Goal: Task Accomplishment & Management: Use online tool/utility

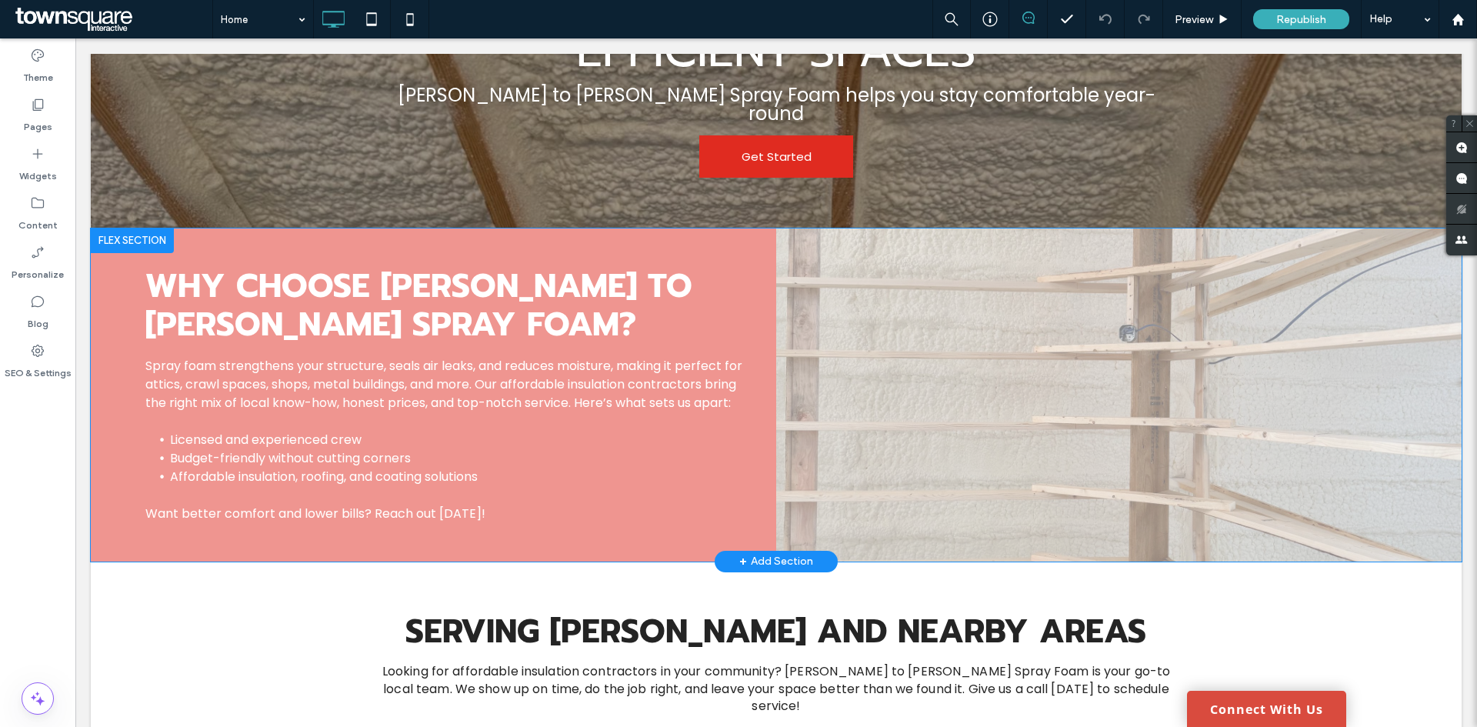
scroll to position [1540, 0]
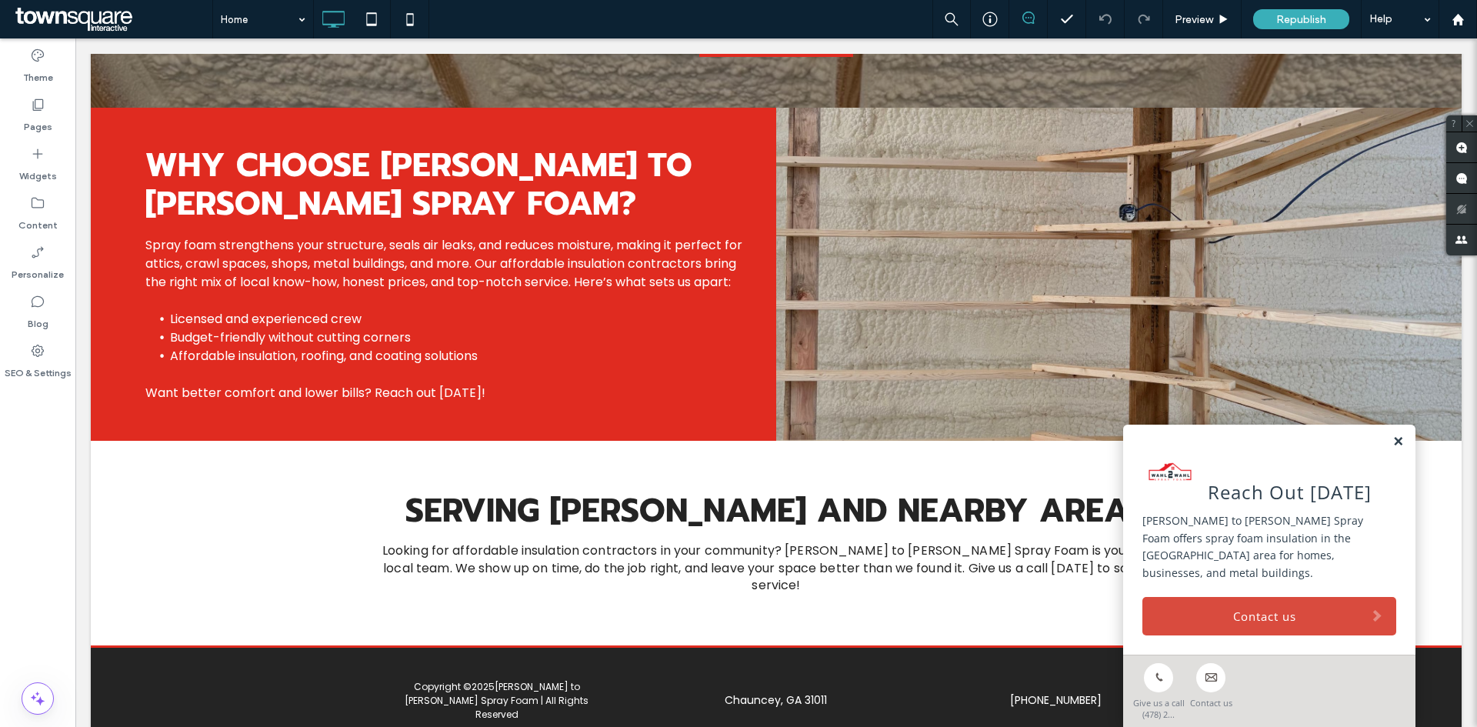
click at [1392, 448] on link at bounding box center [1398, 441] width 12 height 13
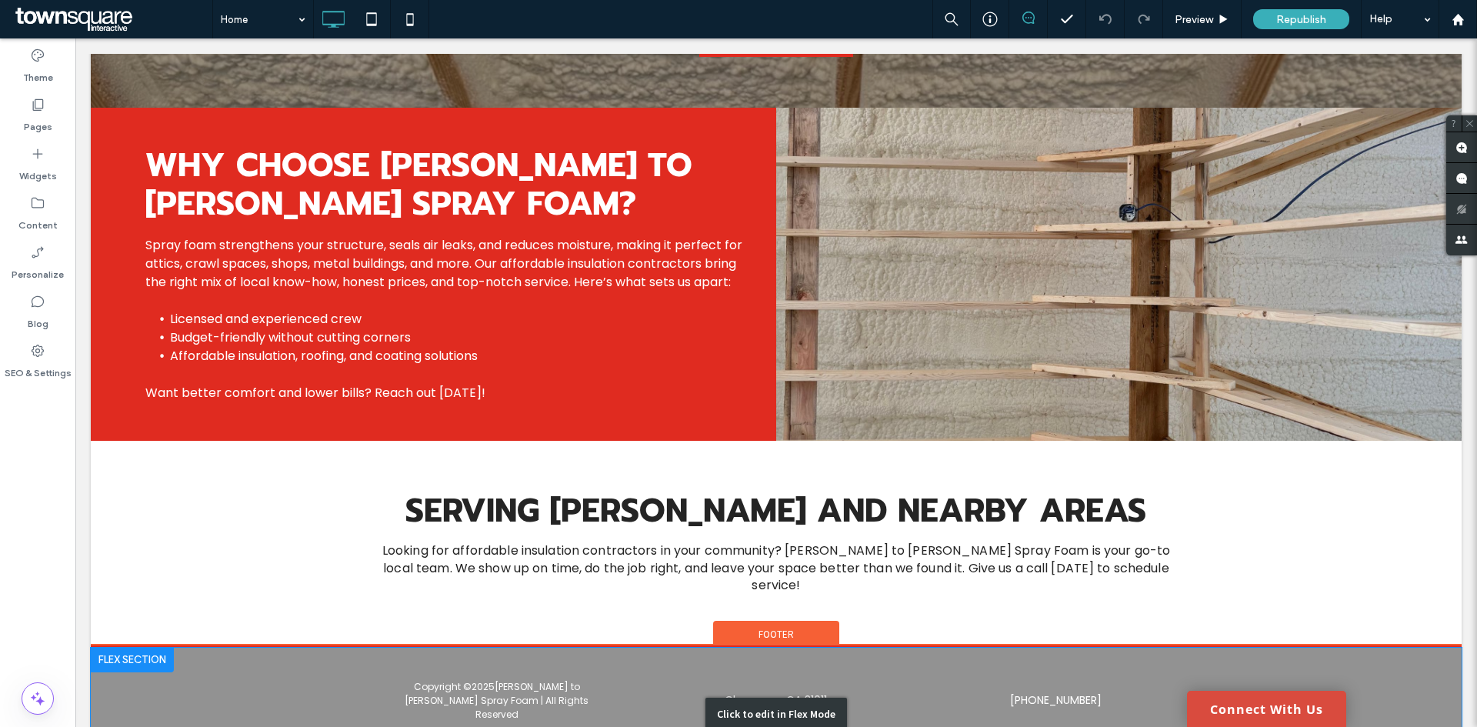
click at [911, 648] on div "Click to edit in Flex Mode" at bounding box center [776, 714] width 1370 height 133
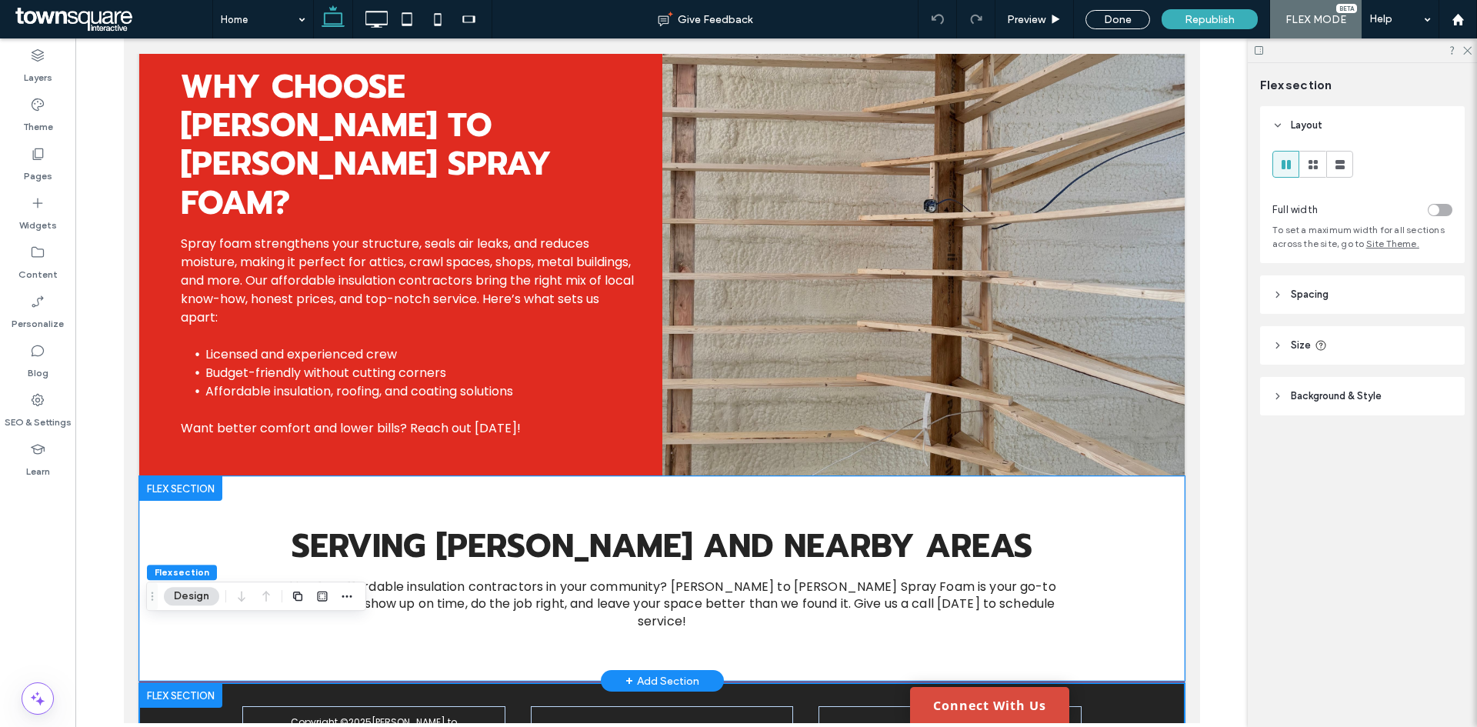
scroll to position [1613, 0]
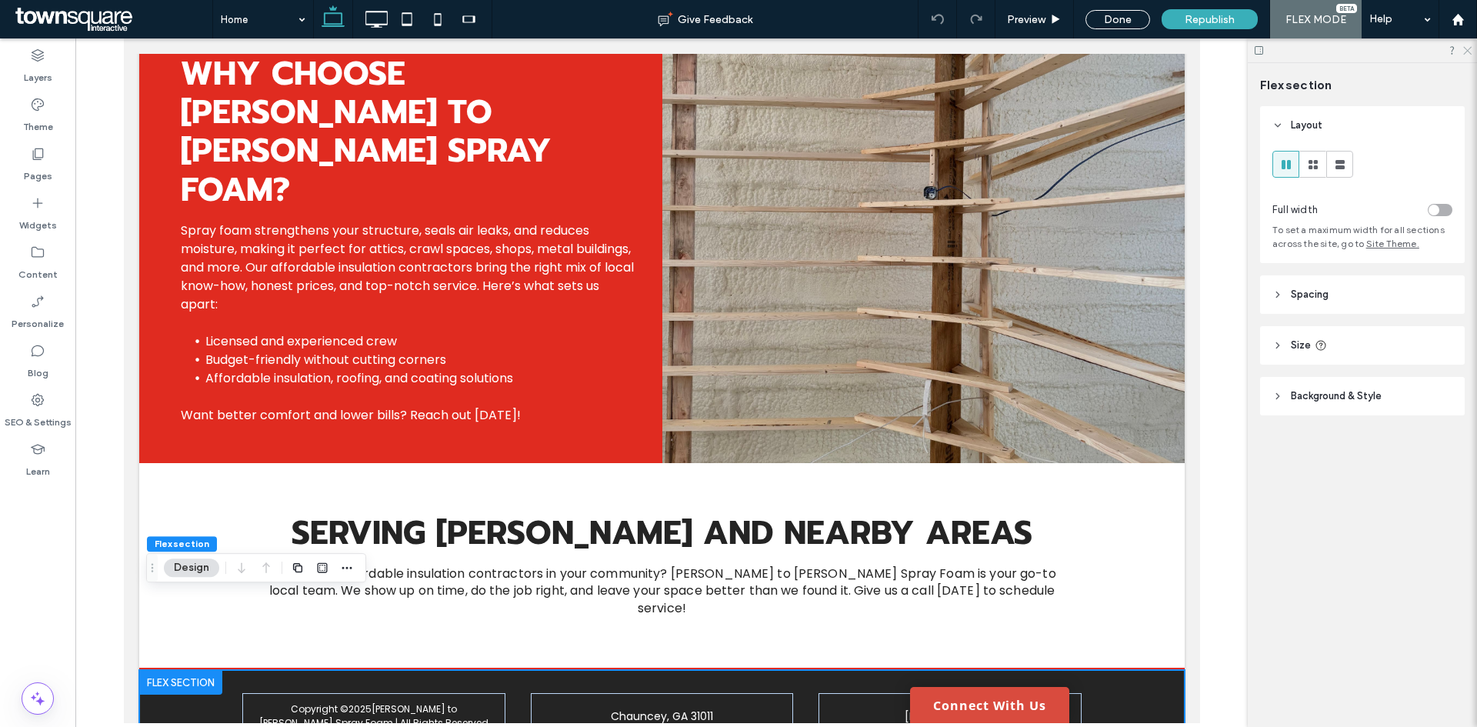
drag, startPoint x: 1465, startPoint y: 53, endPoint x: 1327, endPoint y: 115, distance: 151.1
click at [1464, 53] on use at bounding box center [1467, 51] width 8 height 8
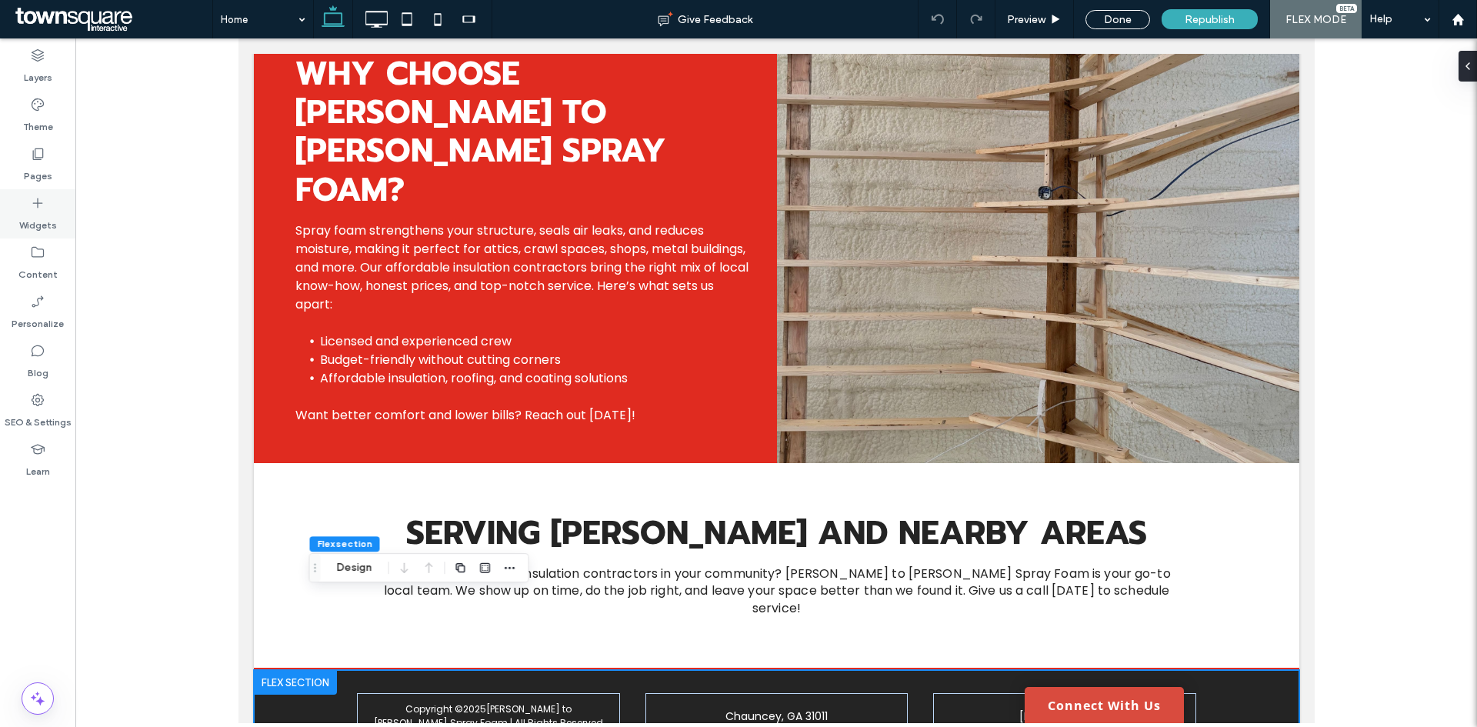
click at [23, 221] on label "Widgets" at bounding box center [38, 222] width 38 height 22
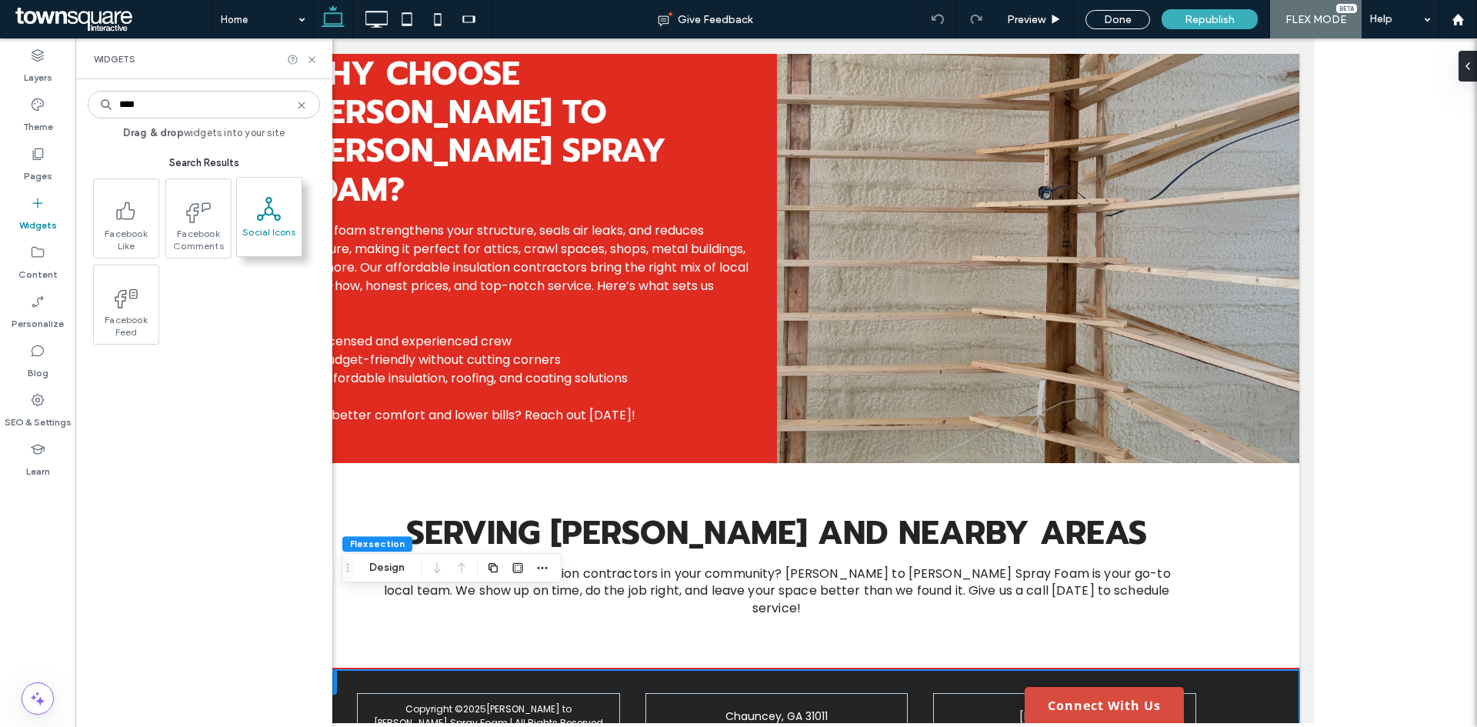
type input "****"
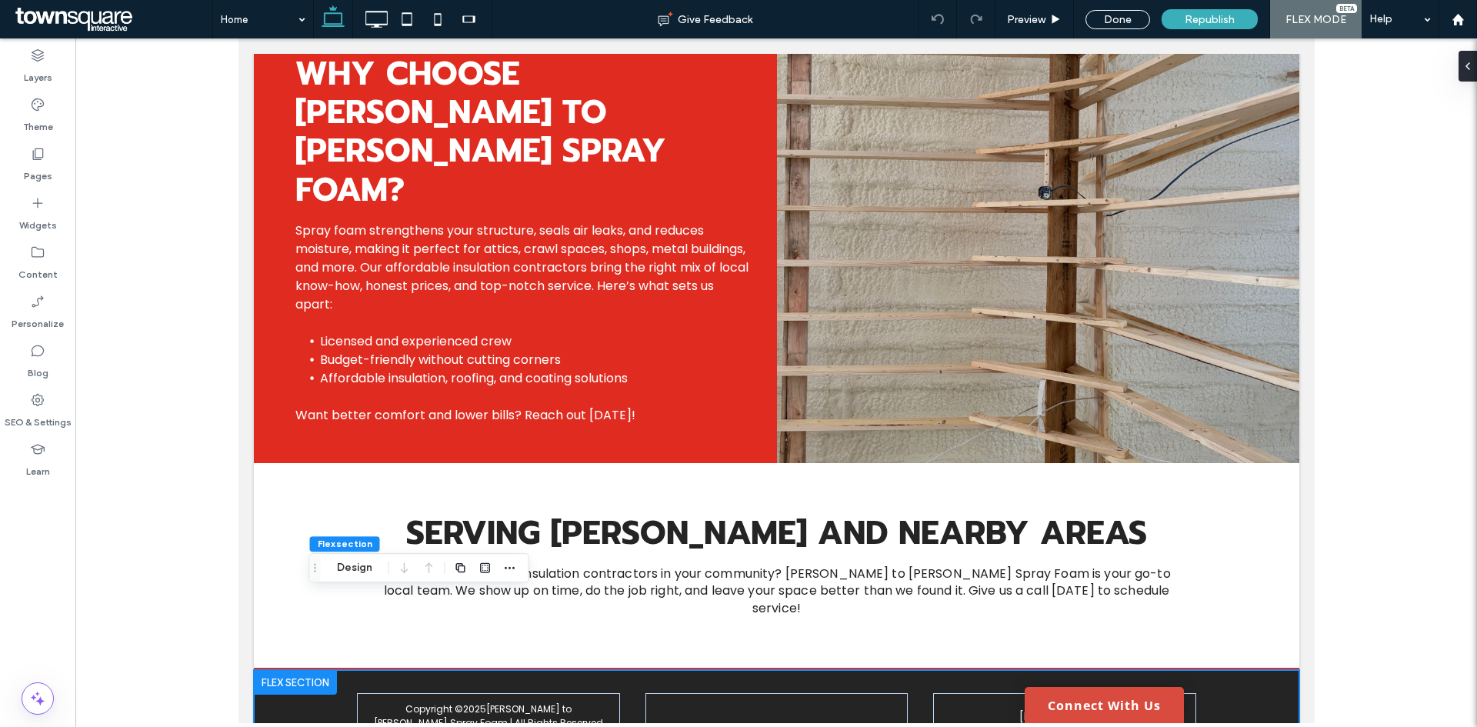
scroll to position [1617, 0]
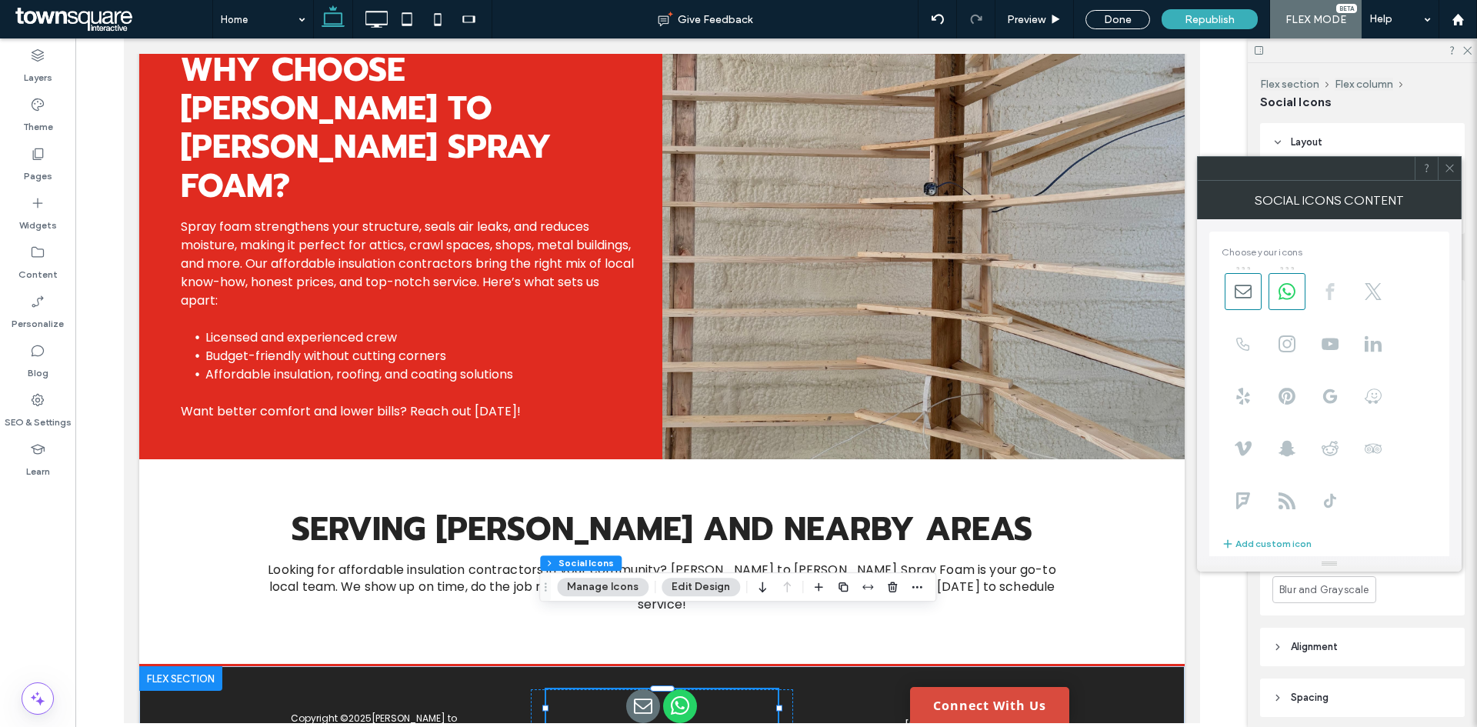
click at [1329, 285] on use at bounding box center [1329, 291] width 8 height 17
click at [1246, 288] on icon at bounding box center [1242, 291] width 17 height 17
click at [1284, 287] on icon at bounding box center [1286, 291] width 17 height 17
click at [588, 584] on button "Manage Icons" at bounding box center [603, 587] width 92 height 18
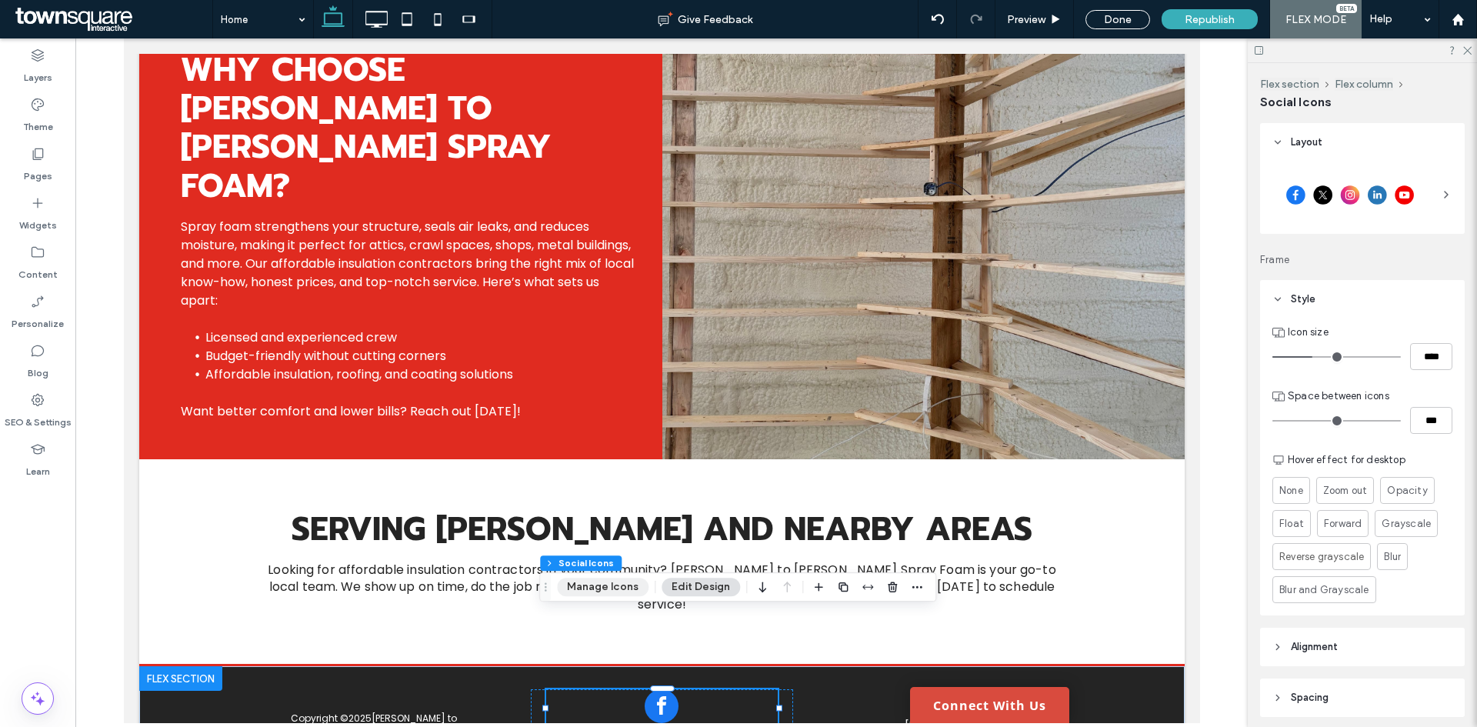
click at [588, 584] on button "Manage Icons" at bounding box center [603, 587] width 92 height 18
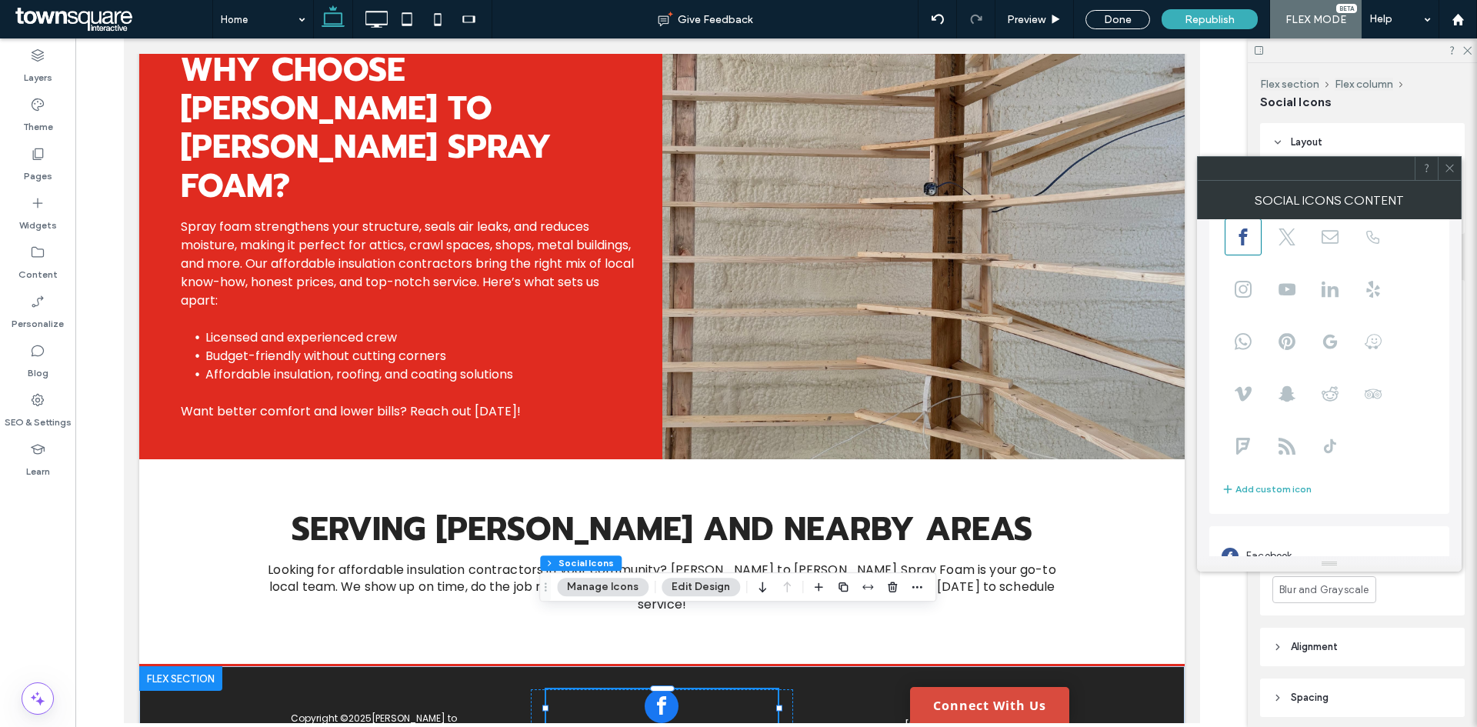
scroll to position [105, 0]
click at [1360, 525] on input "**********" at bounding box center [1330, 531] width 219 height 20
paste input "**********"
click at [1328, 528] on input "**********" at bounding box center [1330, 530] width 219 height 21
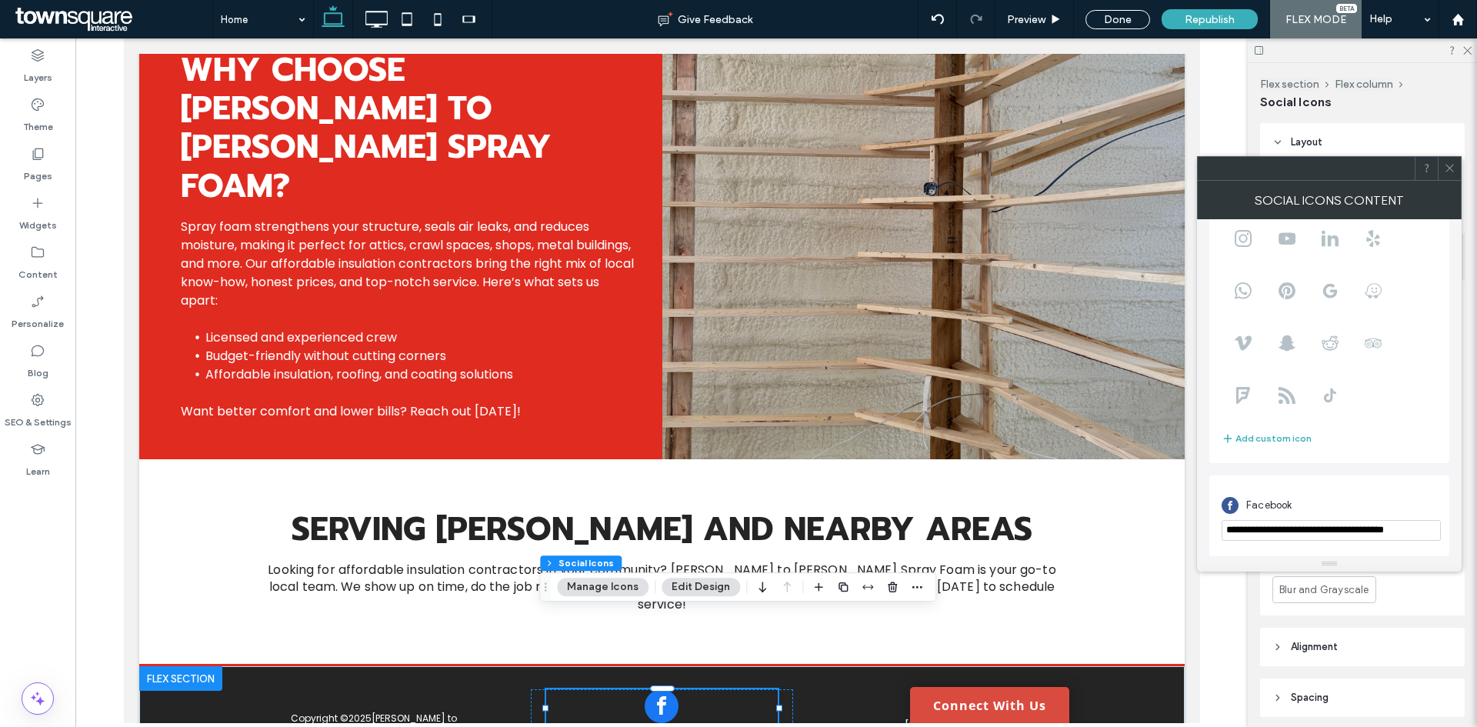
scroll to position [0, 4]
type input "**********"
click at [1451, 178] on span at bounding box center [1450, 168] width 12 height 23
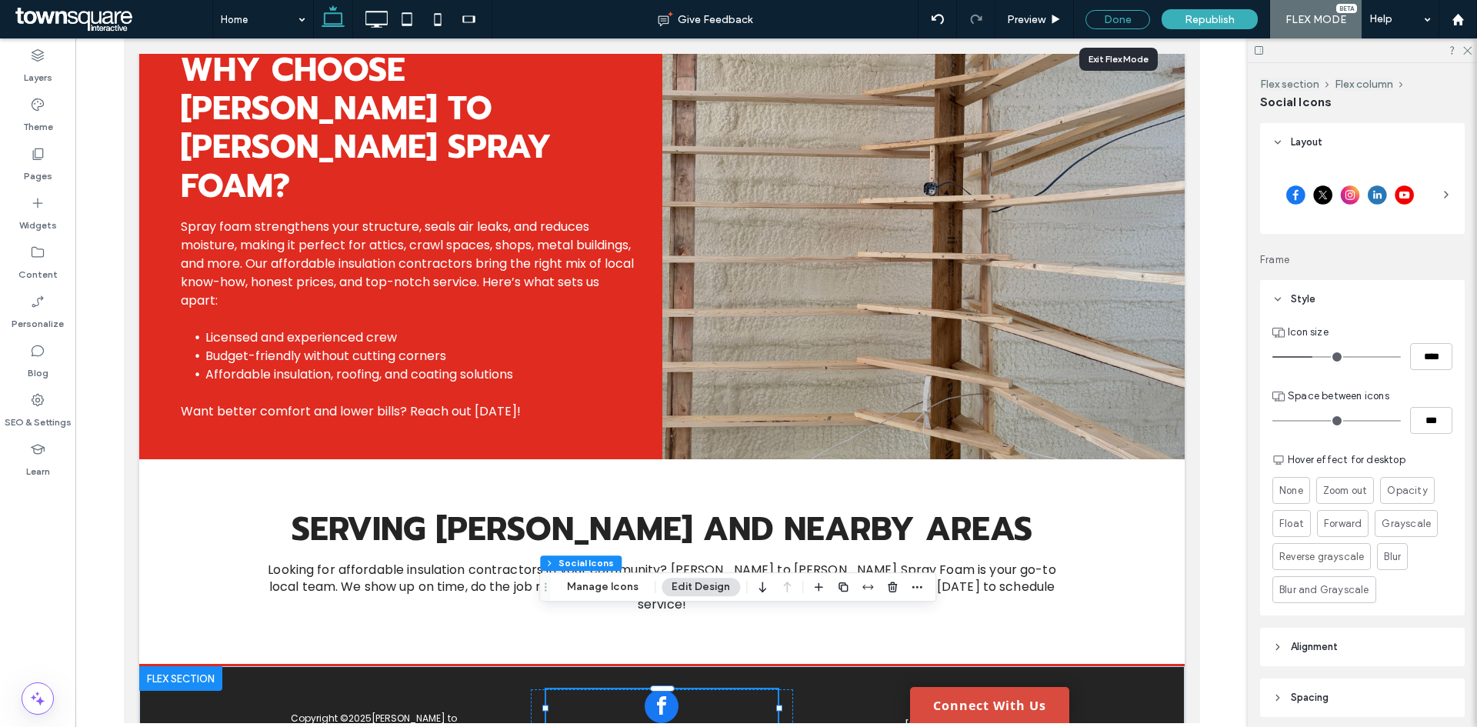
click at [1108, 22] on div "Done" at bounding box center [1117, 19] width 65 height 19
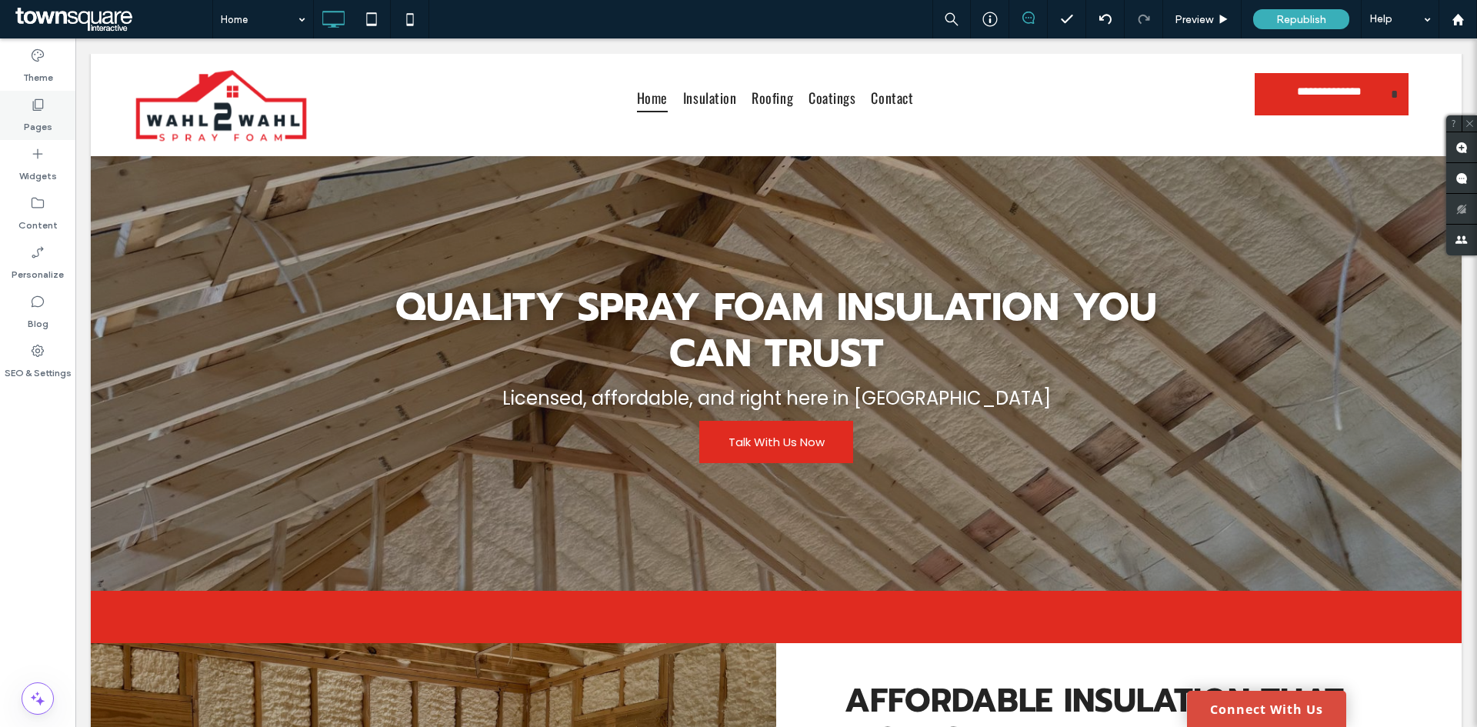
click at [48, 106] on div "Pages" at bounding box center [37, 115] width 75 height 49
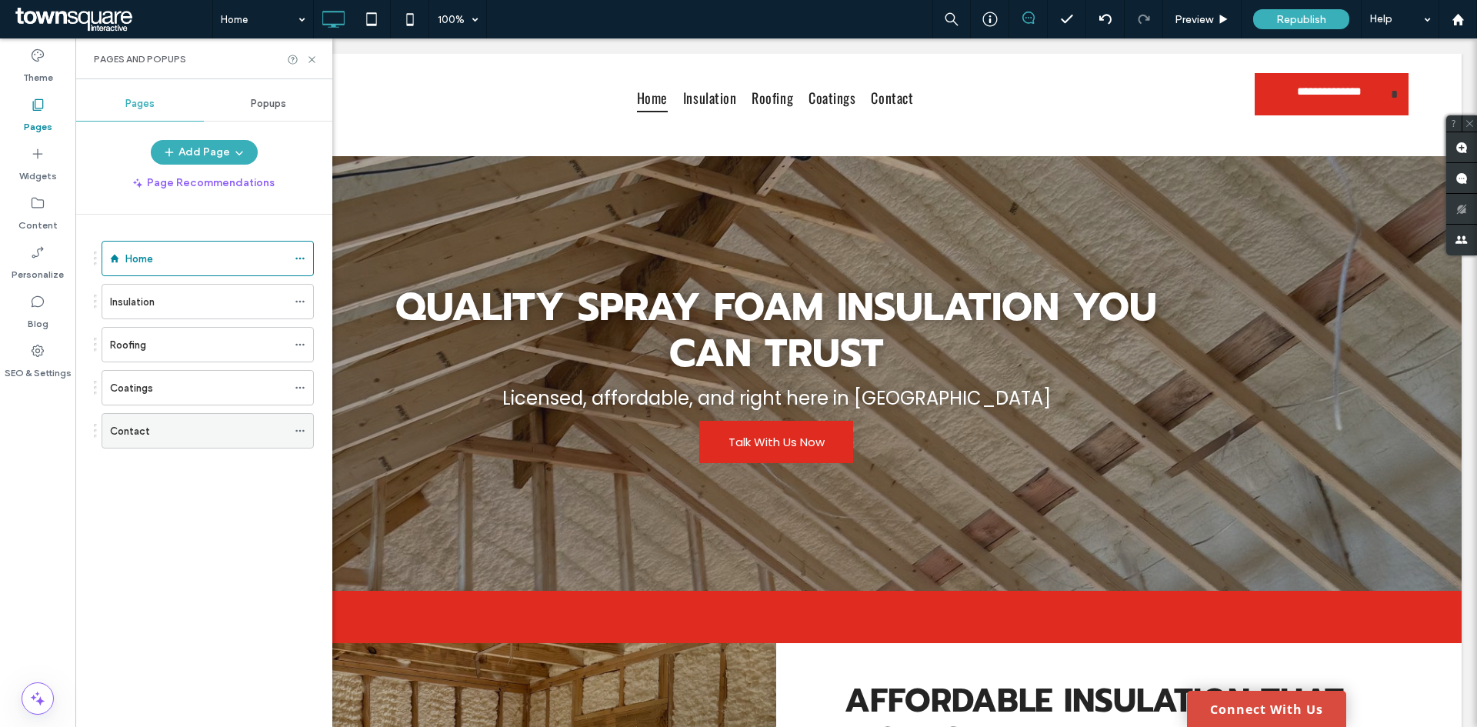
click at [176, 440] on div "Contact" at bounding box center [198, 431] width 177 height 34
click at [311, 65] on icon at bounding box center [312, 60] width 12 height 12
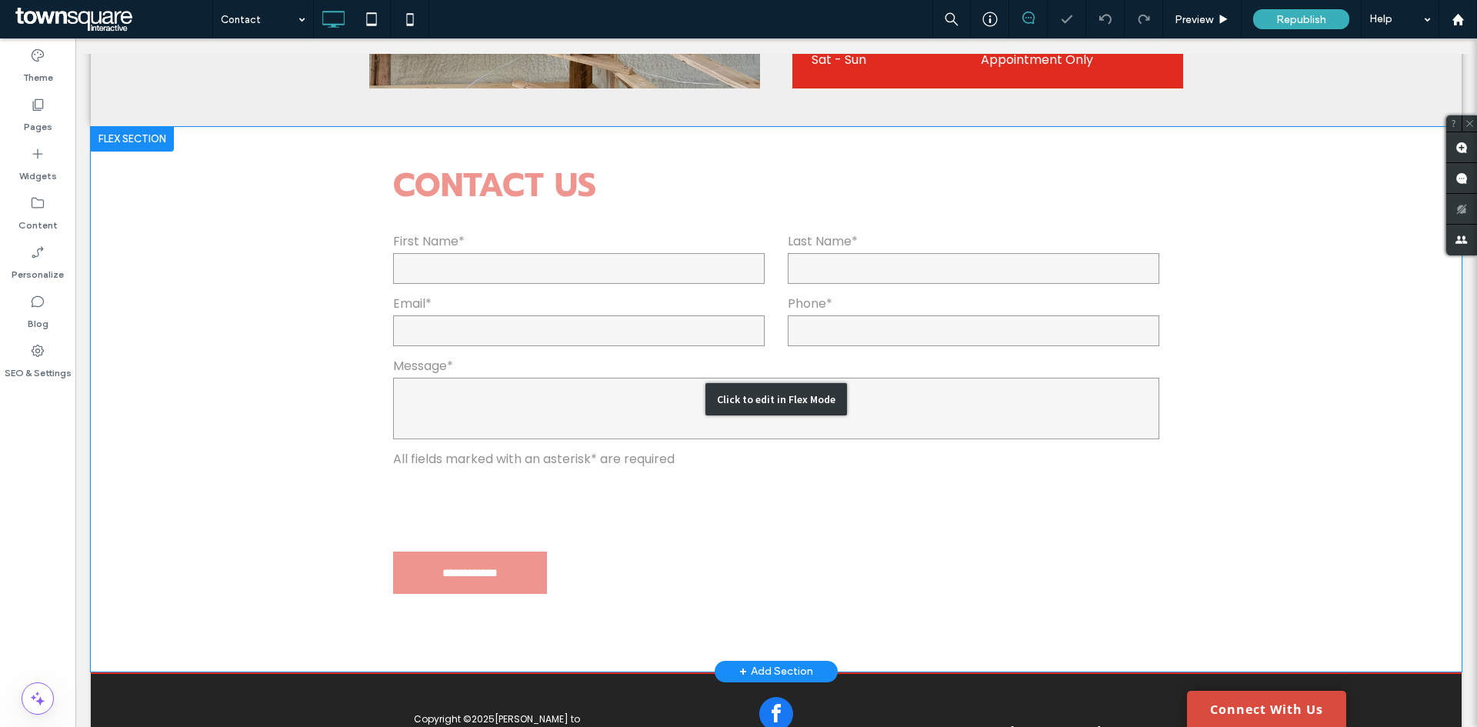
scroll to position [924, 0]
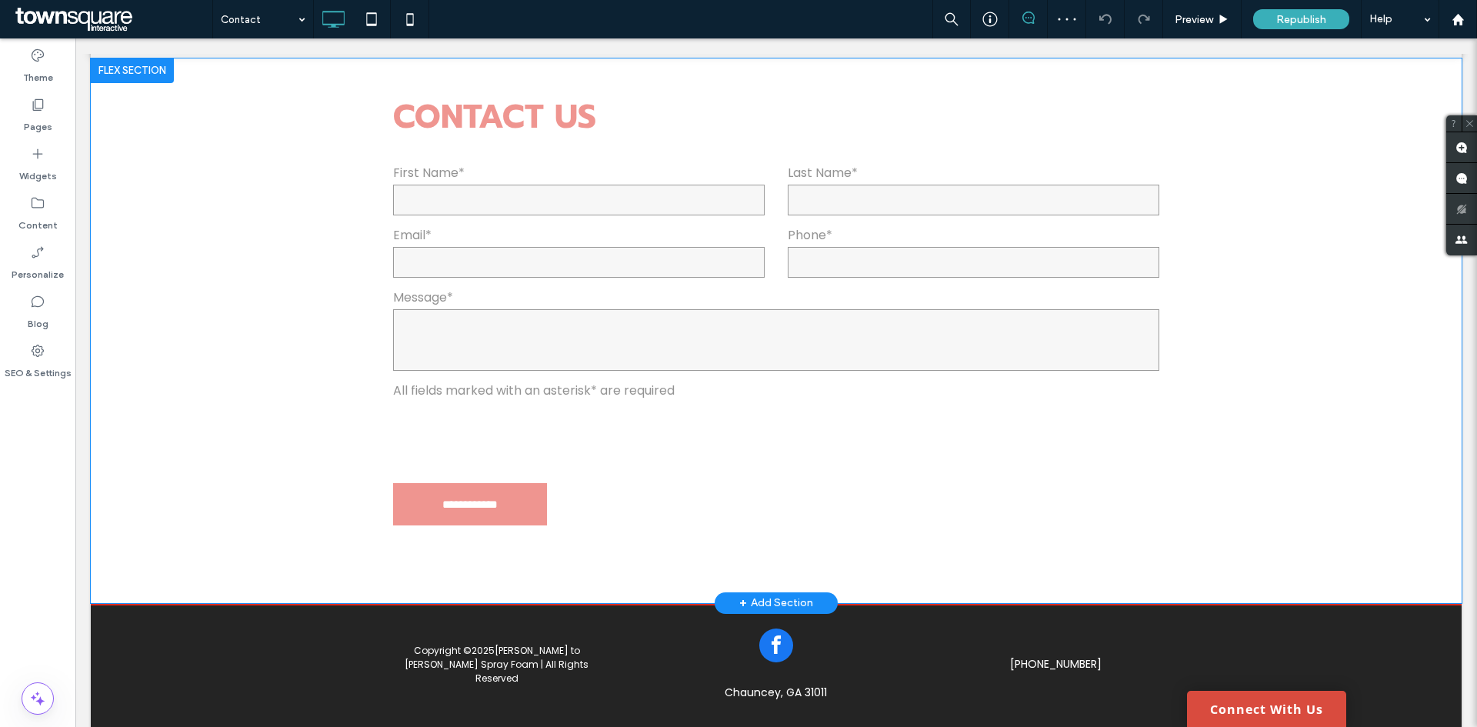
click at [802, 594] on div "+ Add Section" at bounding box center [776, 602] width 74 height 17
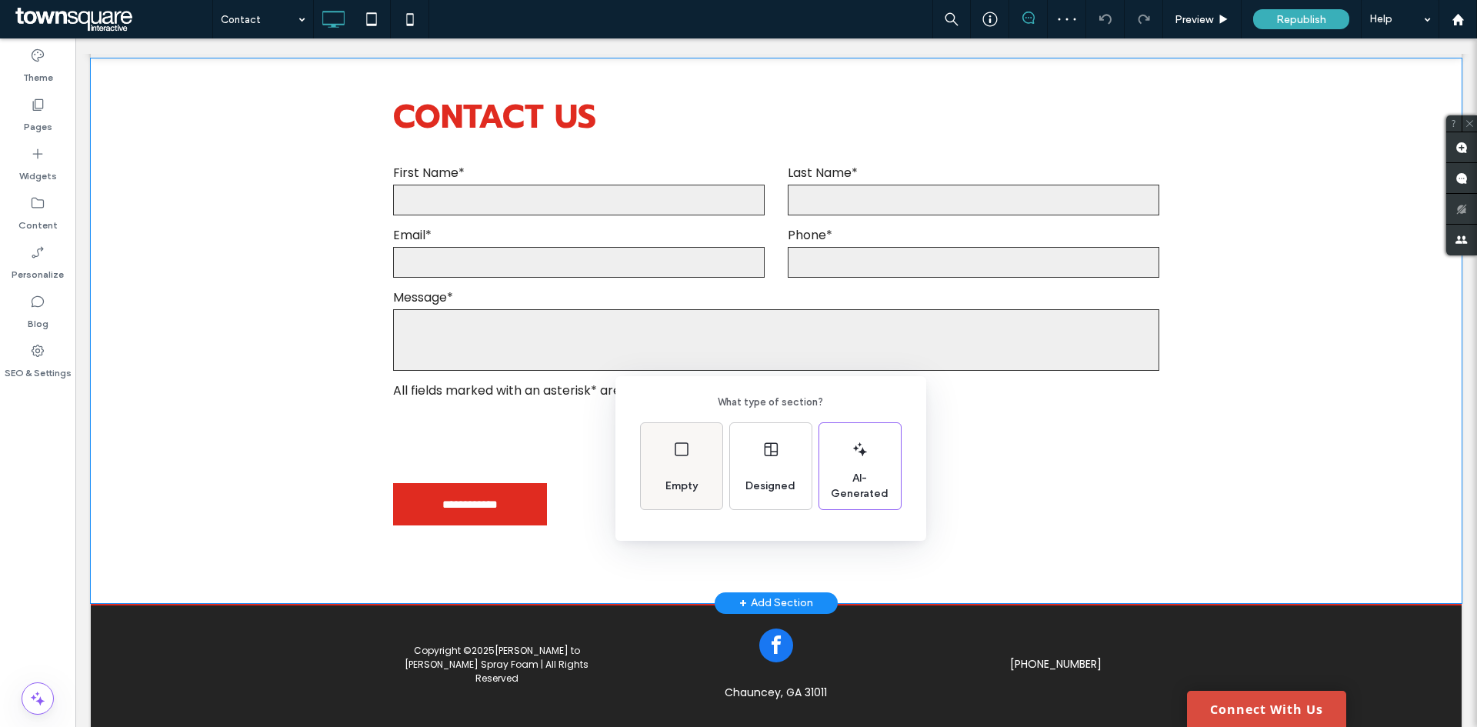
click at [681, 477] on div "Empty" at bounding box center [681, 486] width 45 height 34
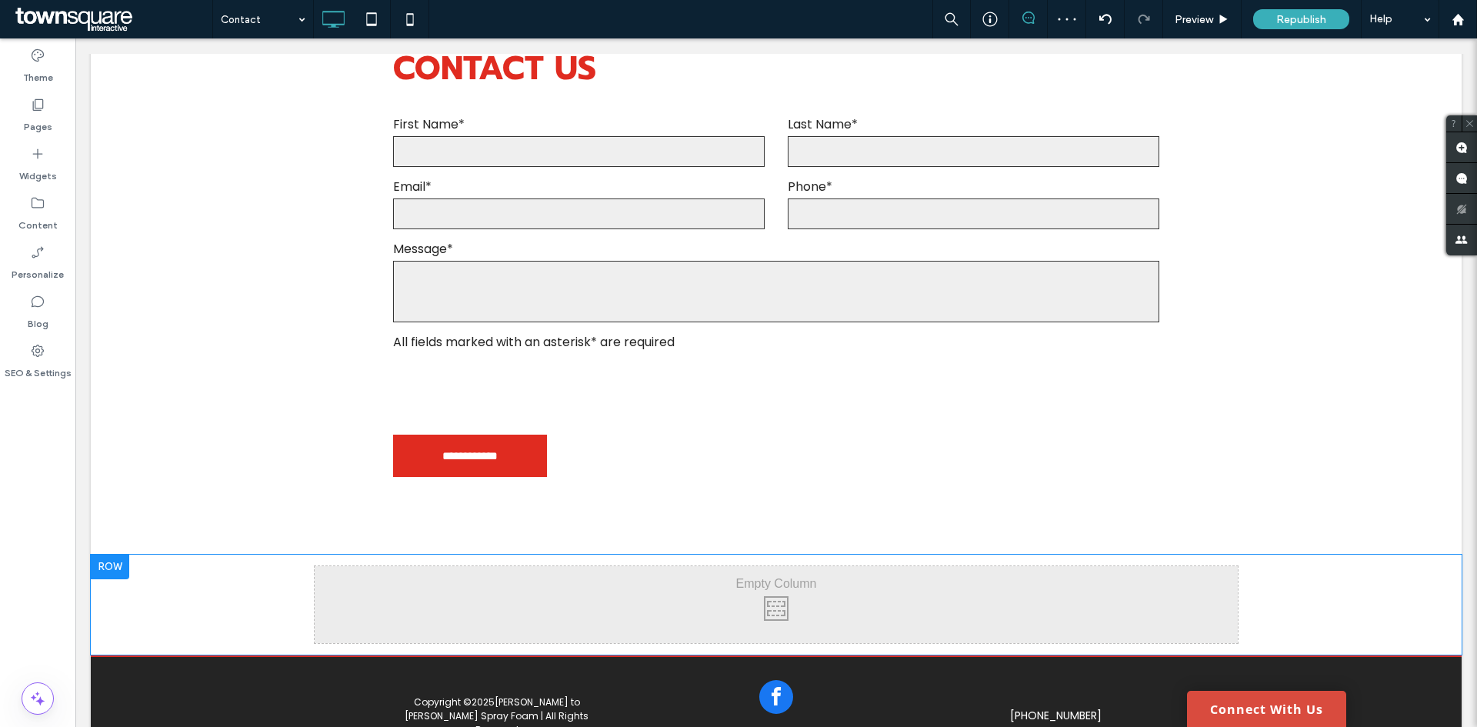
scroll to position [1024, 0]
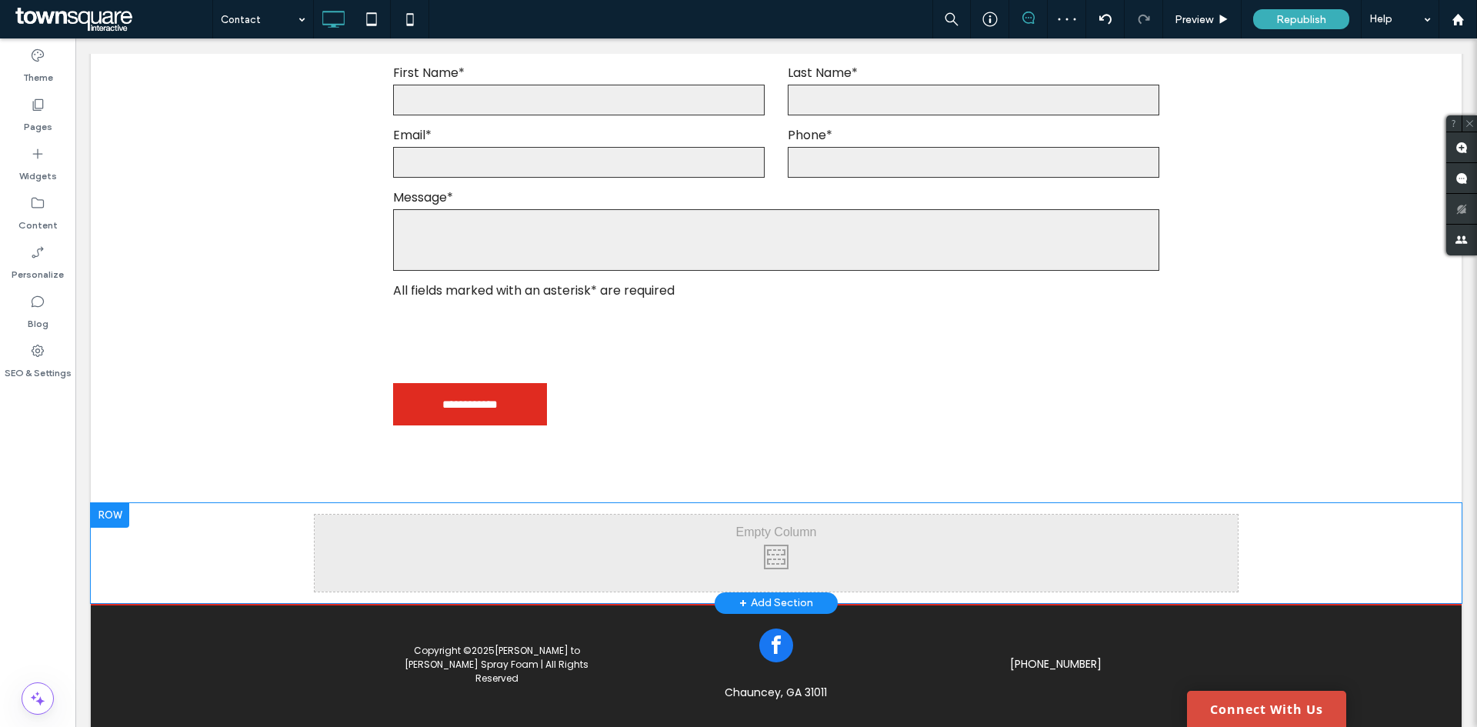
click at [170, 520] on div "Click To Paste Click To Paste Row + Add Section" at bounding box center [776, 553] width 1370 height 100
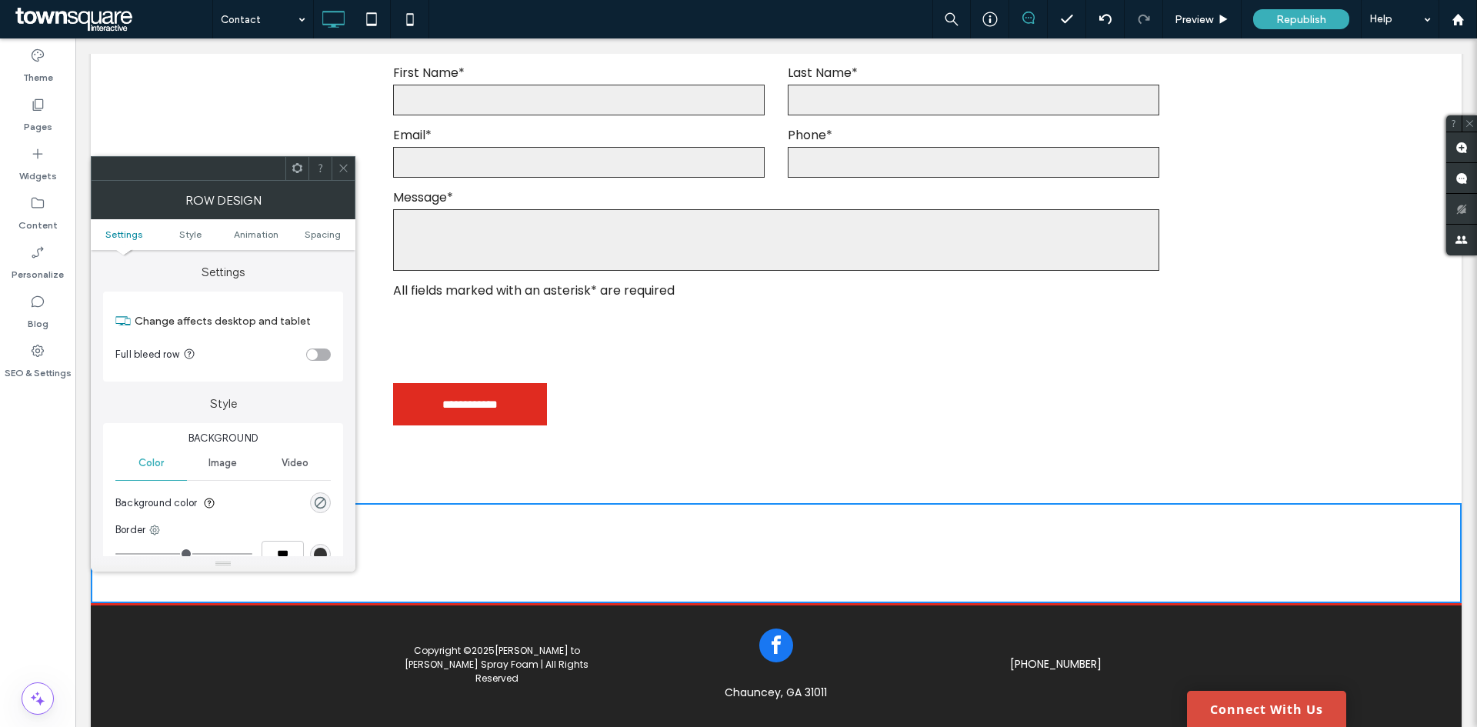
click at [295, 174] on span at bounding box center [297, 168] width 12 height 23
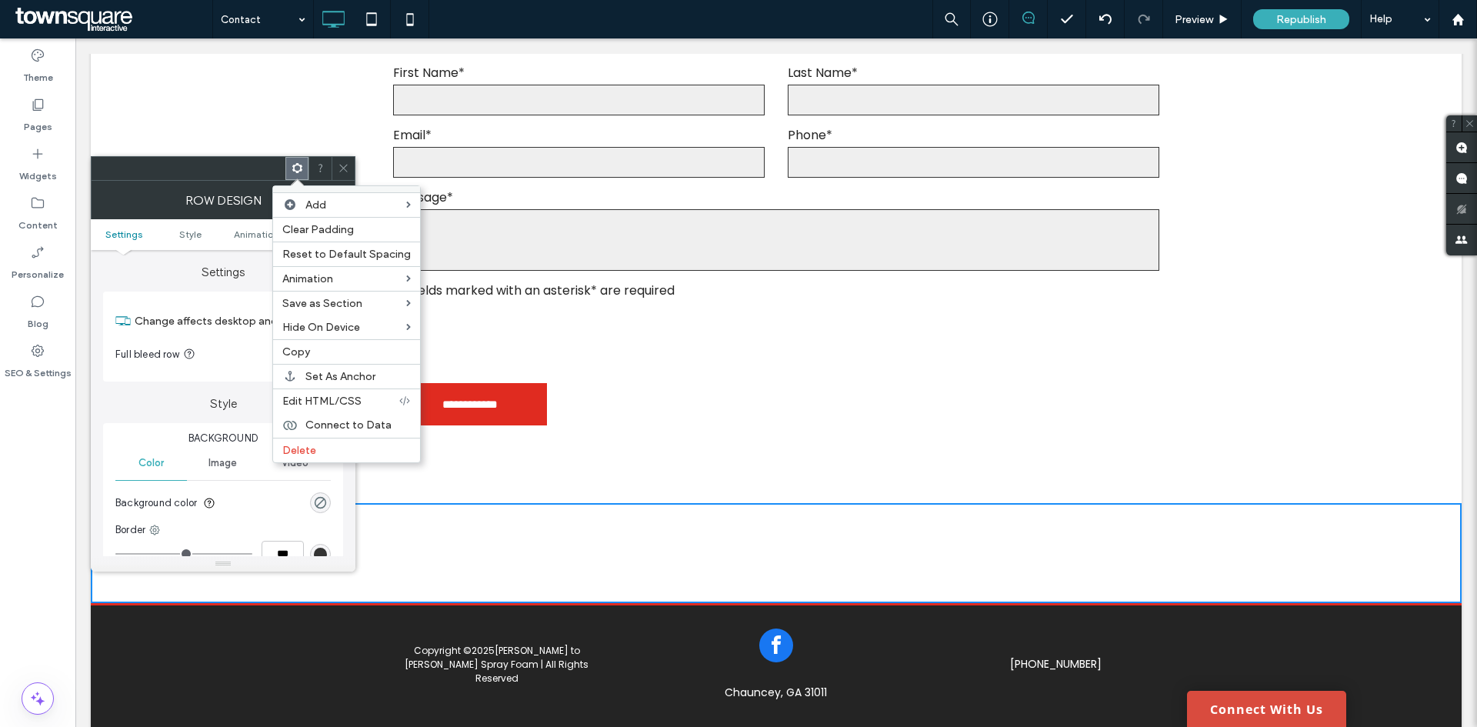
click at [339, 444] on label "Delete" at bounding box center [346, 450] width 128 height 13
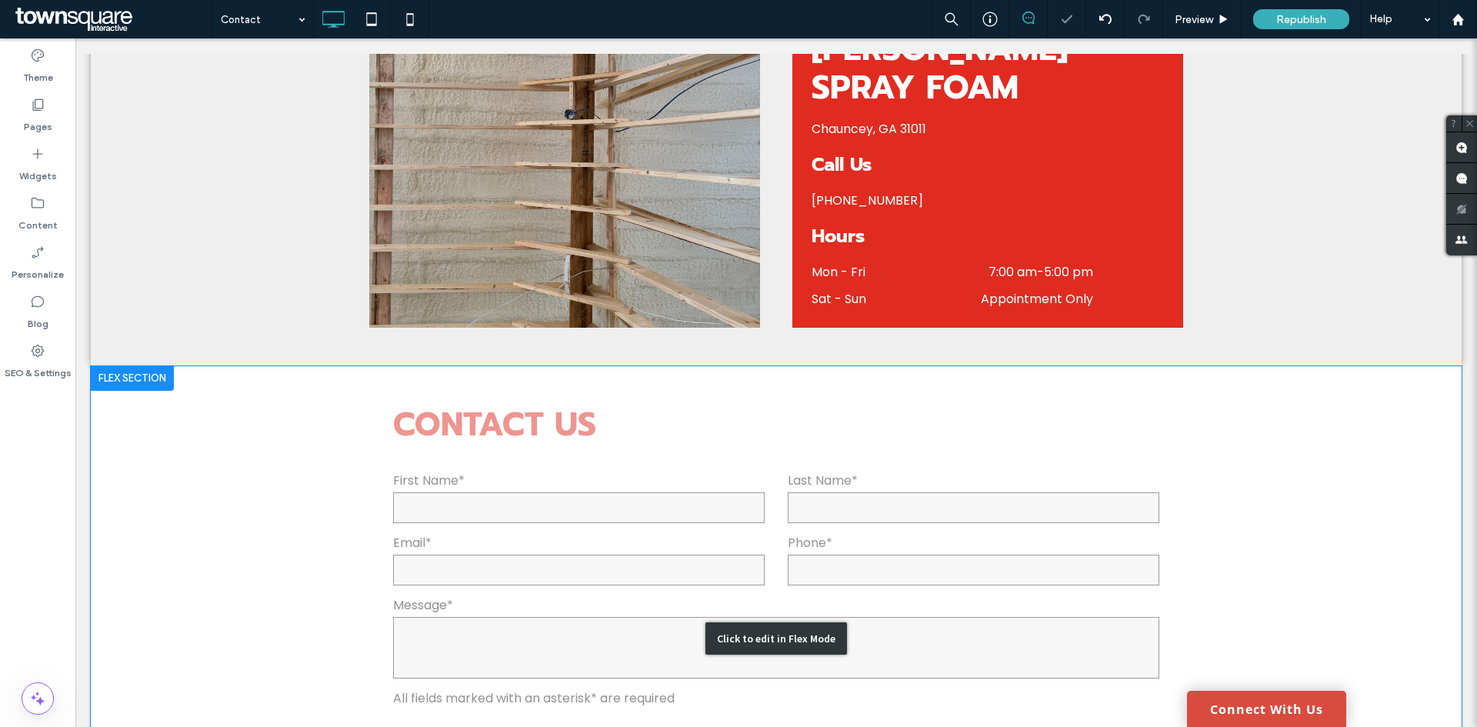
click at [185, 460] on div "Click to edit in Flex Mode" at bounding box center [776, 638] width 1370 height 545
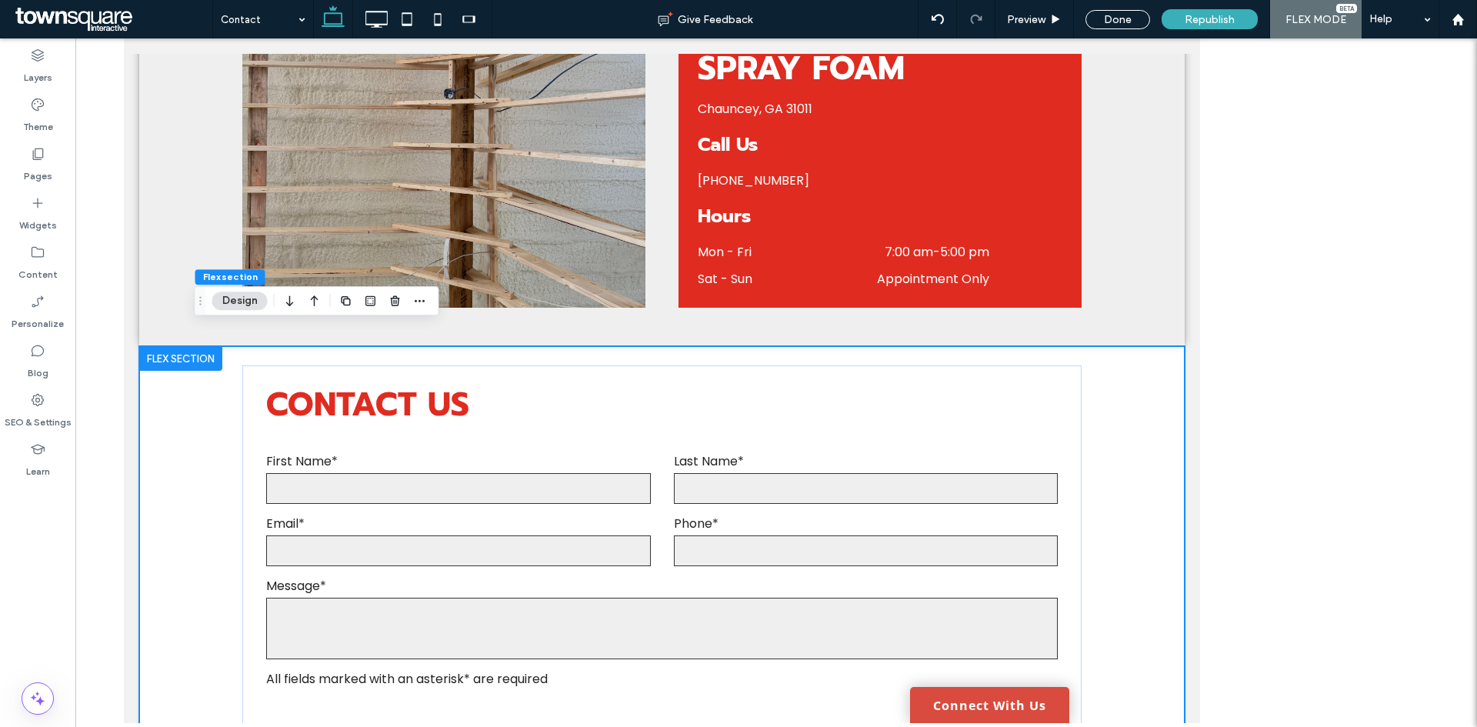
scroll to position [598, 0]
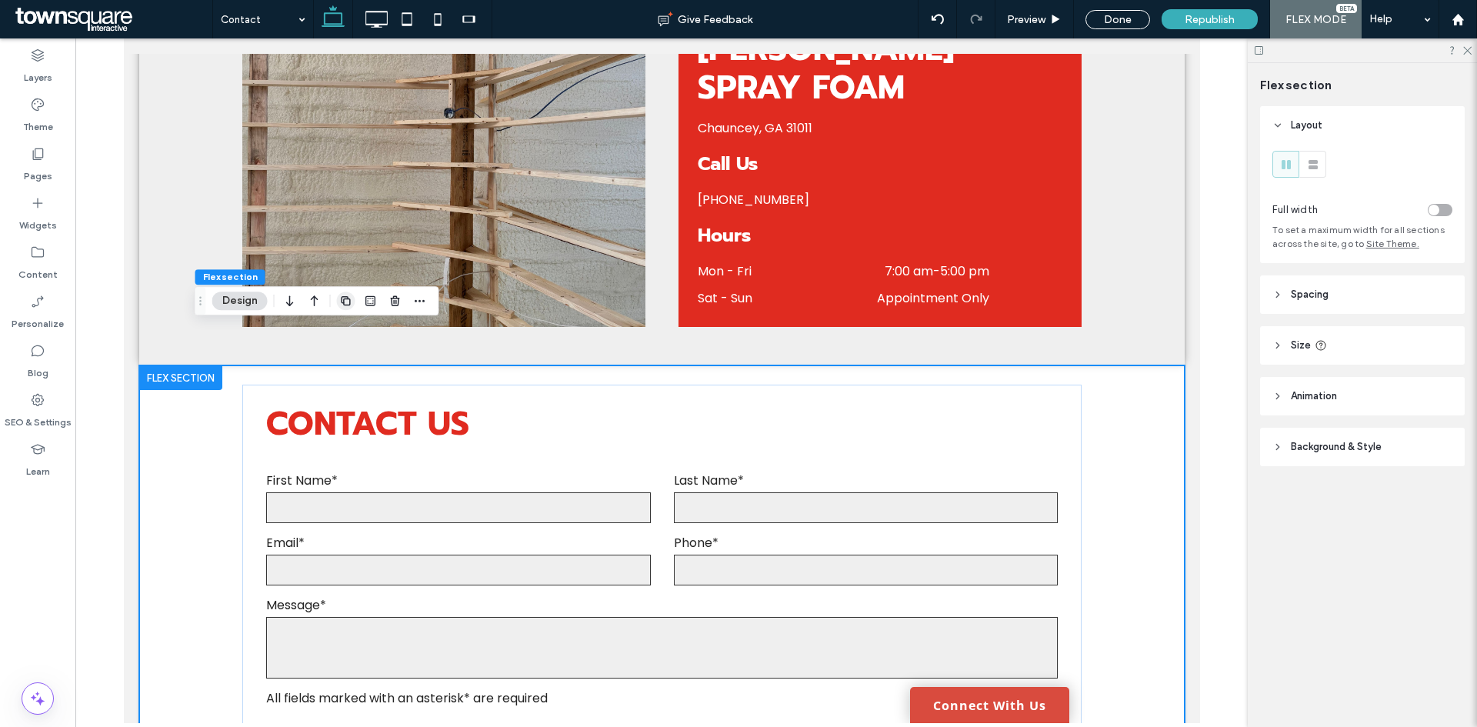
click at [346, 301] on icon "button" at bounding box center [346, 301] width 12 height 12
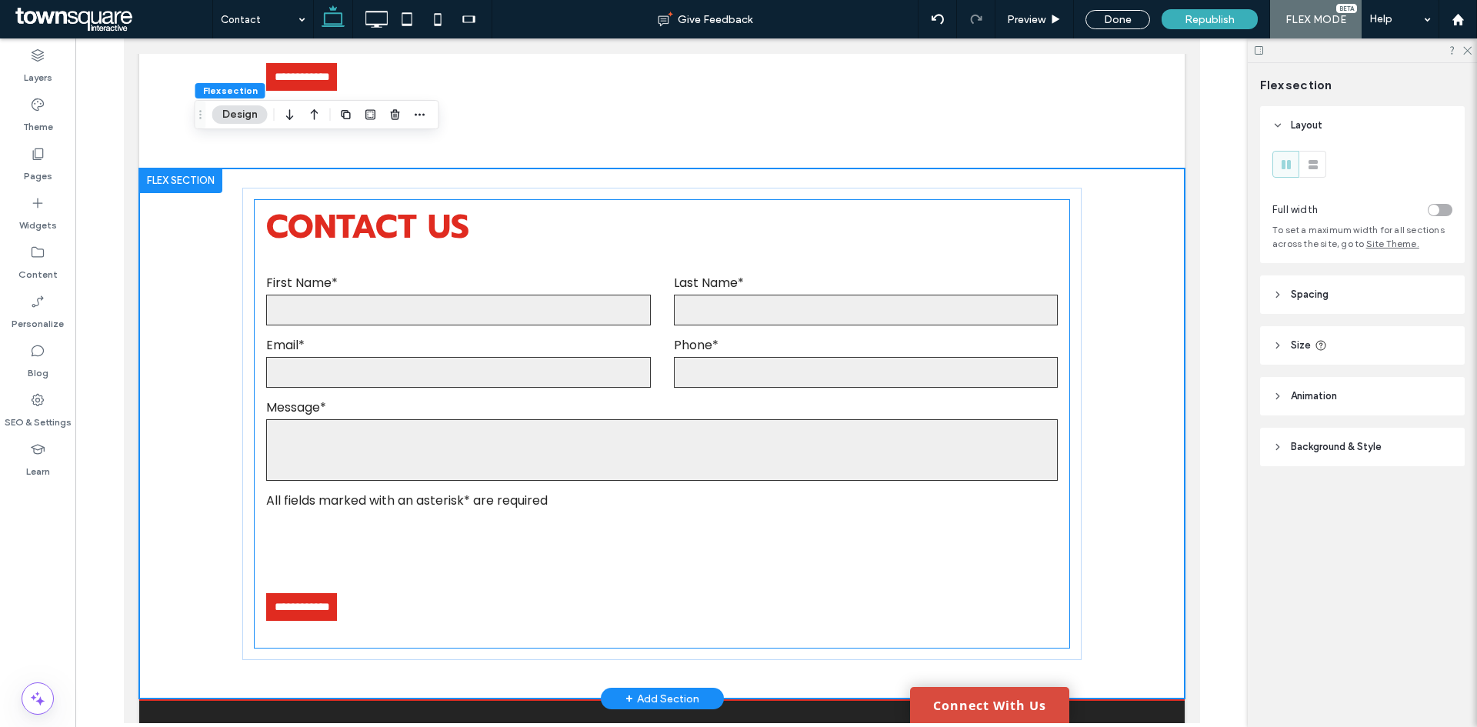
scroll to position [1347, 0]
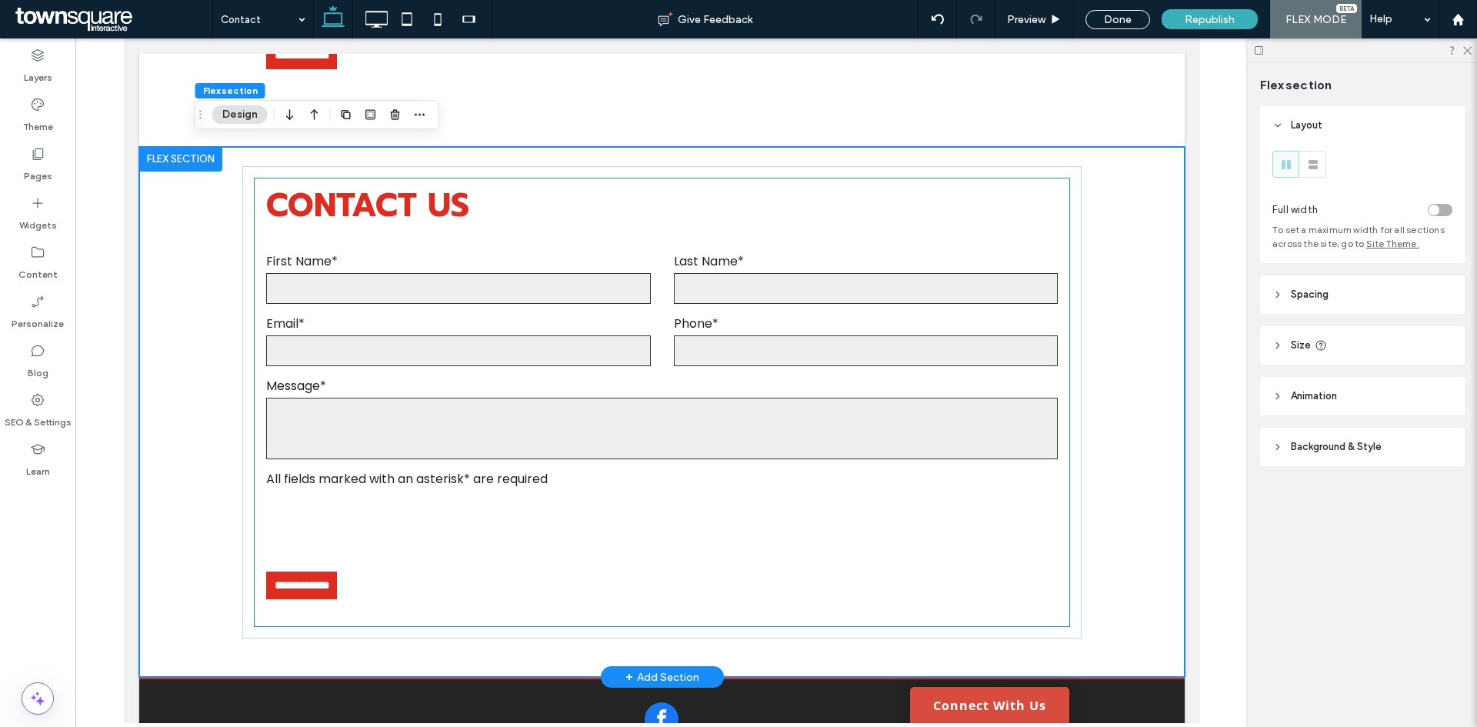
click at [588, 193] on div "**********" at bounding box center [661, 410] width 814 height 448
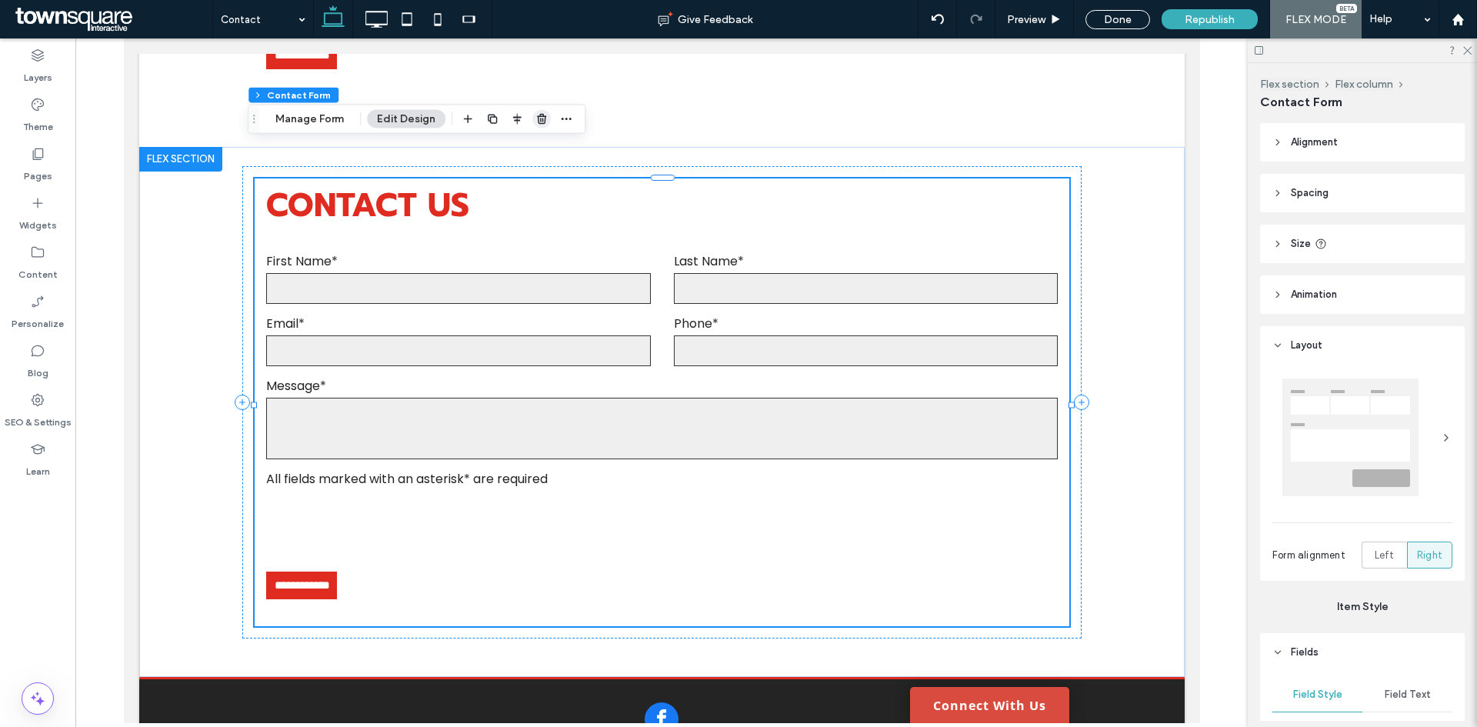
drag, startPoint x: 537, startPoint y: 119, endPoint x: 278, endPoint y: 335, distance: 336.4
click at [537, 119] on use "button" at bounding box center [541, 119] width 9 height 10
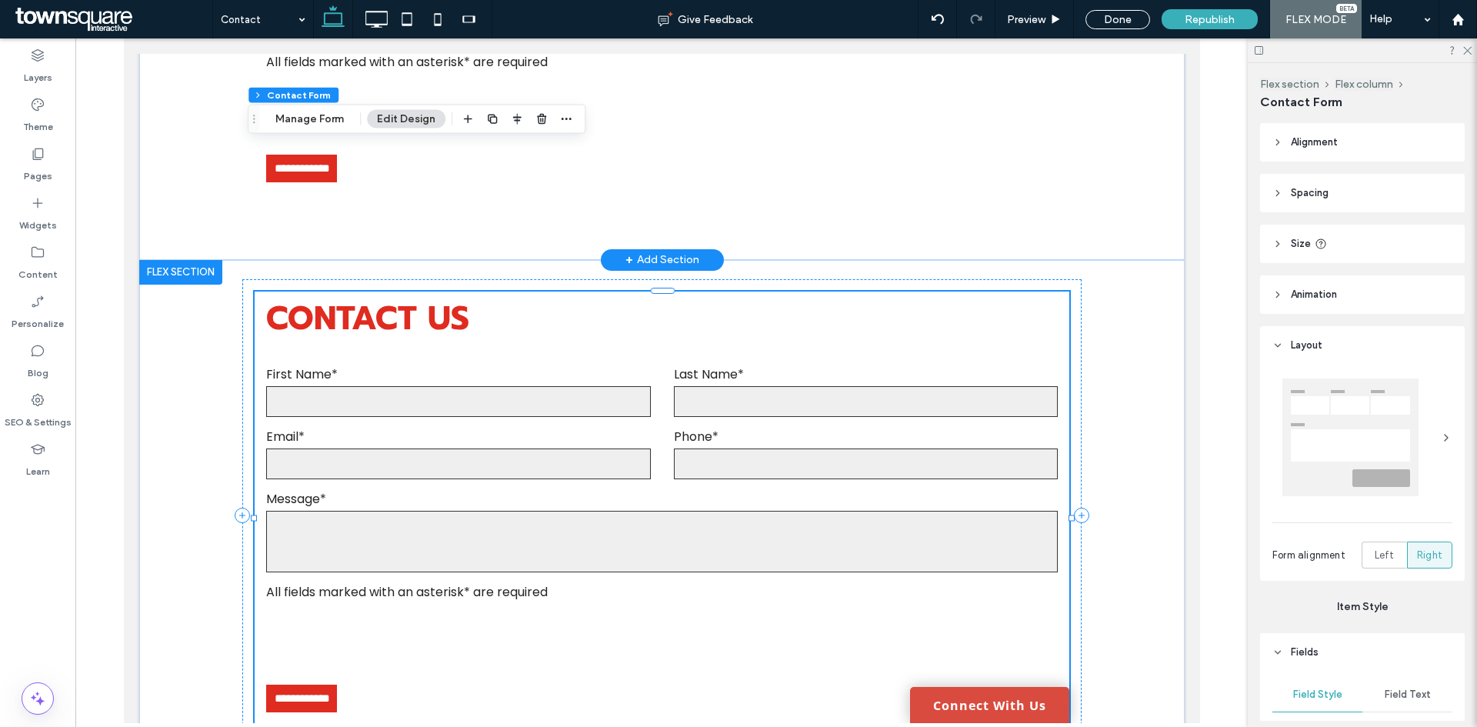
scroll to position [967, 0]
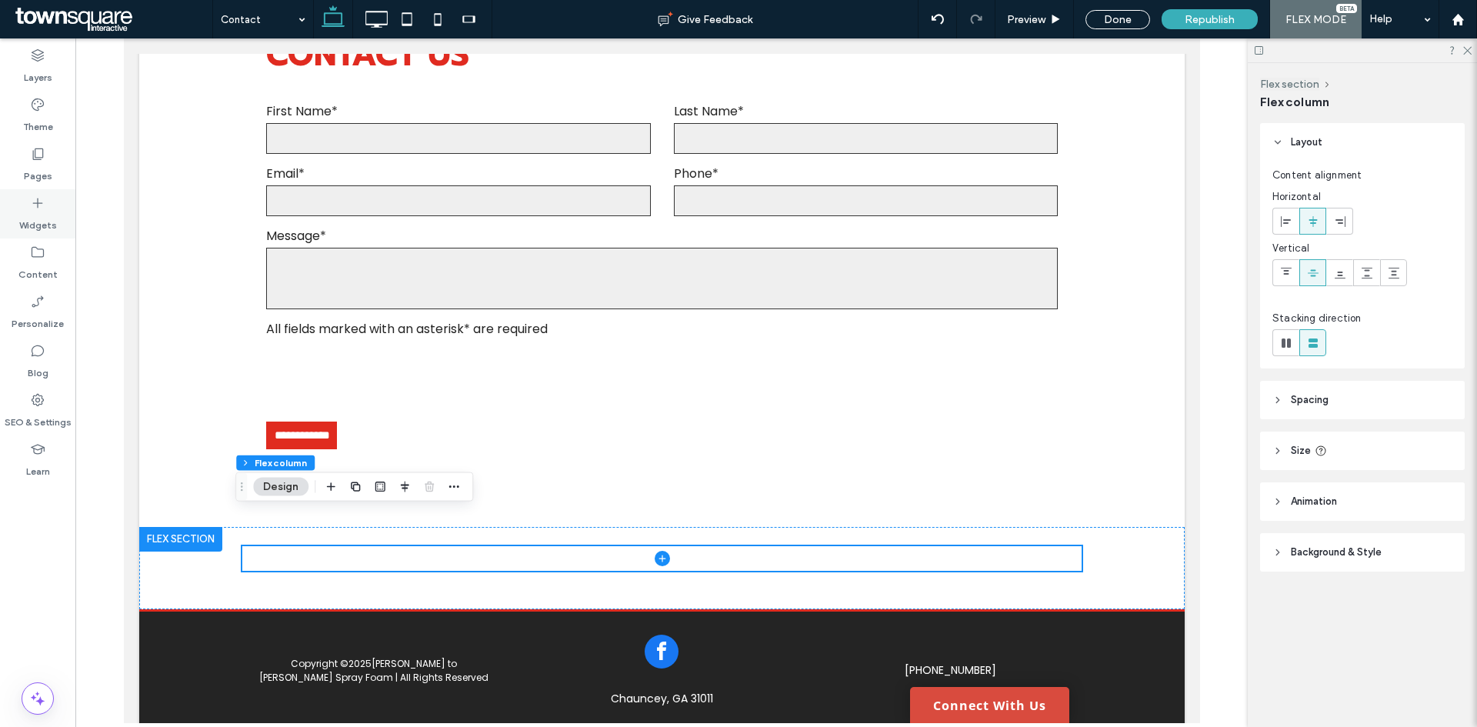
click at [21, 212] on label "Widgets" at bounding box center [38, 222] width 38 height 22
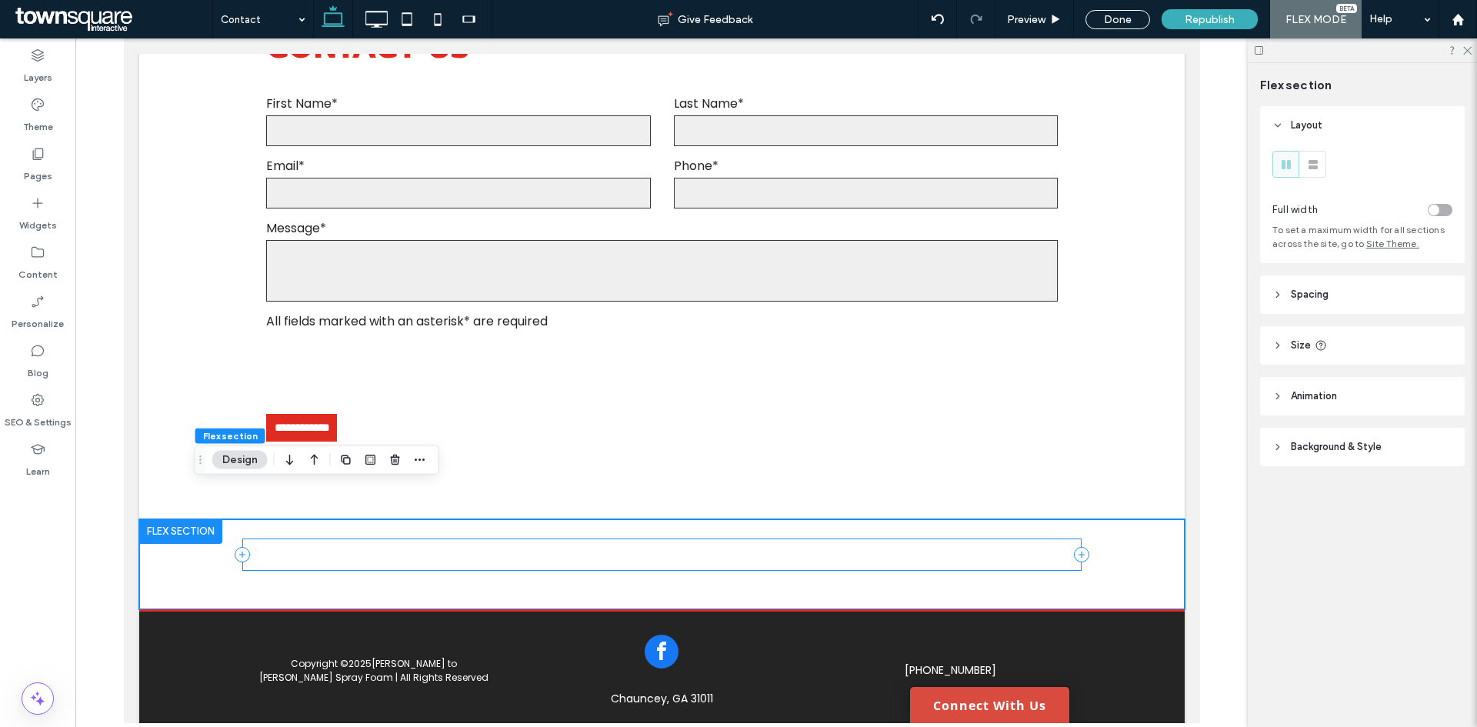
scroll to position [1171, 0]
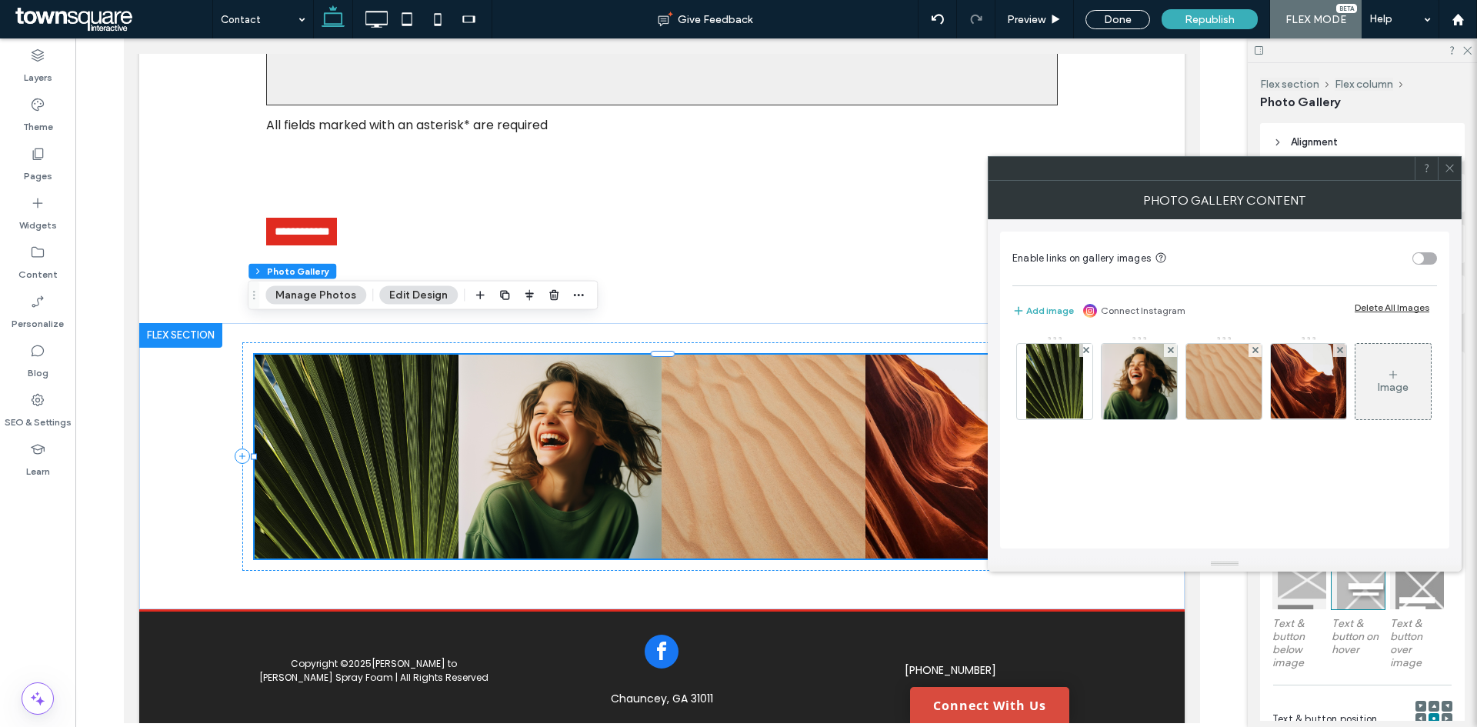
click at [1077, 348] on img at bounding box center [1055, 381] width 58 height 75
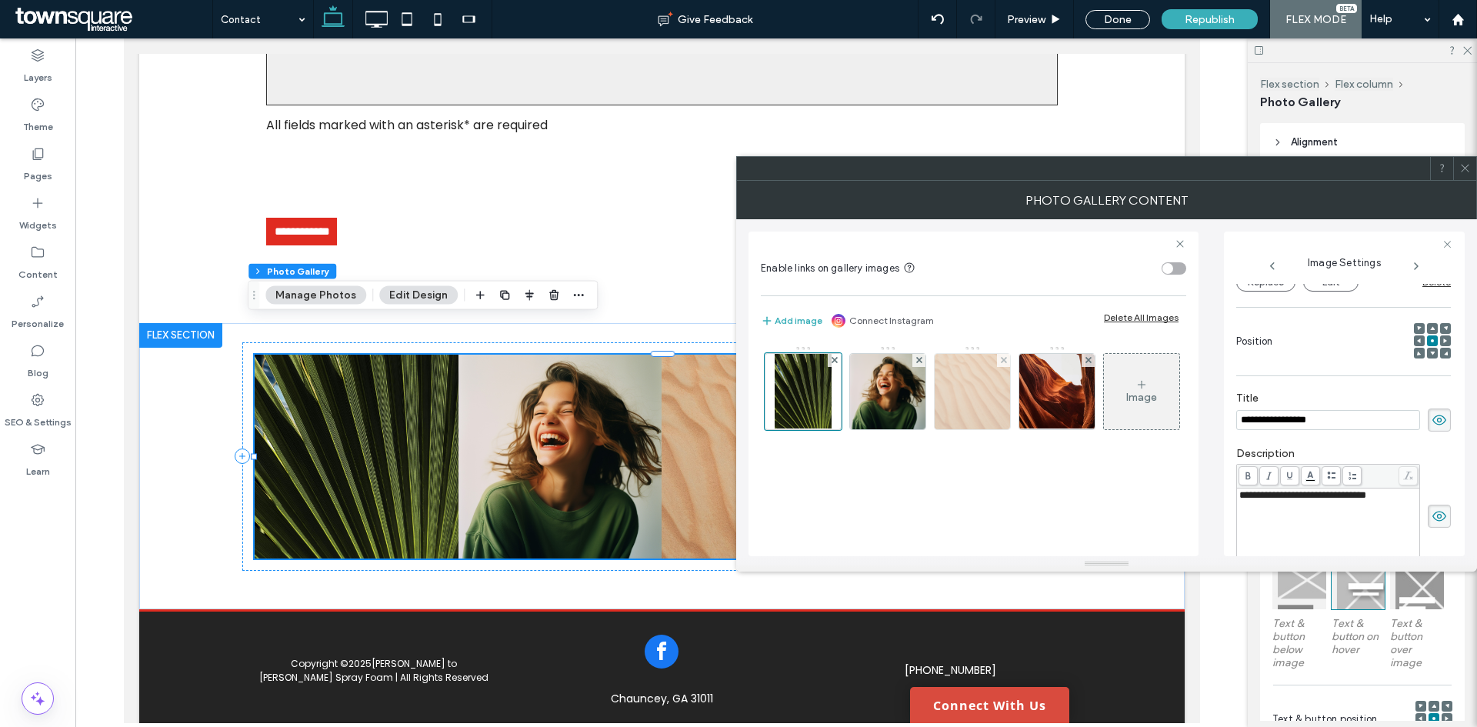
scroll to position [0, 0]
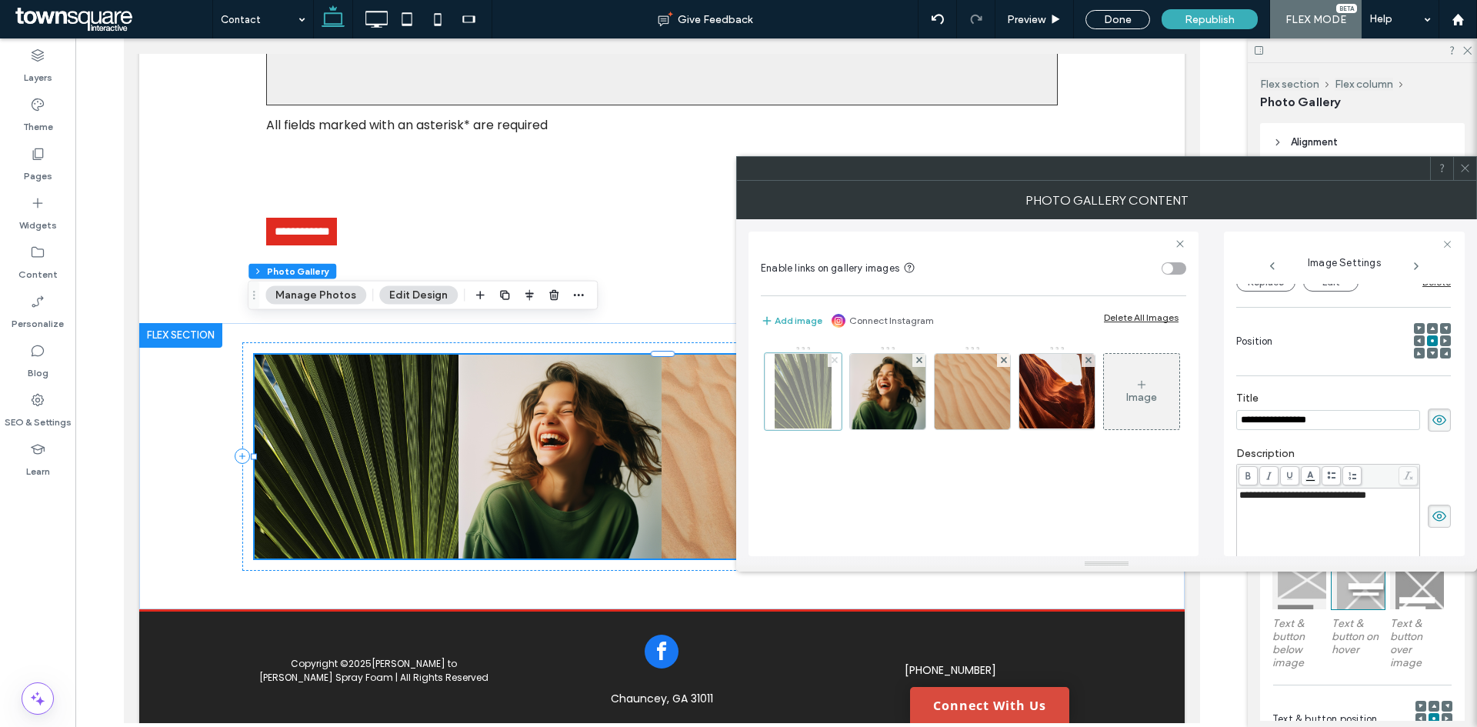
click at [832, 361] on use at bounding box center [834, 360] width 6 height 6
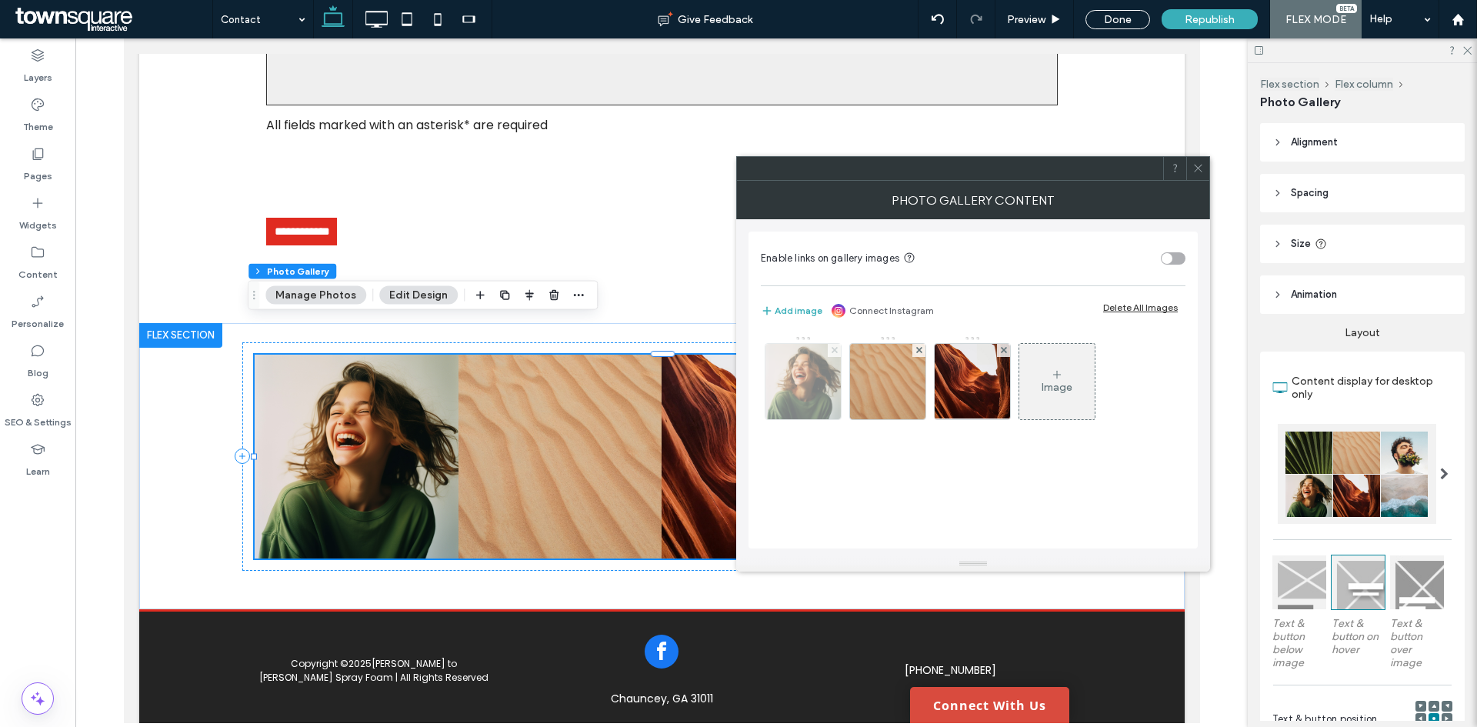
click at [834, 350] on use at bounding box center [834, 350] width 6 height 6
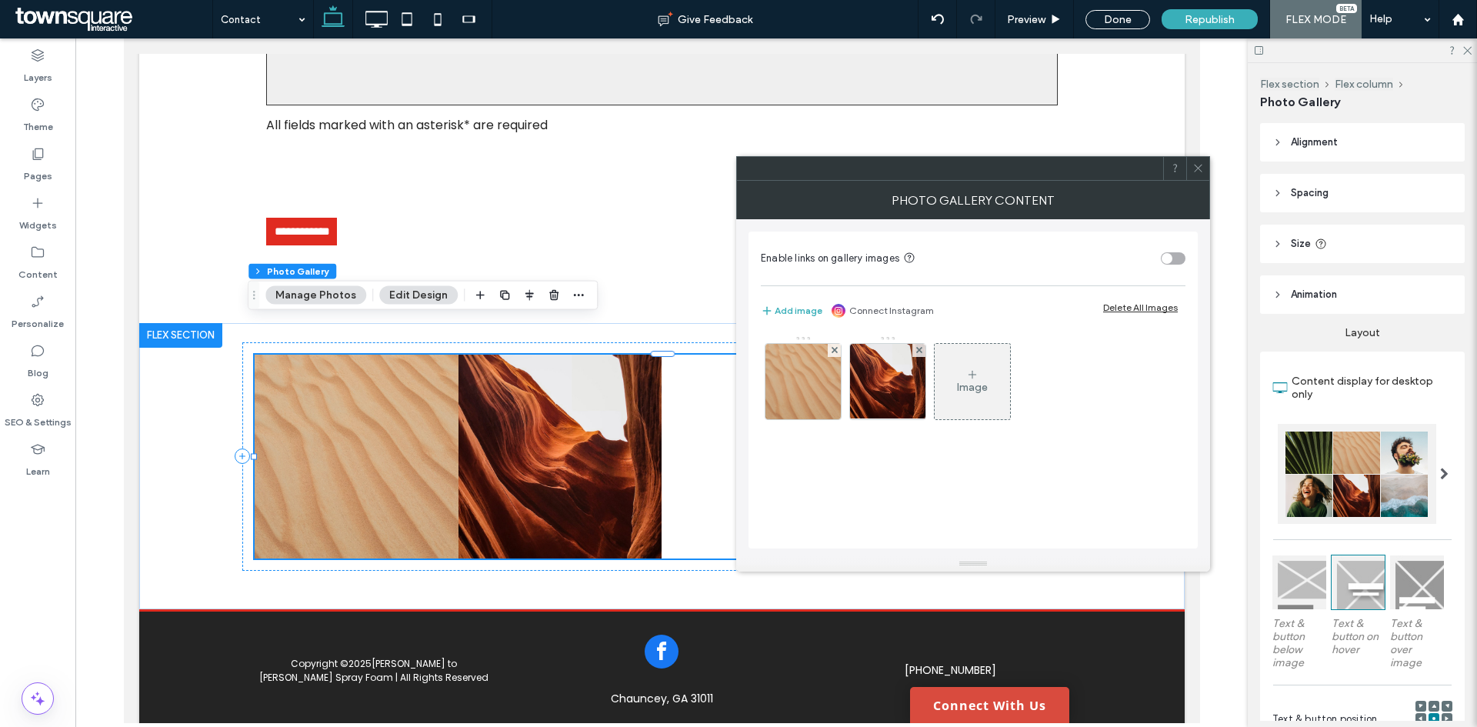
click at [834, 350] on use at bounding box center [834, 350] width 6 height 6
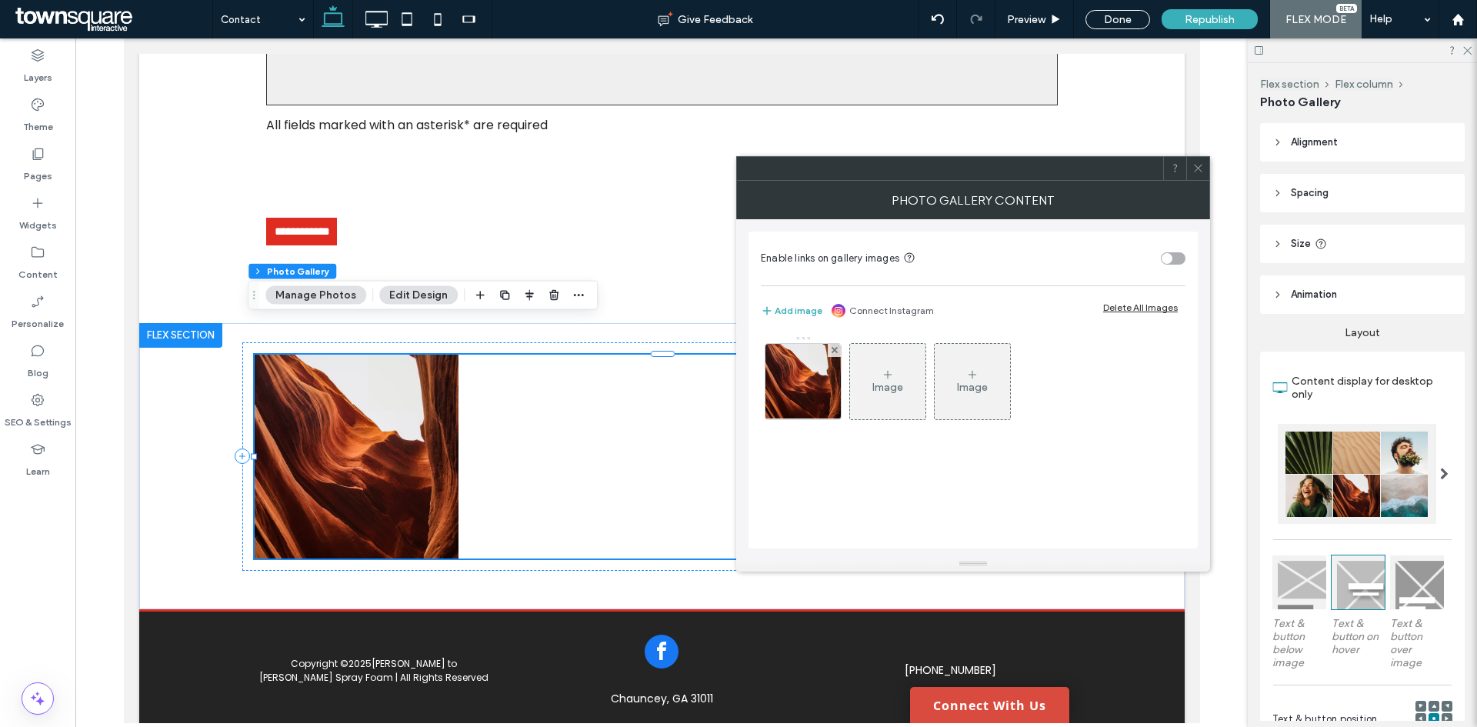
click at [834, 350] on use at bounding box center [834, 350] width 6 height 6
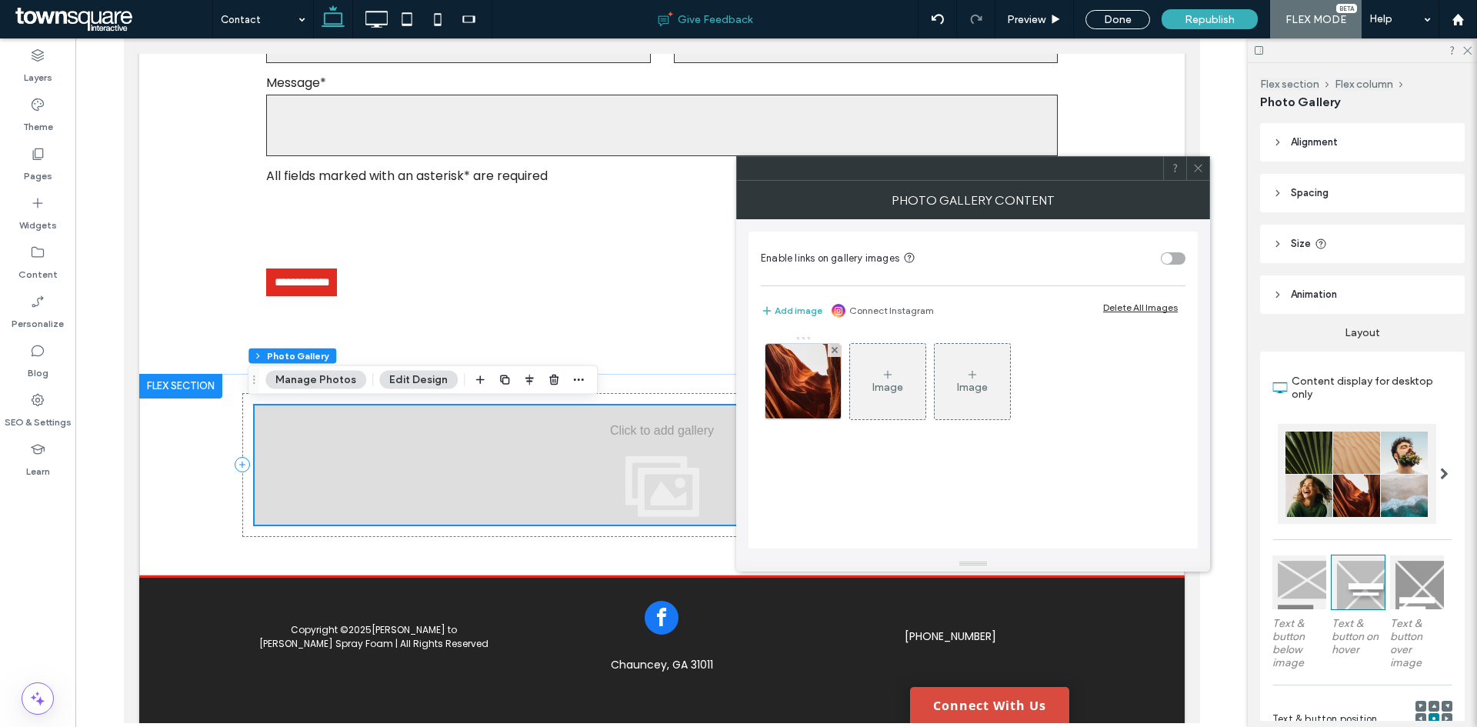
scroll to position [1086, 0]
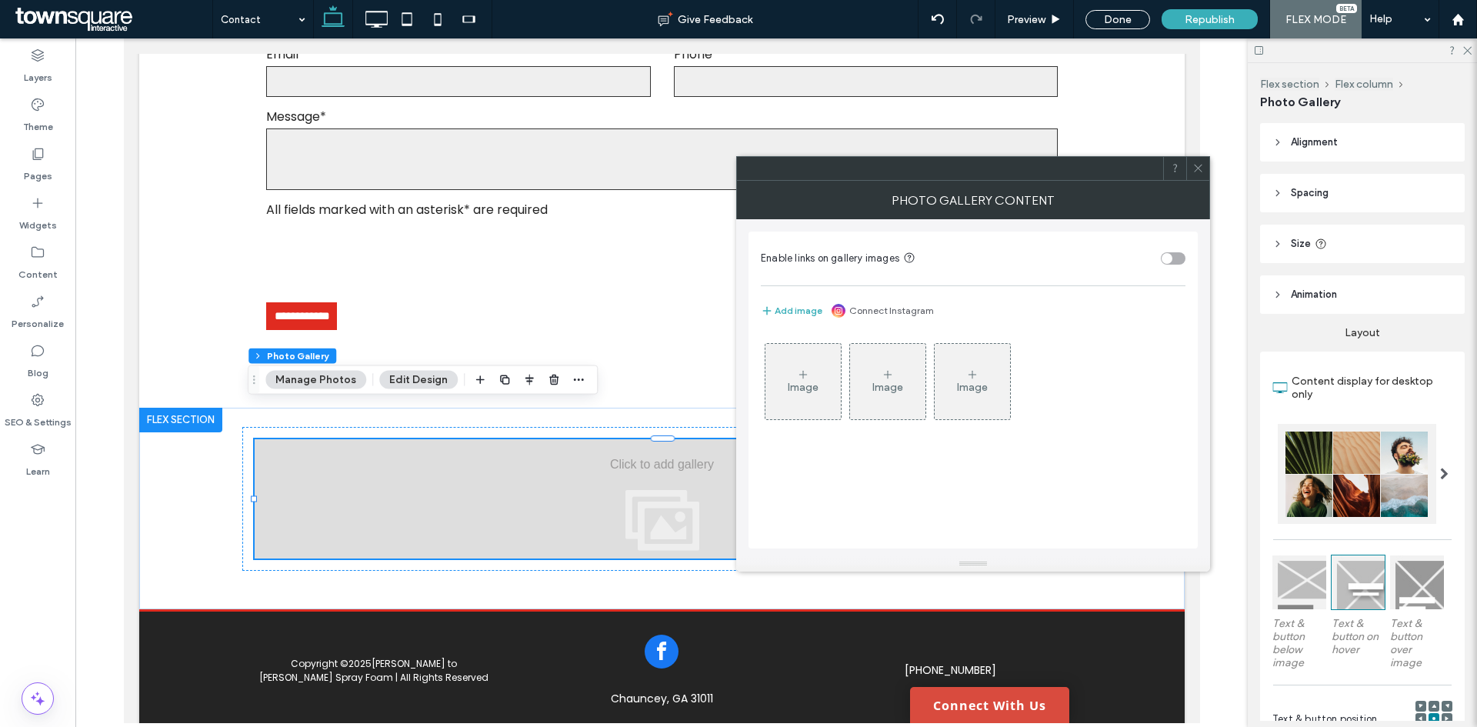
click at [814, 390] on div "Image" at bounding box center [803, 387] width 31 height 13
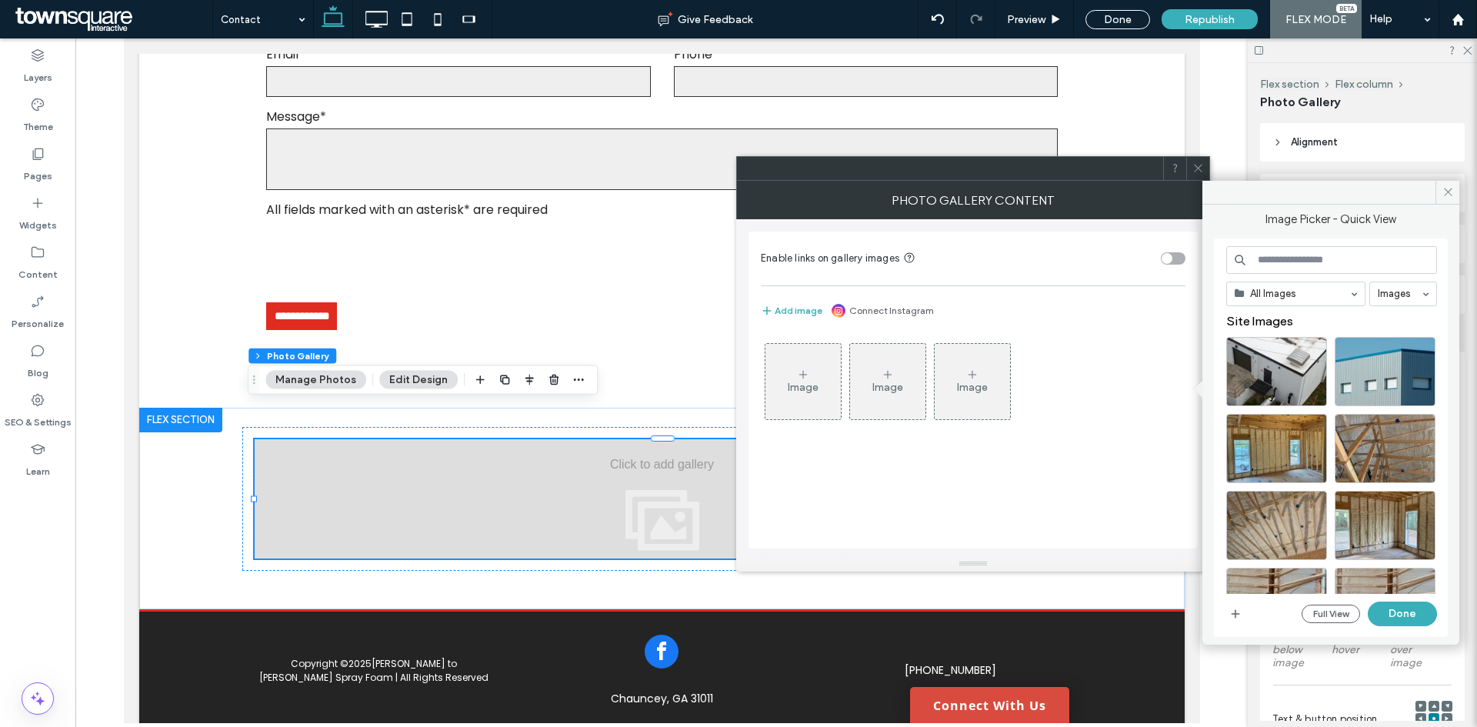
click at [799, 398] on div "Image" at bounding box center [802, 381] width 75 height 72
click at [797, 310] on button "Add image" at bounding box center [792, 310] width 62 height 18
click at [1229, 621] on span "button" at bounding box center [1235, 613] width 18 height 18
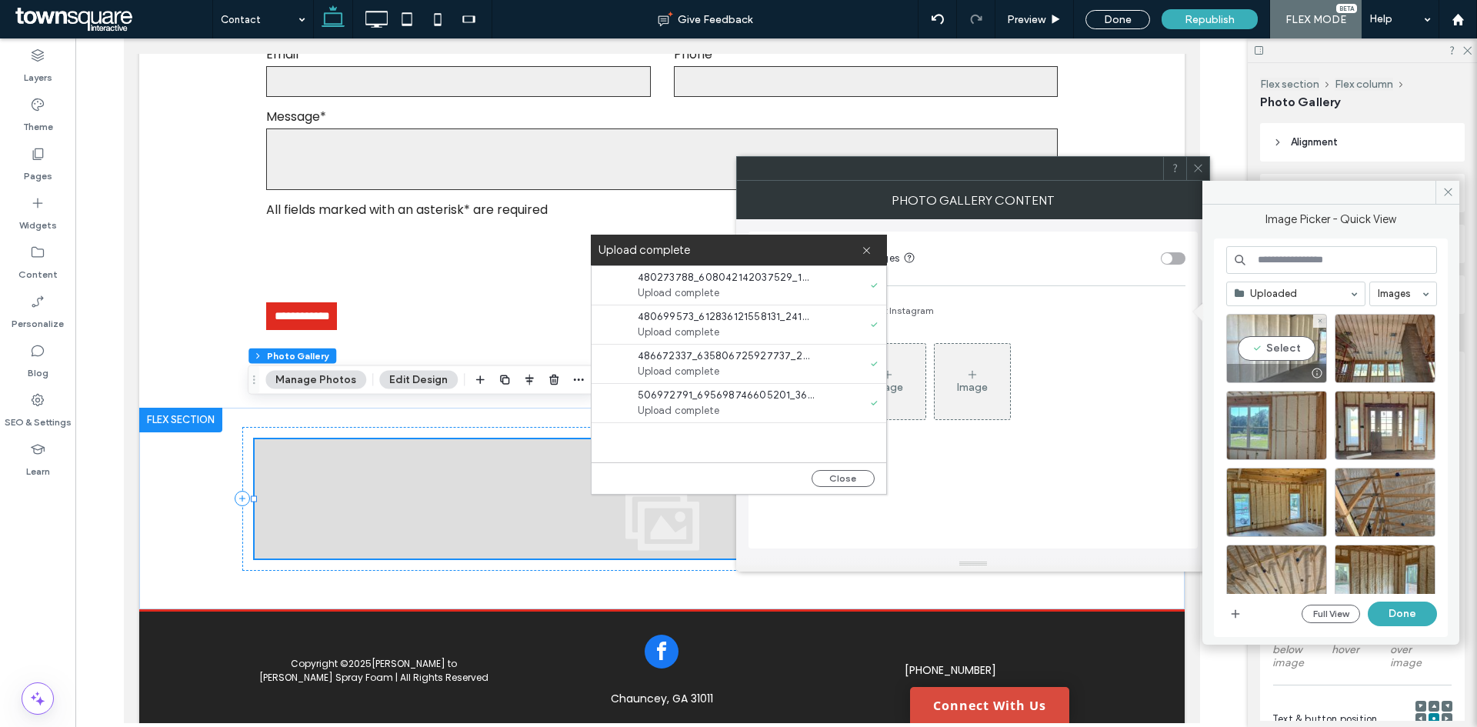
click at [1273, 351] on div "Select" at bounding box center [1276, 348] width 101 height 69
drag, startPoint x: 1287, startPoint y: 398, endPoint x: 1324, endPoint y: 400, distance: 36.2
click at [1292, 402] on div "Select" at bounding box center [1276, 425] width 101 height 69
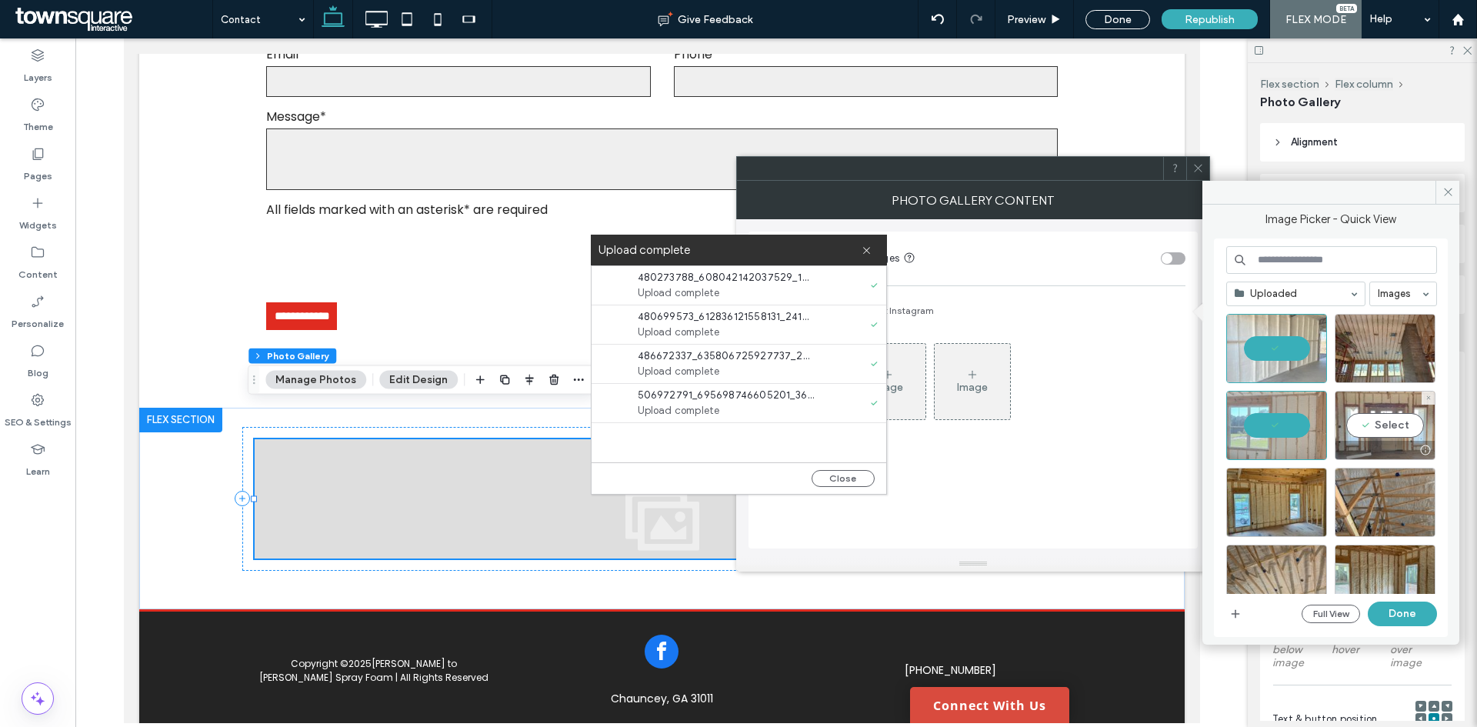
click at [1376, 415] on div "Select" at bounding box center [1384, 425] width 101 height 69
click at [1373, 354] on div "Select" at bounding box center [1384, 348] width 101 height 69
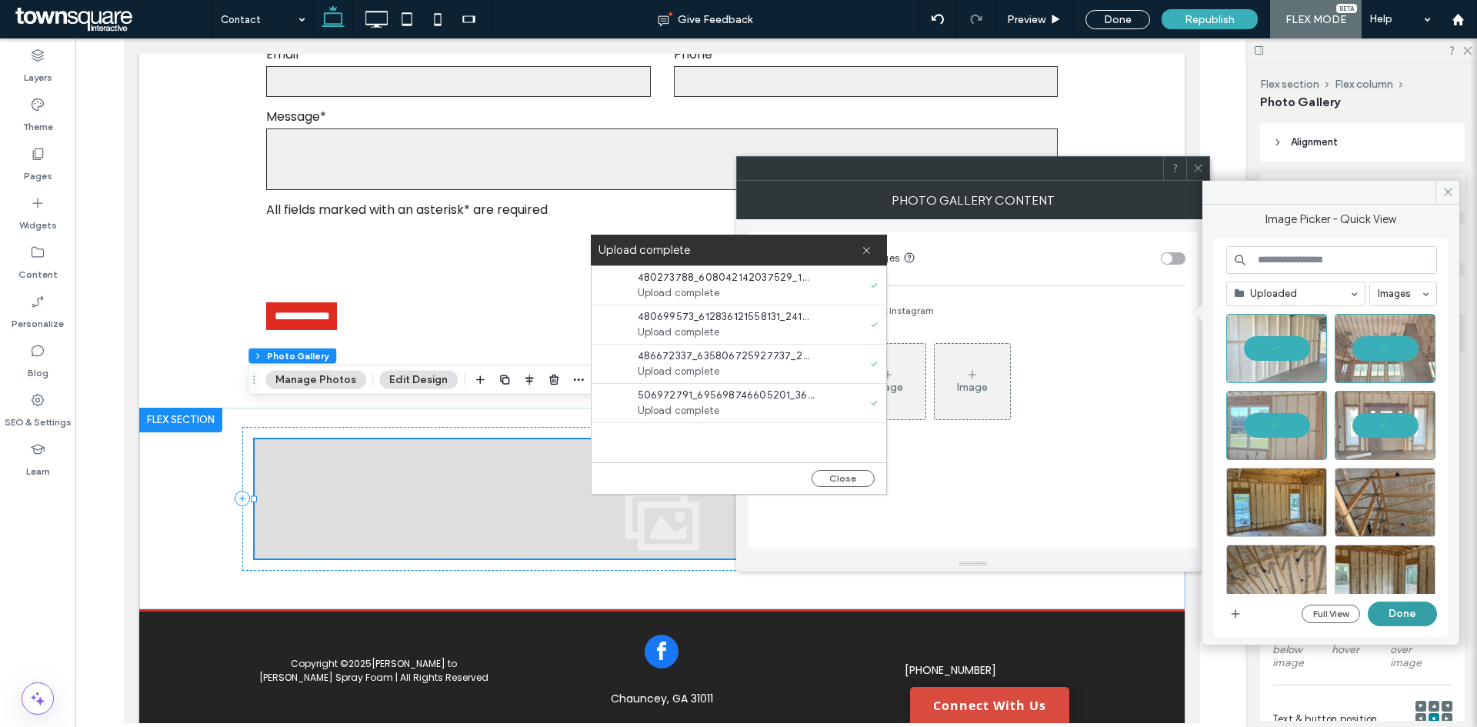
click at [1411, 607] on button "Done" at bounding box center [1401, 613] width 69 height 25
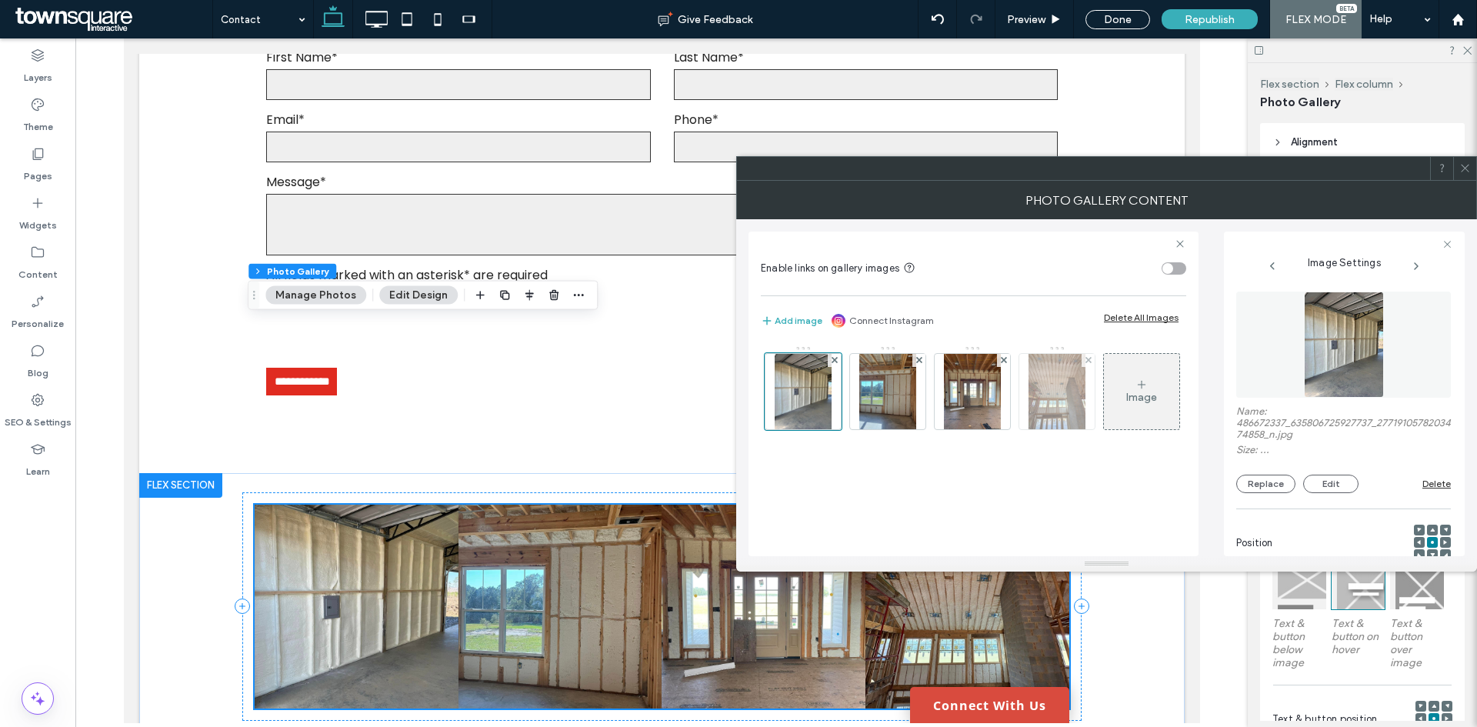
scroll to position [1171, 0]
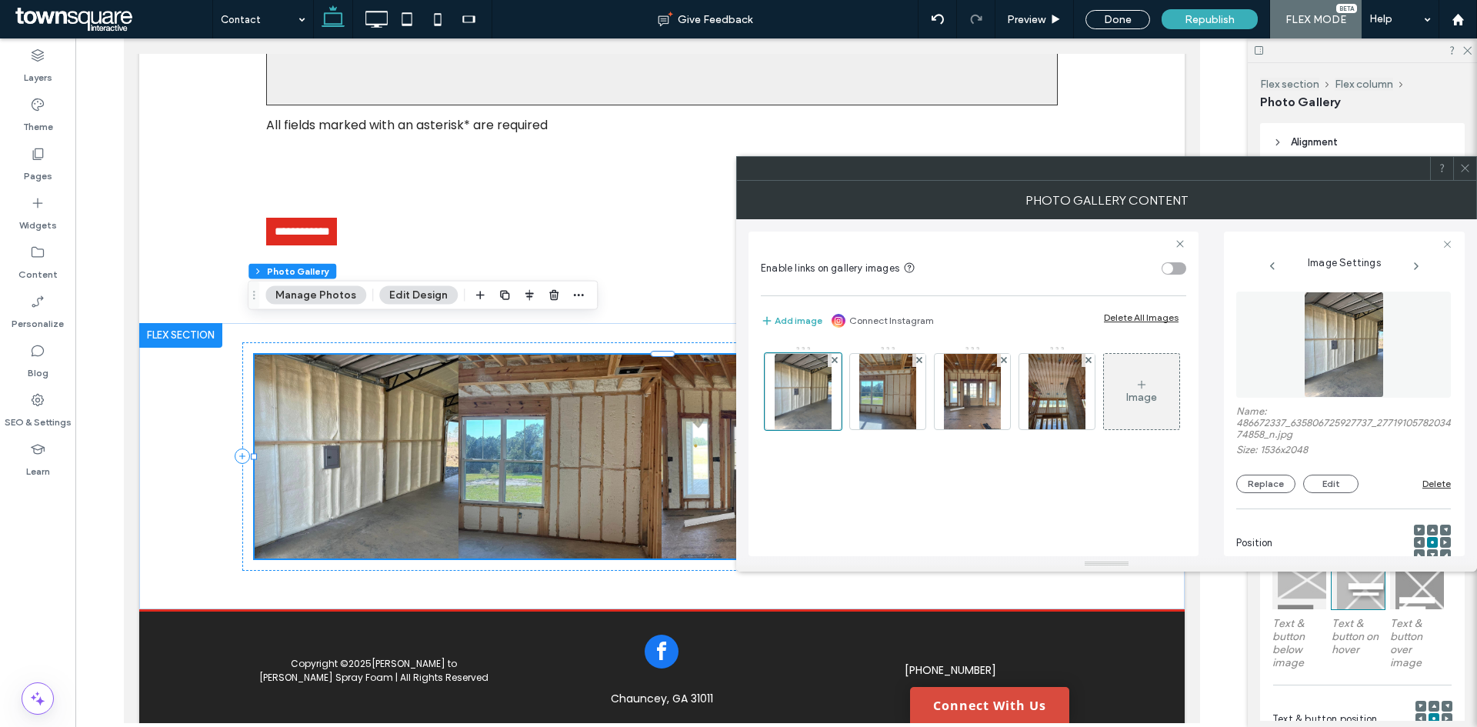
click at [1460, 177] on span at bounding box center [1465, 168] width 12 height 23
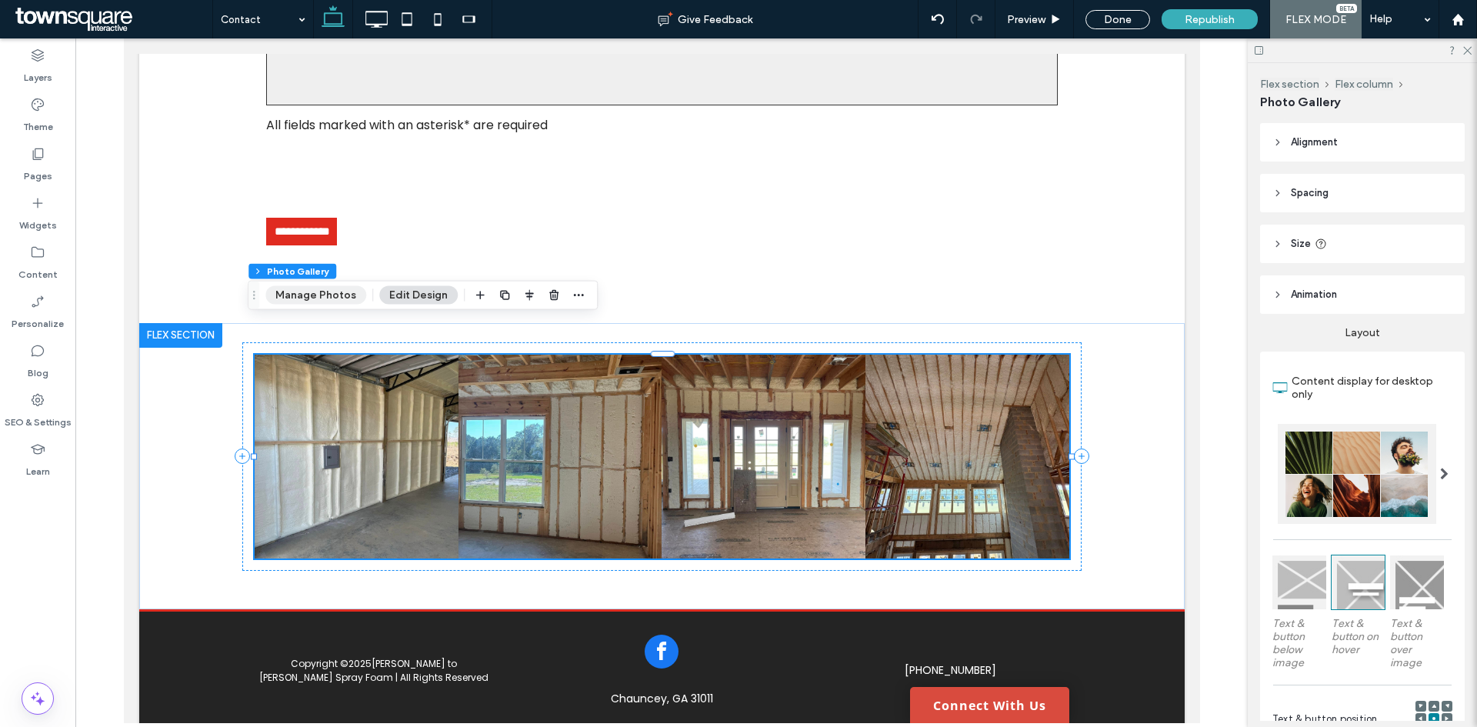
click at [301, 296] on button "Manage Photos" at bounding box center [315, 295] width 101 height 18
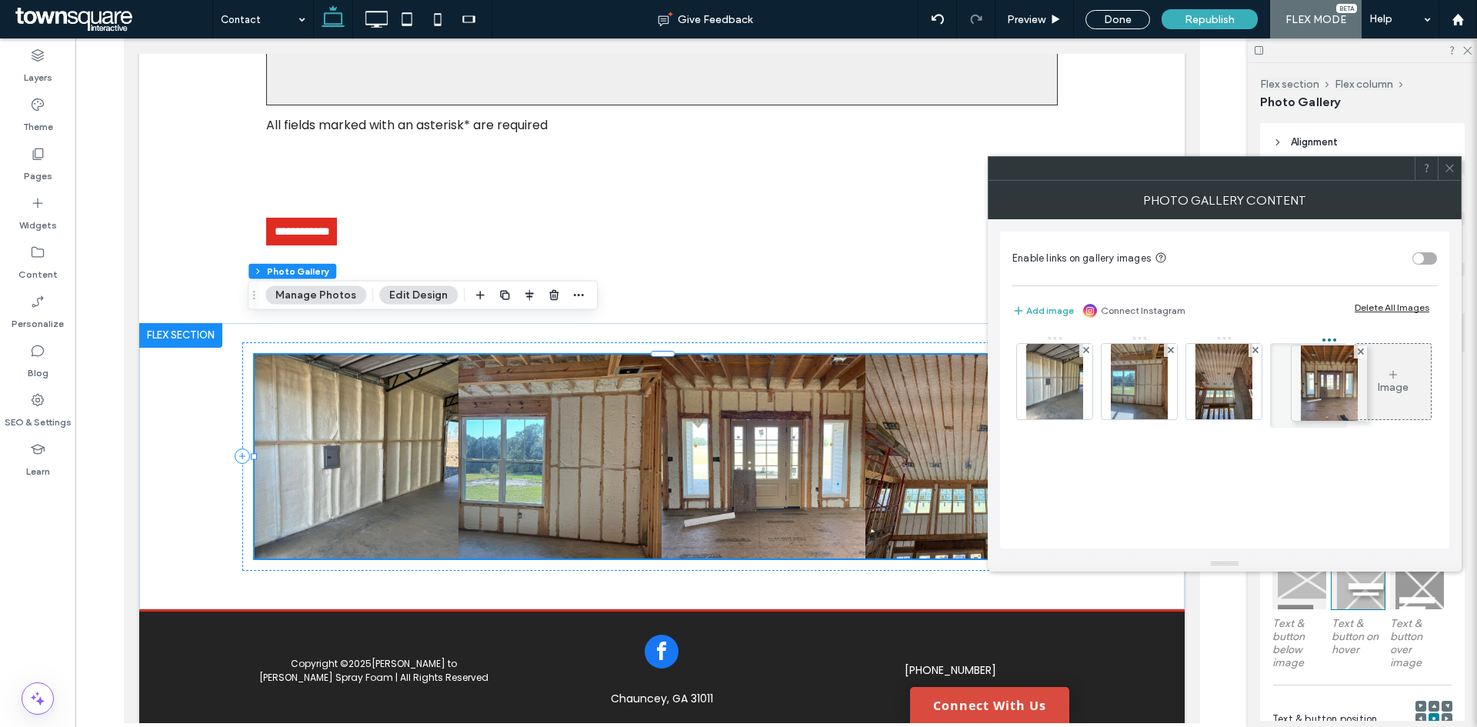
drag, startPoint x: 1235, startPoint y: 387, endPoint x: 1340, endPoint y: 391, distance: 104.7
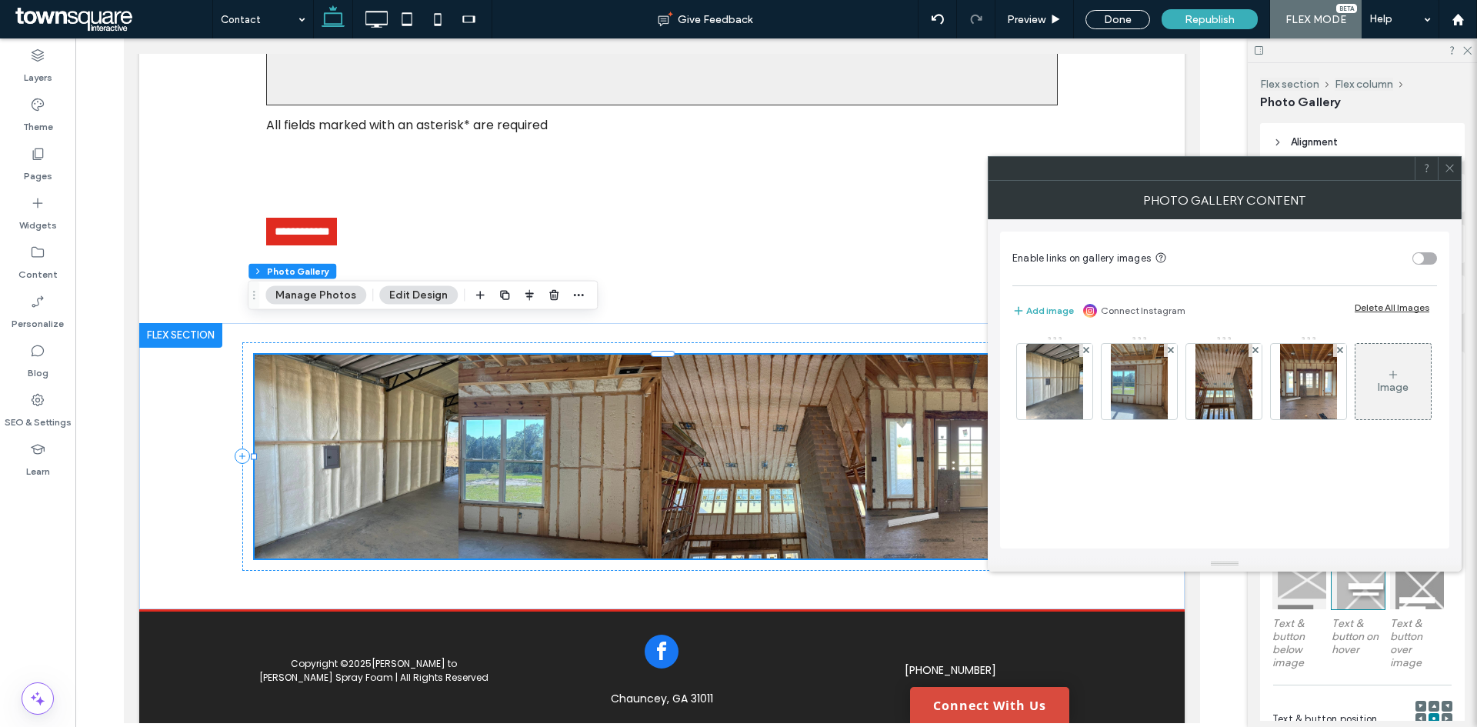
click at [1451, 166] on use at bounding box center [1449, 169] width 8 height 8
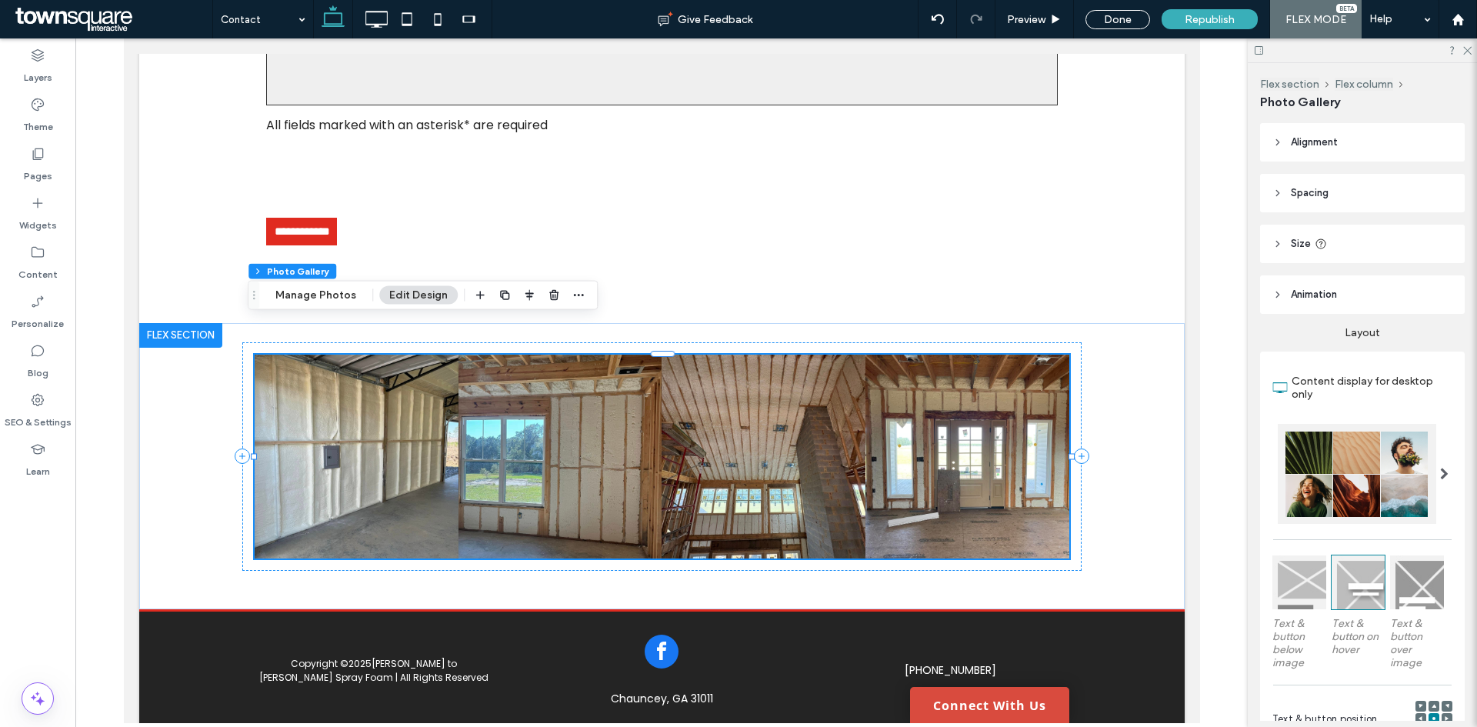
click at [1329, 135] on span "Alignment" at bounding box center [1313, 142] width 47 height 15
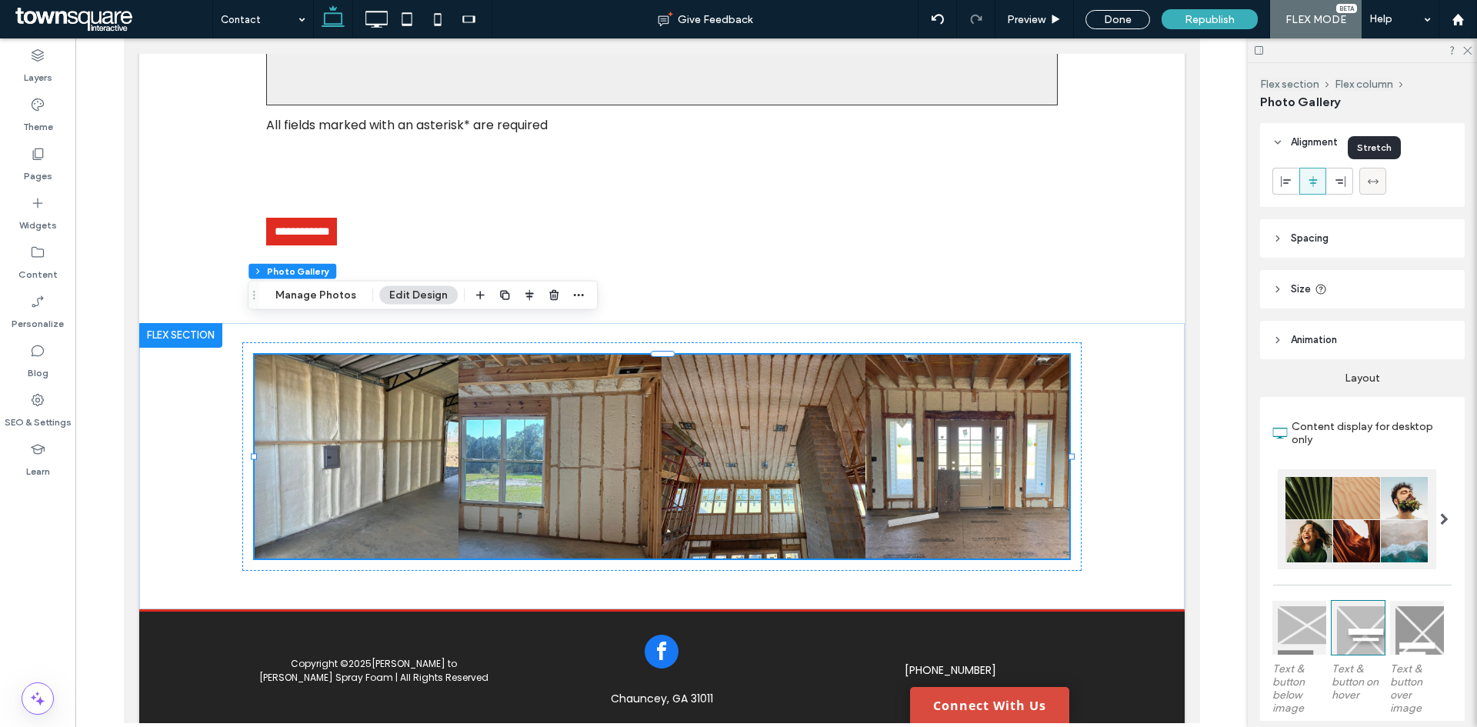
click at [1368, 179] on icon at bounding box center [1373, 181] width 12 height 12
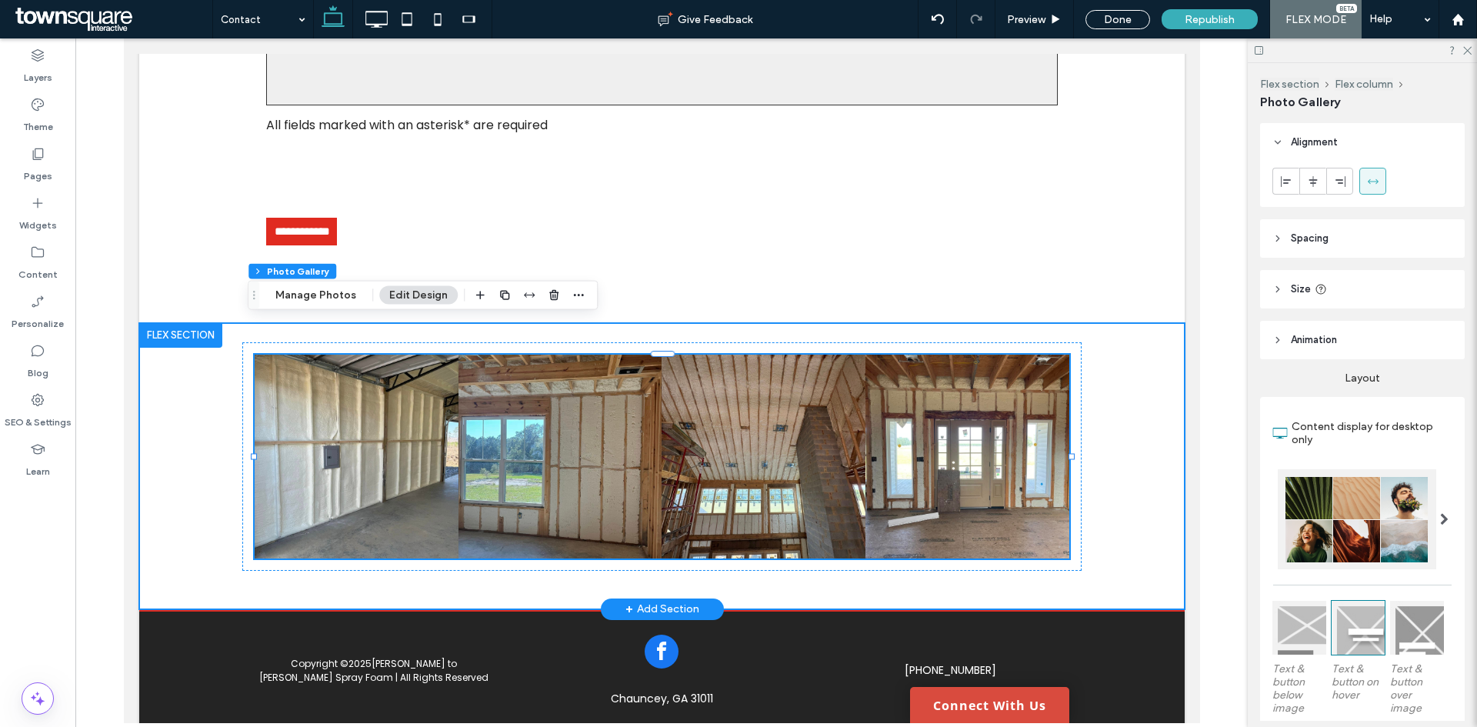
click at [1117, 376] on div "Button Button Button Button" at bounding box center [660, 466] width 1045 height 286
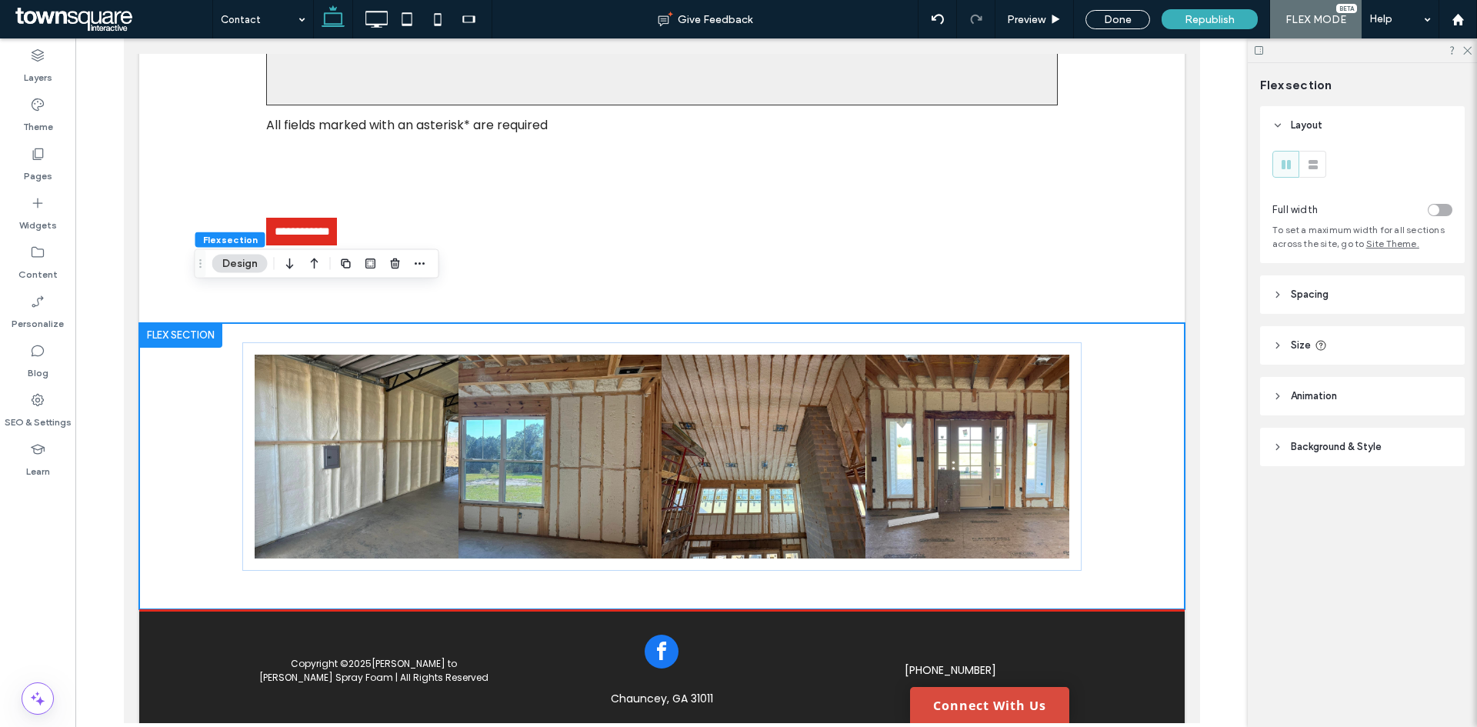
click at [1440, 208] on div "toggle" at bounding box center [1439, 210] width 25 height 12
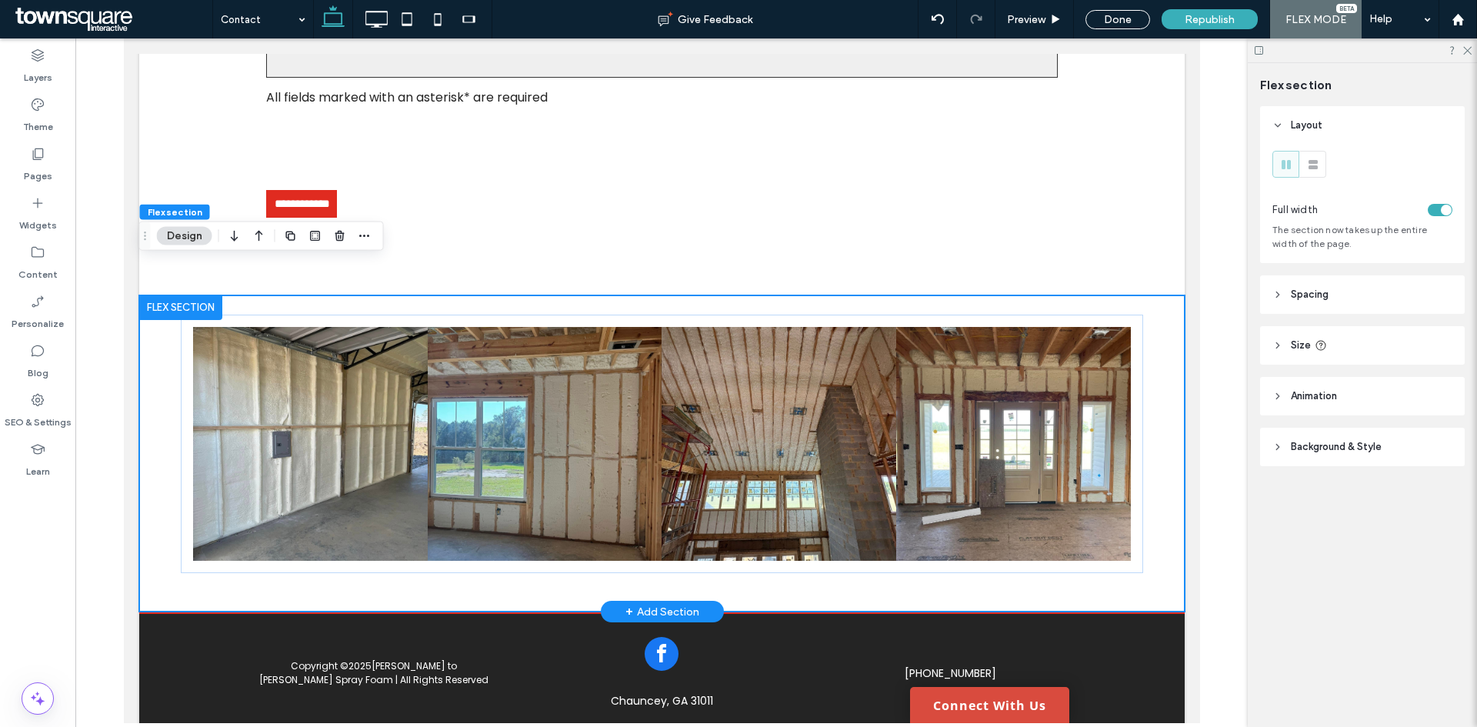
click at [1161, 341] on div "Button Button Button Button" at bounding box center [660, 453] width 1045 height 317
click at [1122, 315] on div "Button Button Button Button" at bounding box center [660, 444] width 961 height 259
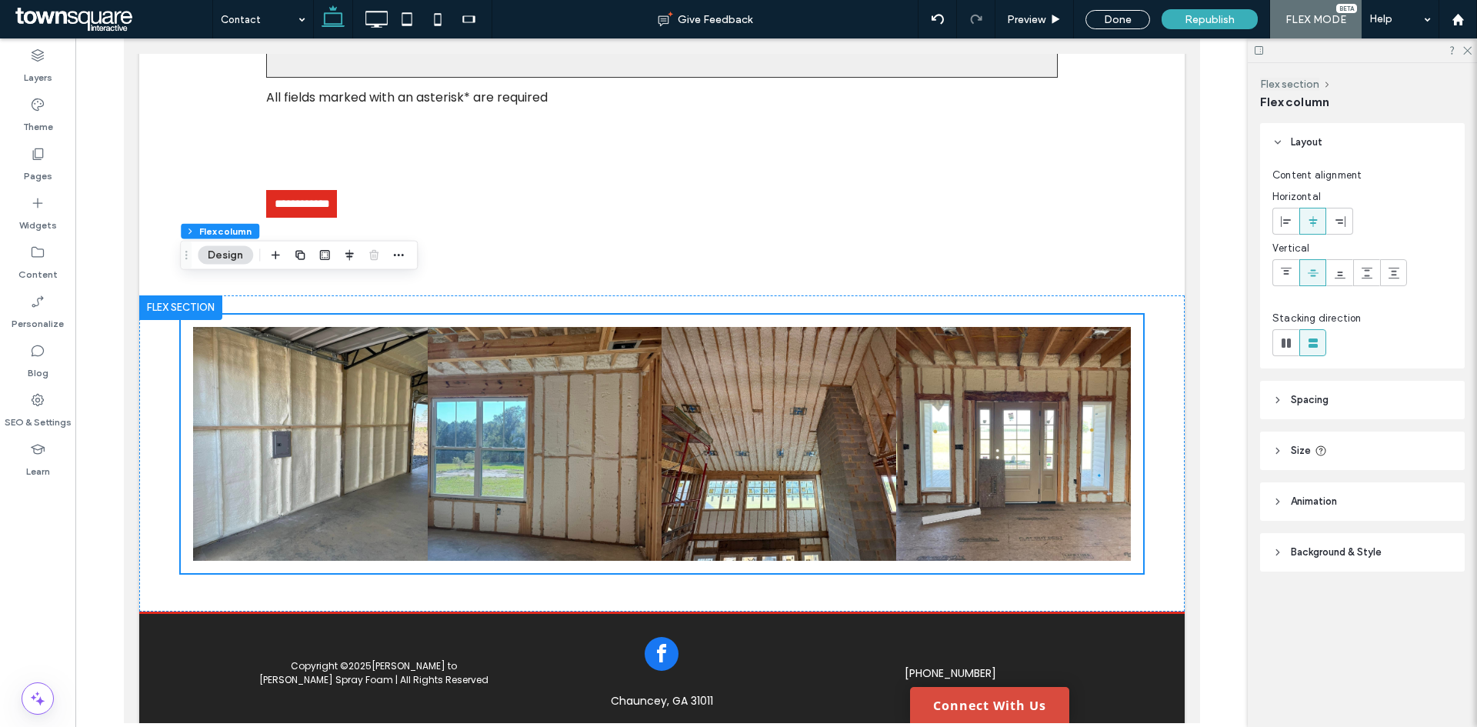
click at [1307, 399] on span "Spacing" at bounding box center [1309, 399] width 38 height 15
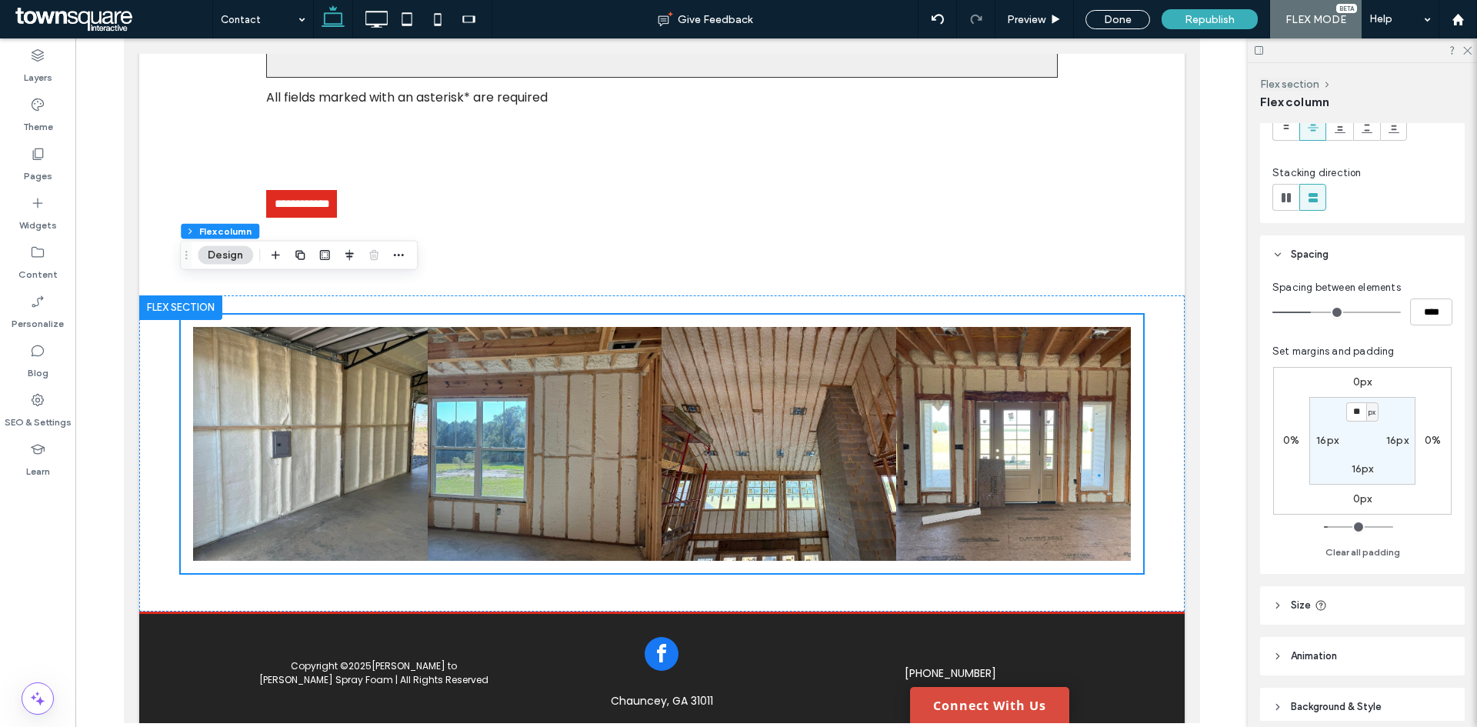
scroll to position [154, 0]
click at [1397, 436] on label "16px" at bounding box center [1397, 431] width 22 height 13
type input "*"
click at [1322, 424] on section "16px * px 16px 16px" at bounding box center [1362, 432] width 106 height 88
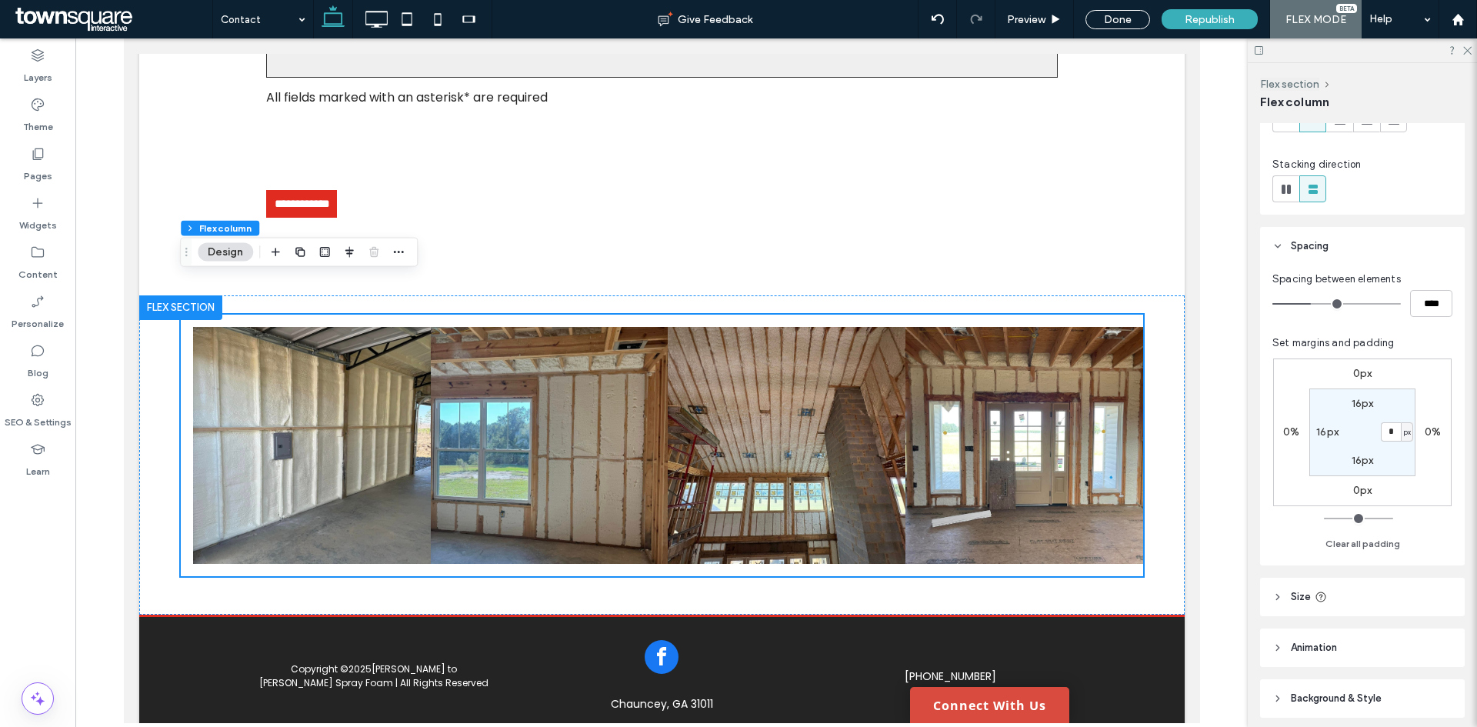
scroll to position [1201, 0]
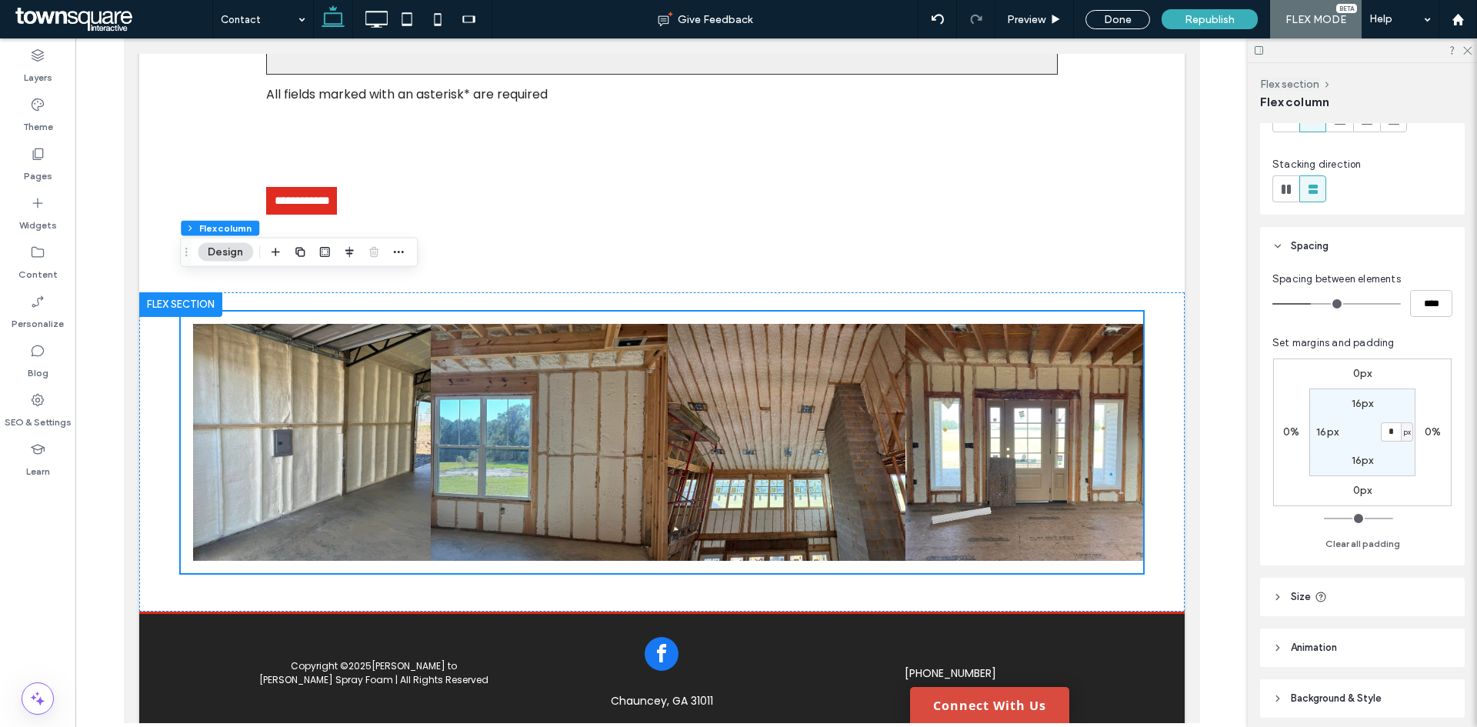
click at [1322, 431] on label "16px" at bounding box center [1327, 431] width 22 height 13
type input "**"
type input "*"
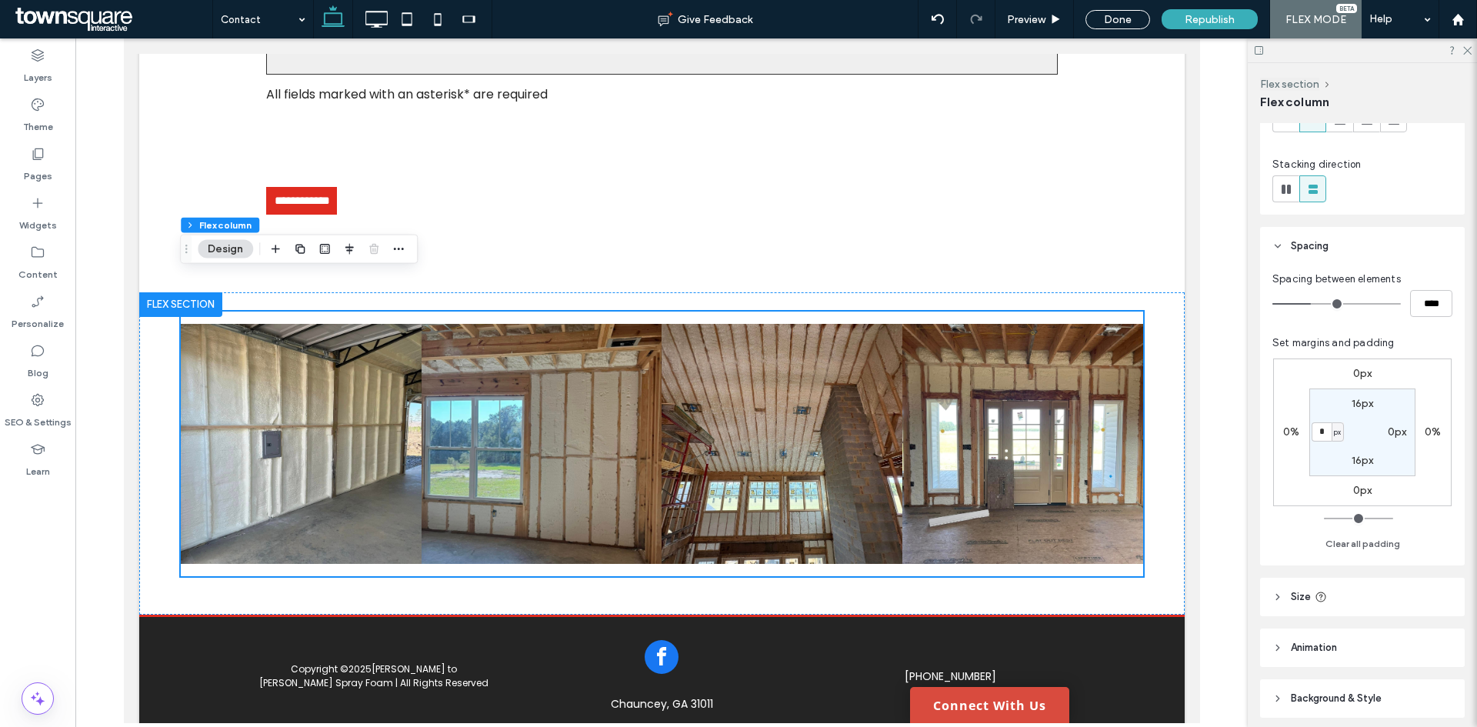
scroll to position [1204, 0]
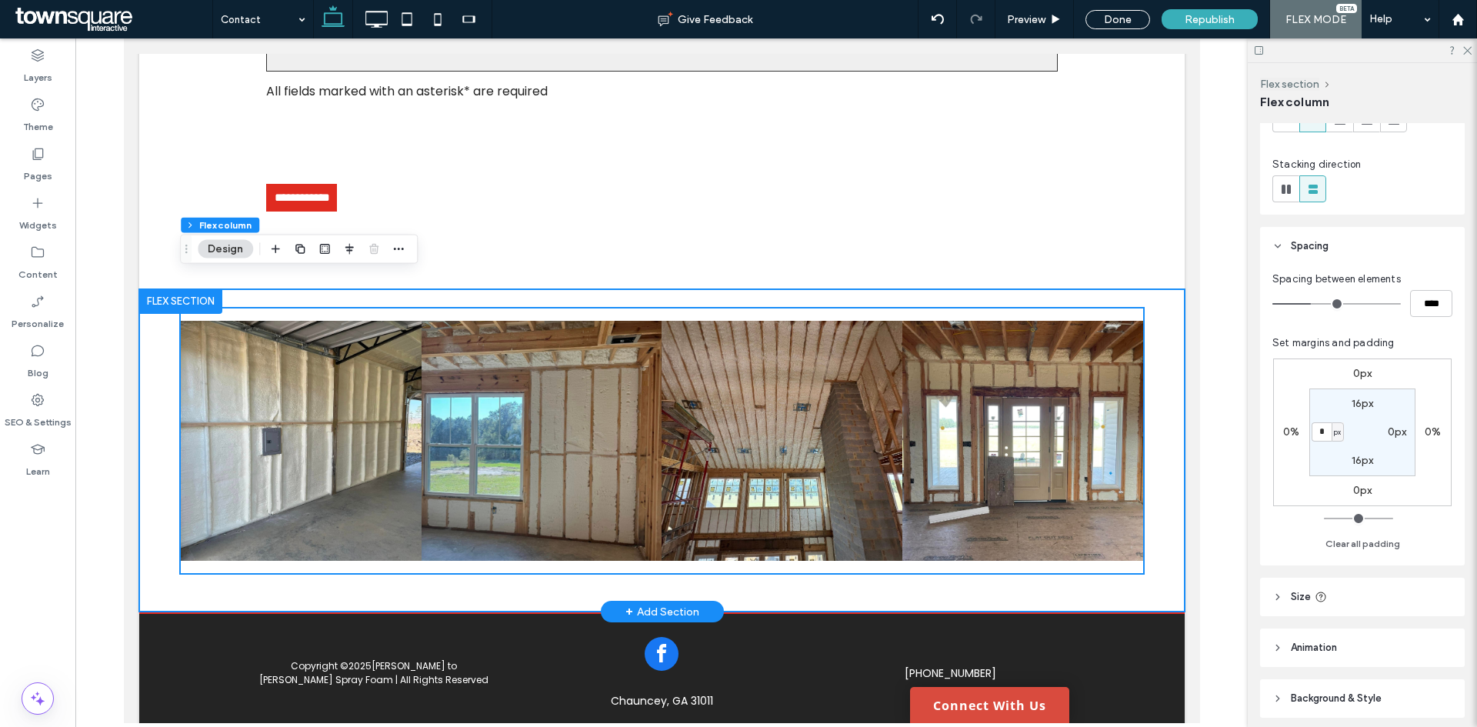
click at [1154, 387] on div "Button Button Button Button" at bounding box center [660, 450] width 1045 height 323
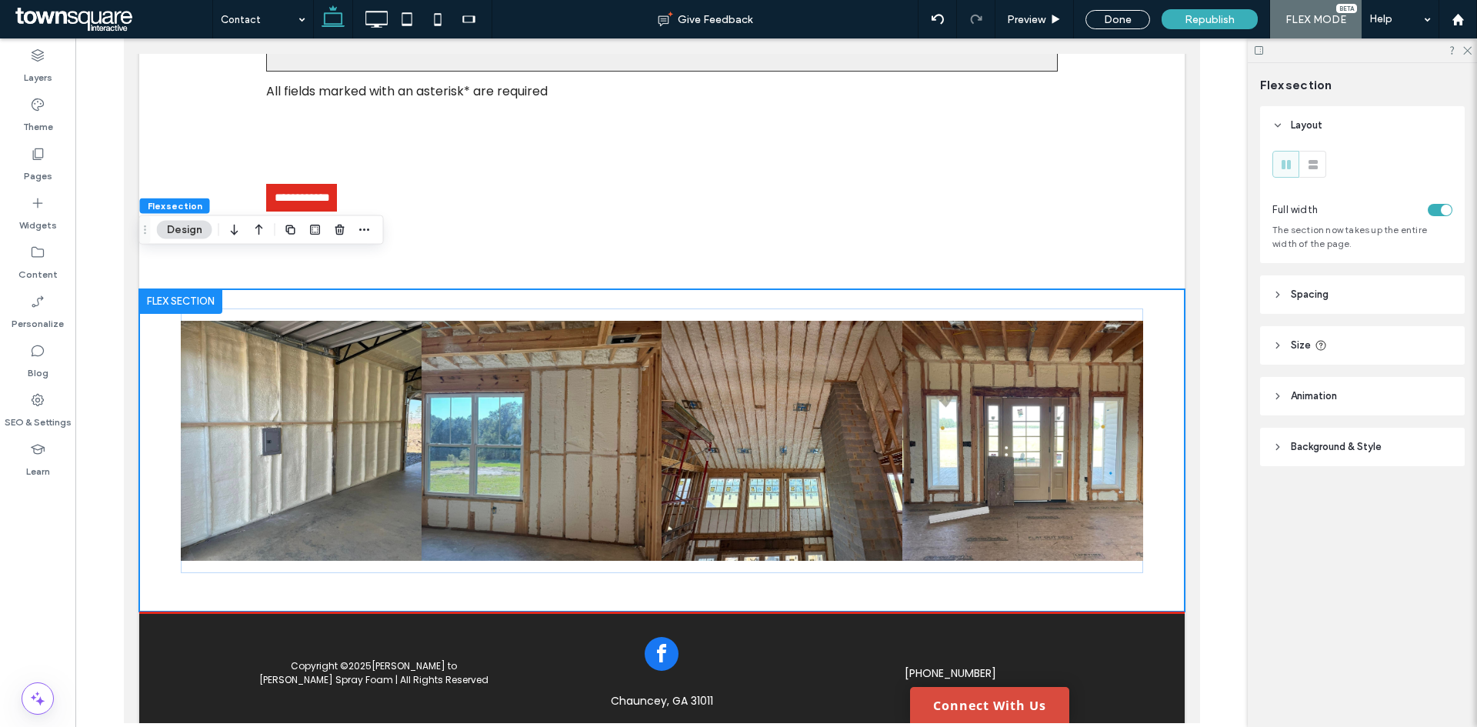
click at [1313, 342] on header "Size" at bounding box center [1362, 345] width 205 height 38
click at [1312, 295] on span "Spacing" at bounding box center [1309, 294] width 38 height 15
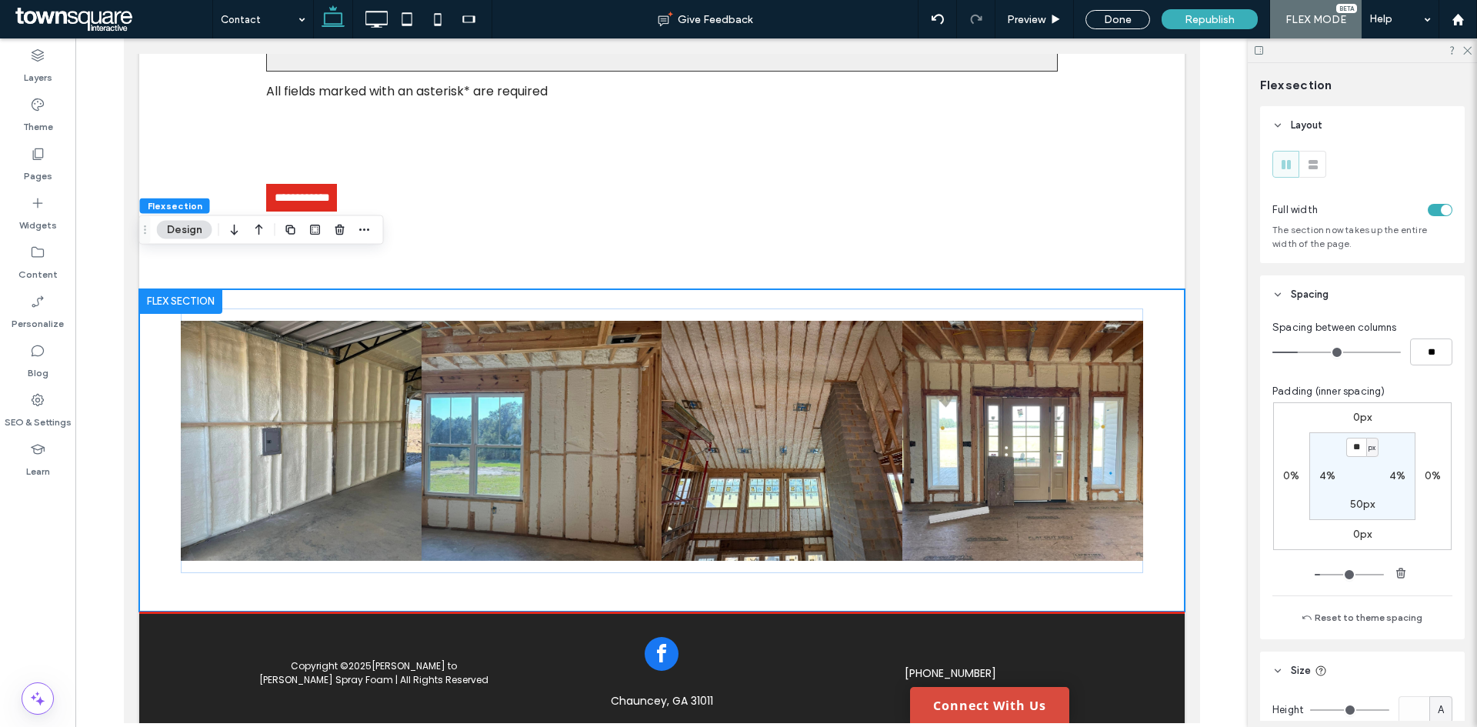
click at [1392, 478] on label "4%" at bounding box center [1397, 475] width 16 height 13
type input "*"
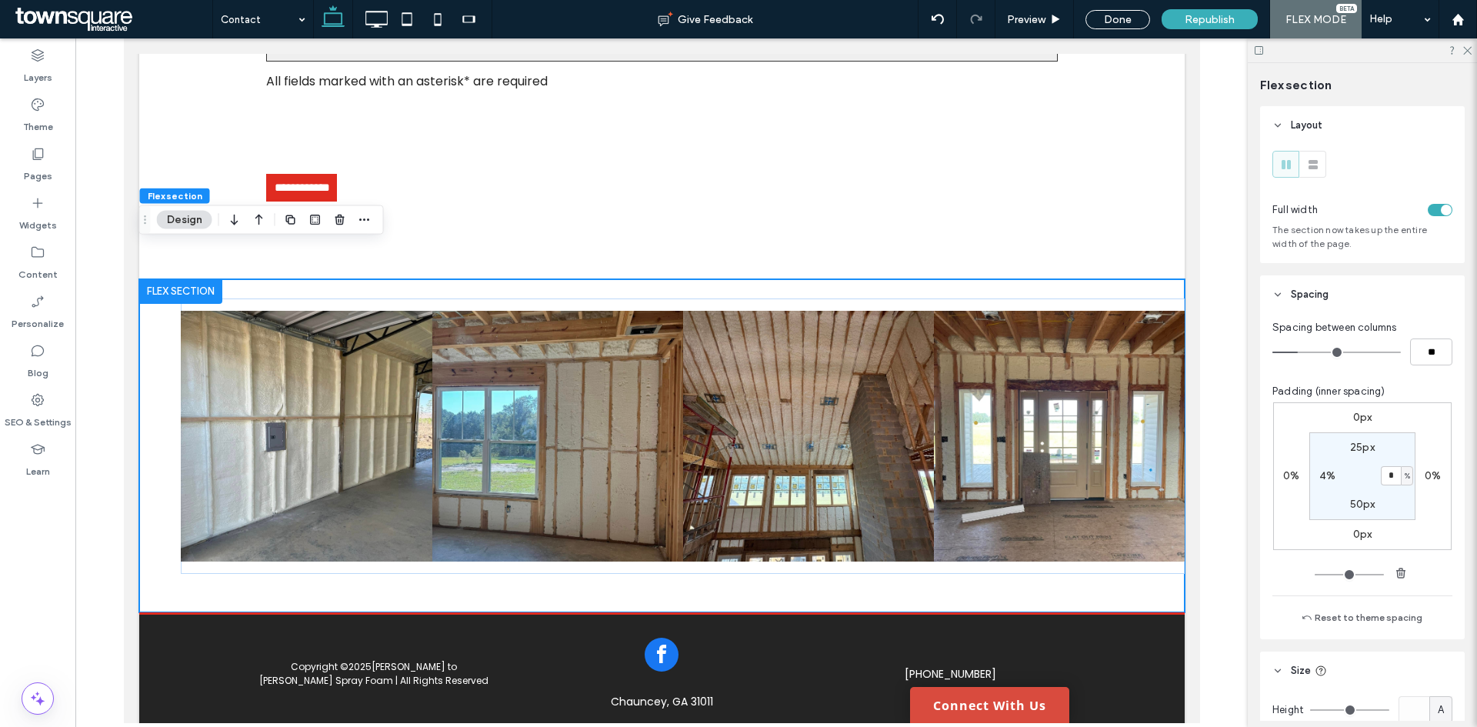
click at [1319, 473] on label "4%" at bounding box center [1327, 475] width 16 height 13
type input "*"
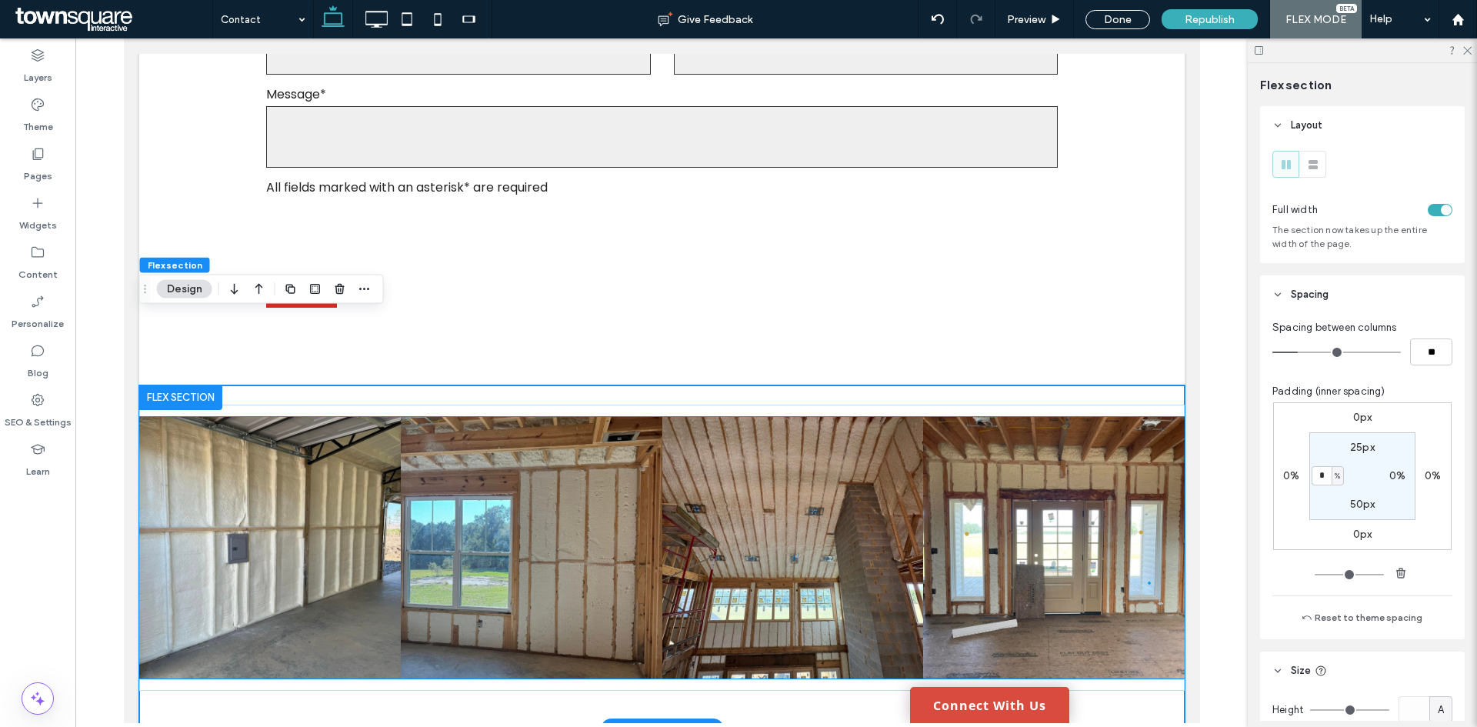
scroll to position [1225, 0]
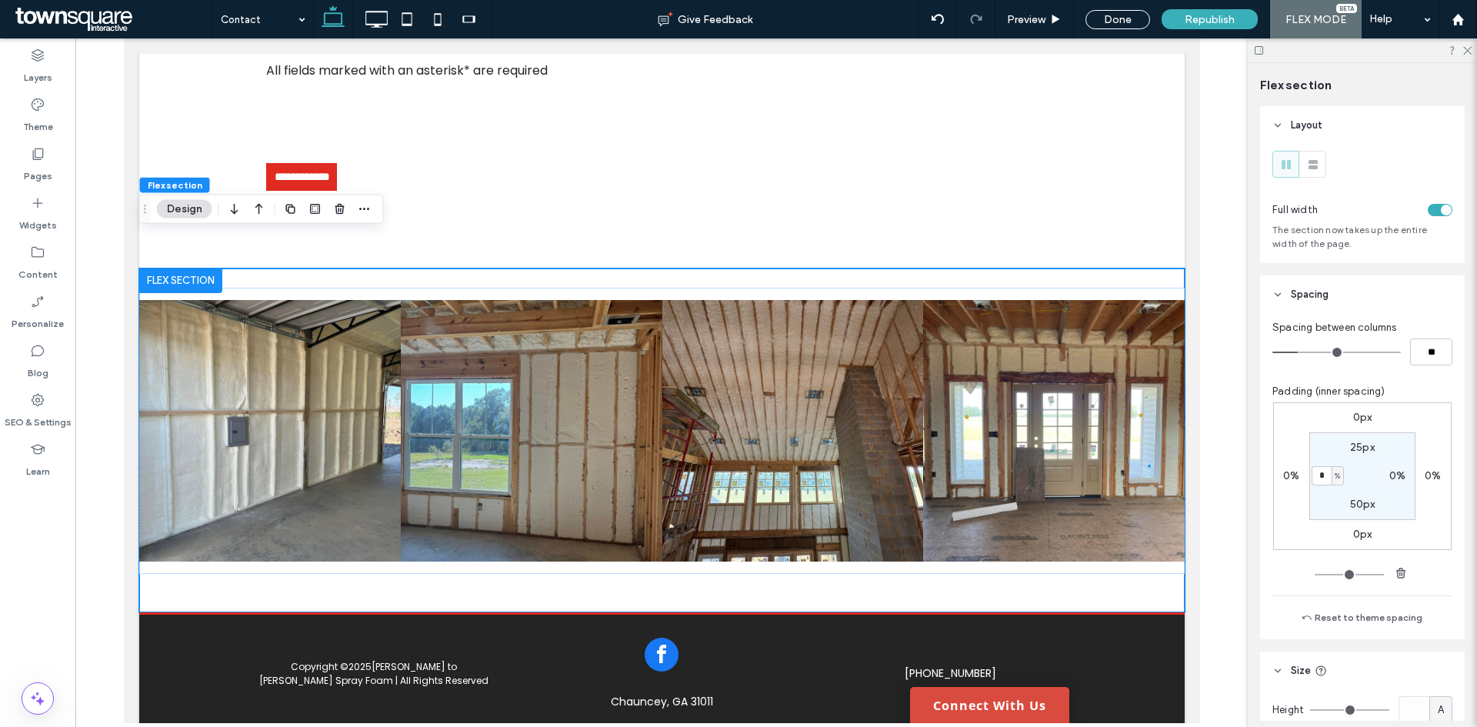
click at [1474, 51] on div at bounding box center [1361, 50] width 229 height 24
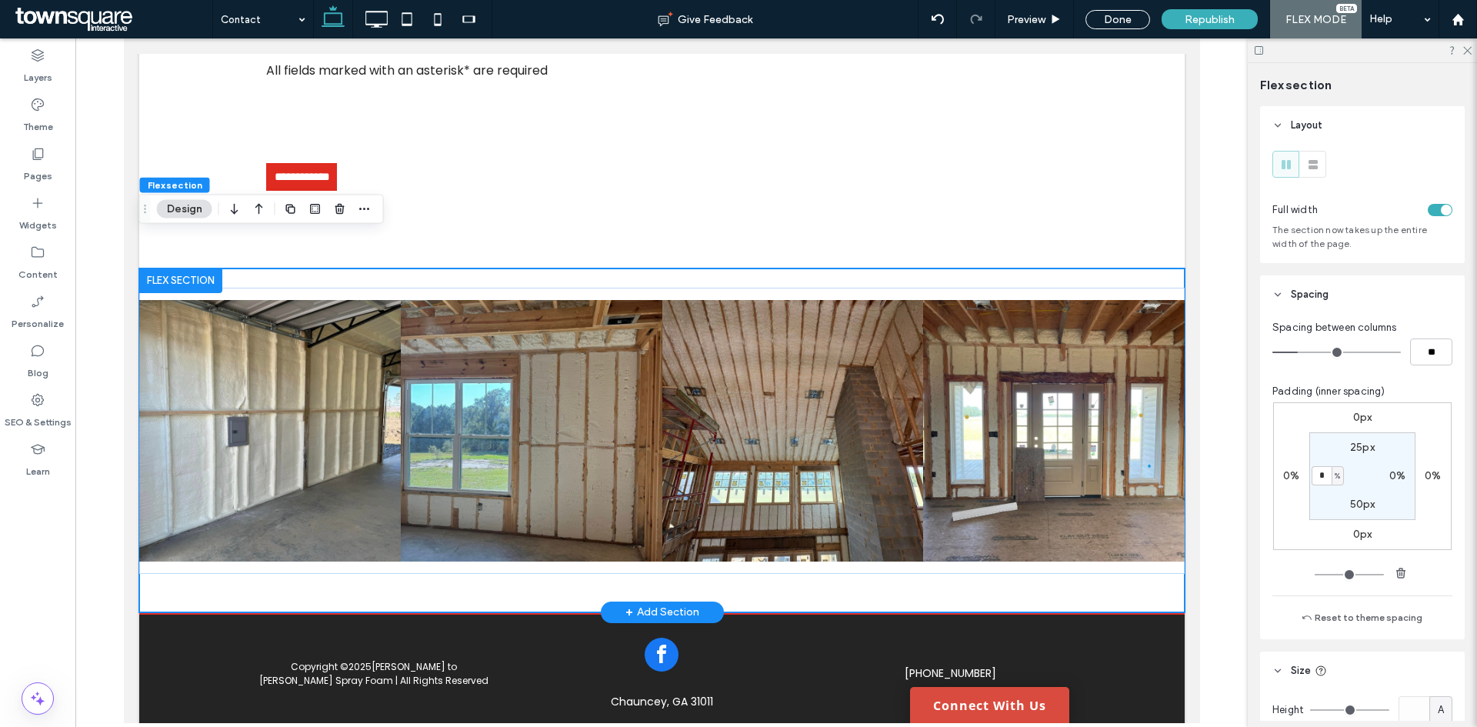
click at [1092, 554] on div "Button Button Button Button" at bounding box center [660, 440] width 1045 height 344
click at [502, 268] on div "Button Button Button Button" at bounding box center [660, 440] width 1045 height 344
click at [331, 288] on div "Button Button Button Button" at bounding box center [660, 431] width 1045 height 286
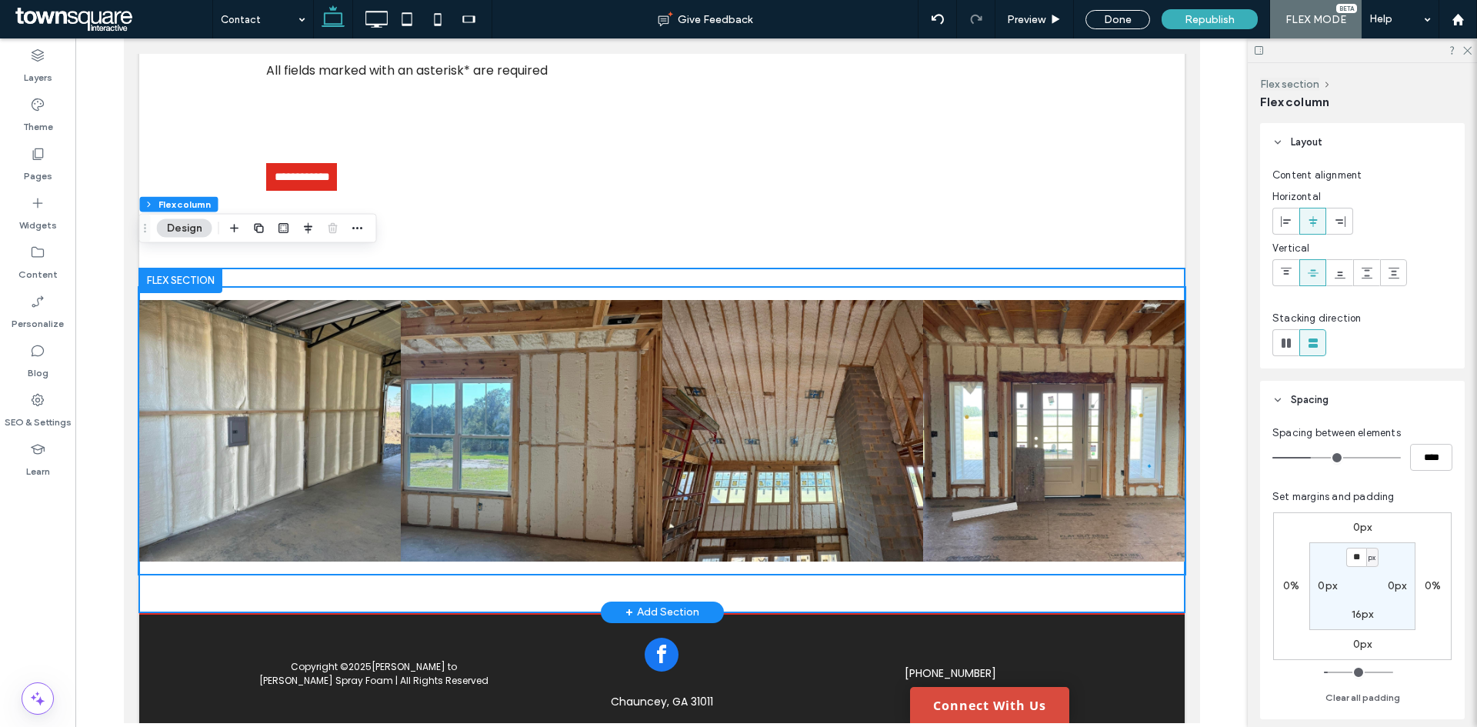
click at [425, 268] on div "Button Button Button Button" at bounding box center [660, 440] width 1045 height 344
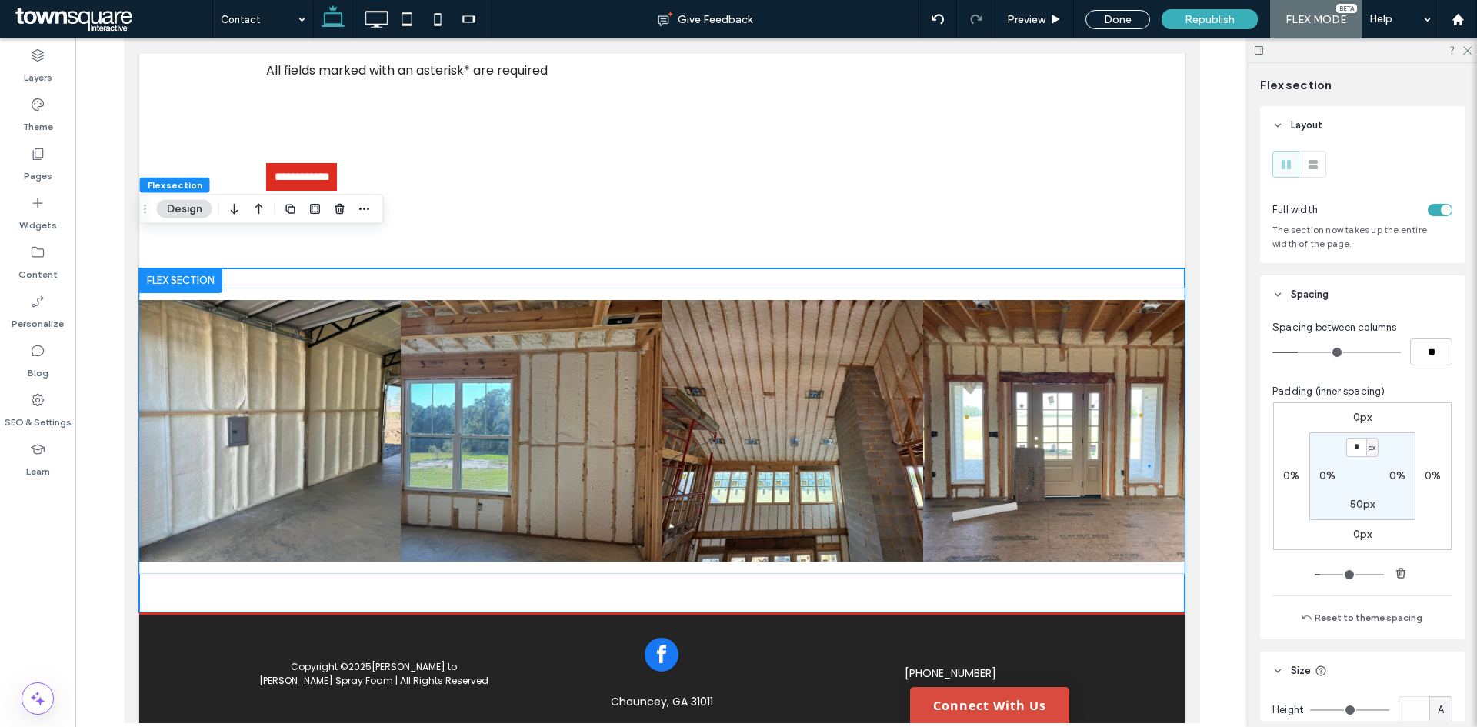
type input "*"
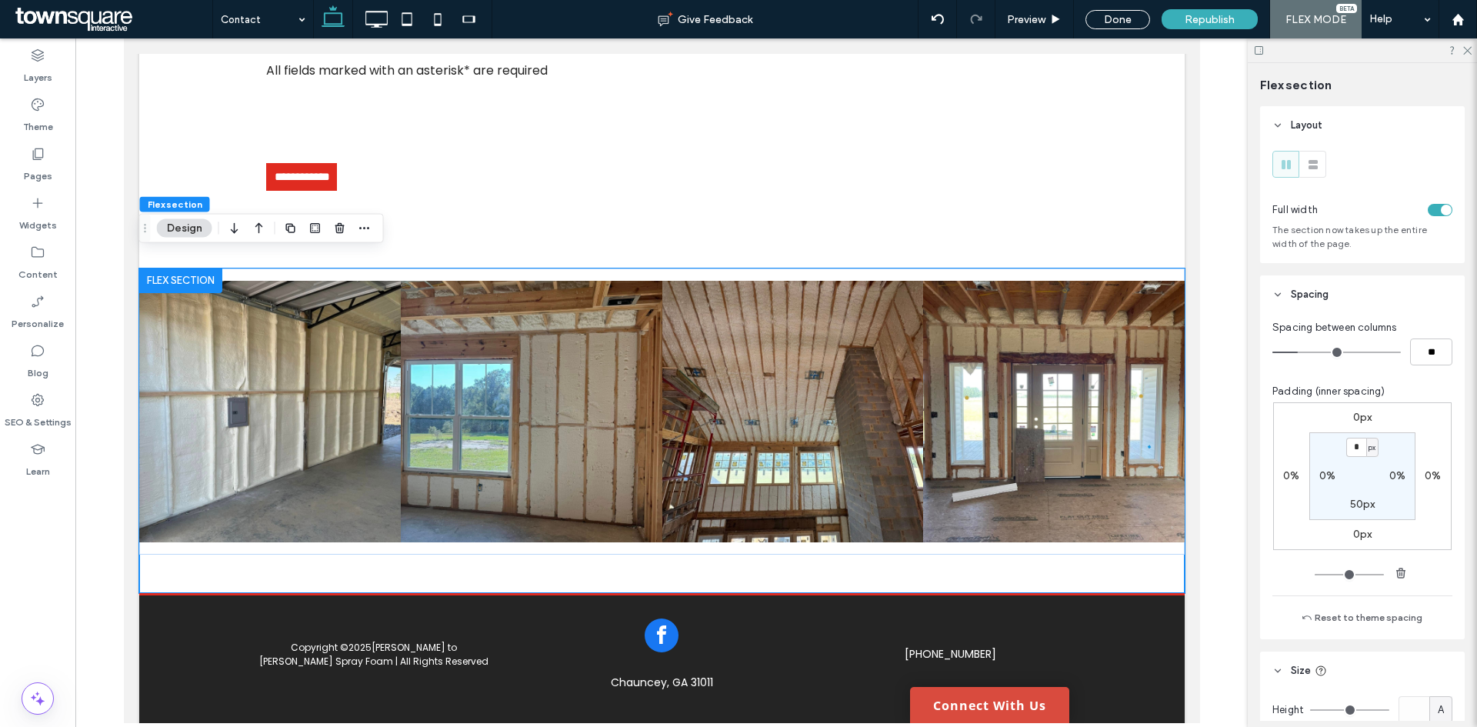
scroll to position [1206, 0]
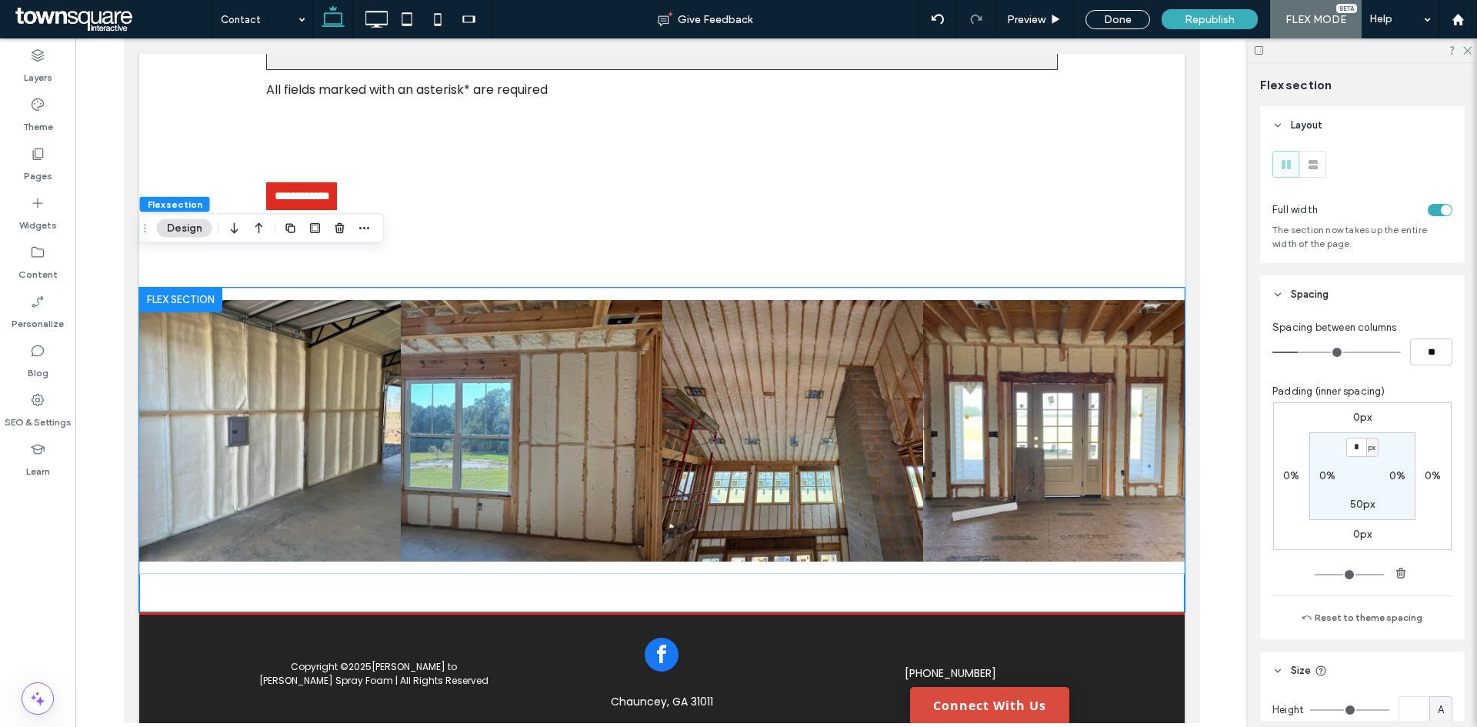
click at [1350, 509] on label "50px" at bounding box center [1362, 504] width 25 height 13
type input "**"
type input "*"
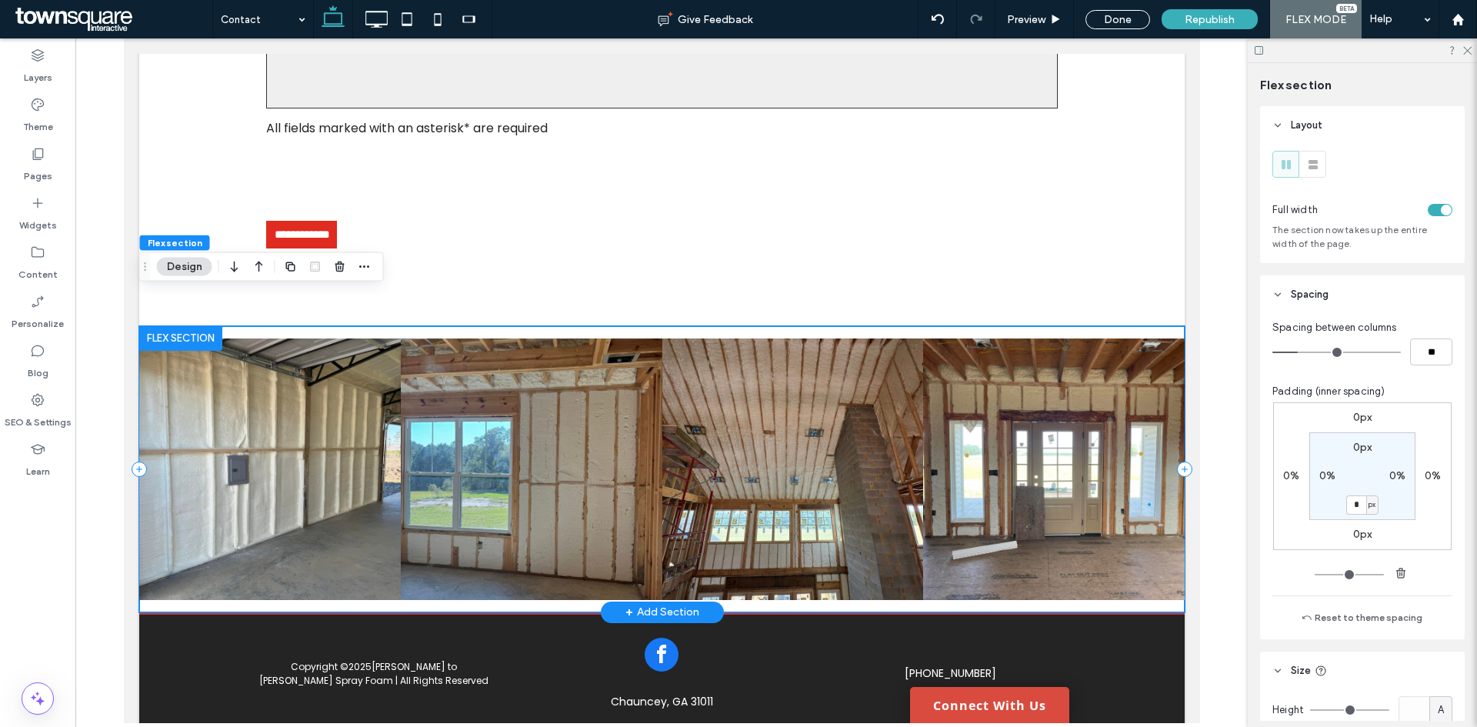
click at [817, 326] on div "Button Button Button Button" at bounding box center [660, 469] width 1045 height 286
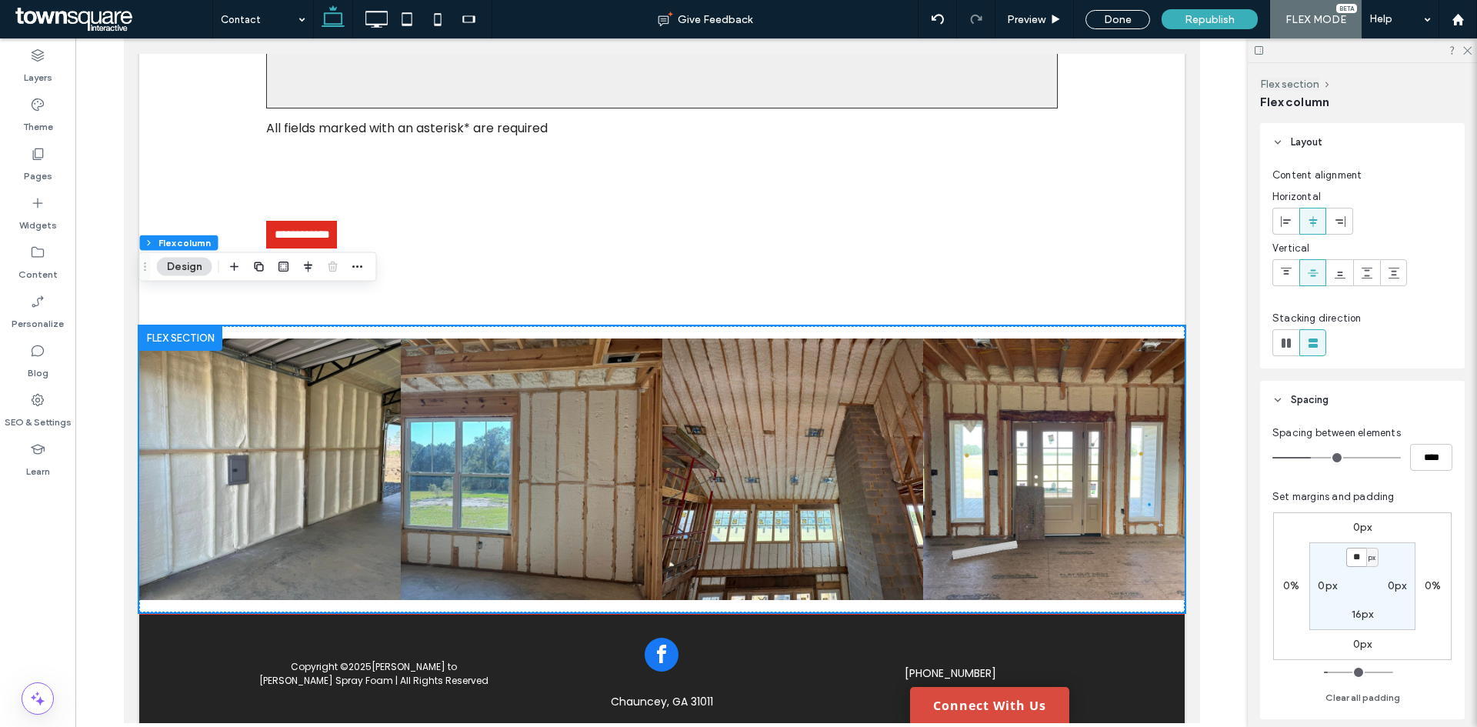
click at [1355, 559] on input "**" at bounding box center [1356, 557] width 20 height 19
type input "*"
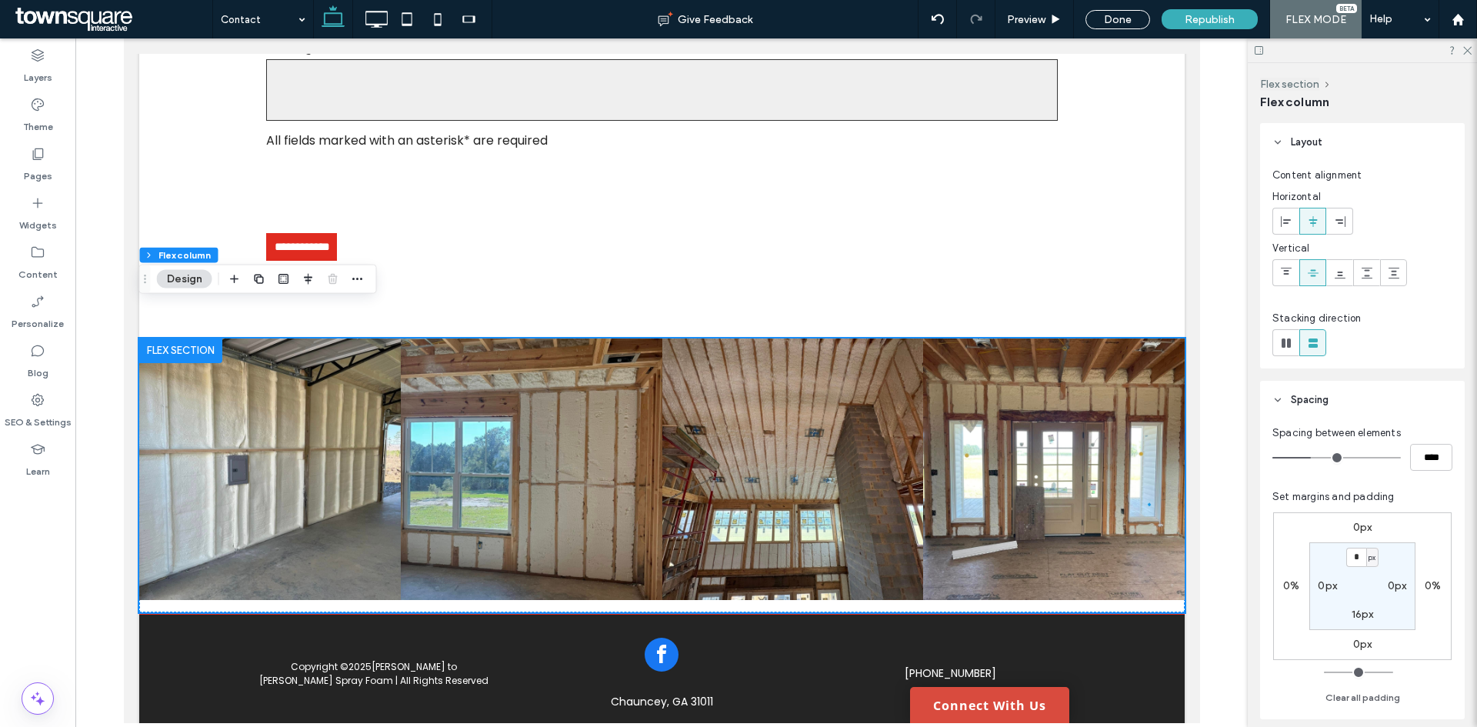
click at [1360, 613] on label "16px" at bounding box center [1362, 614] width 22 height 13
type input "**"
type input "*"
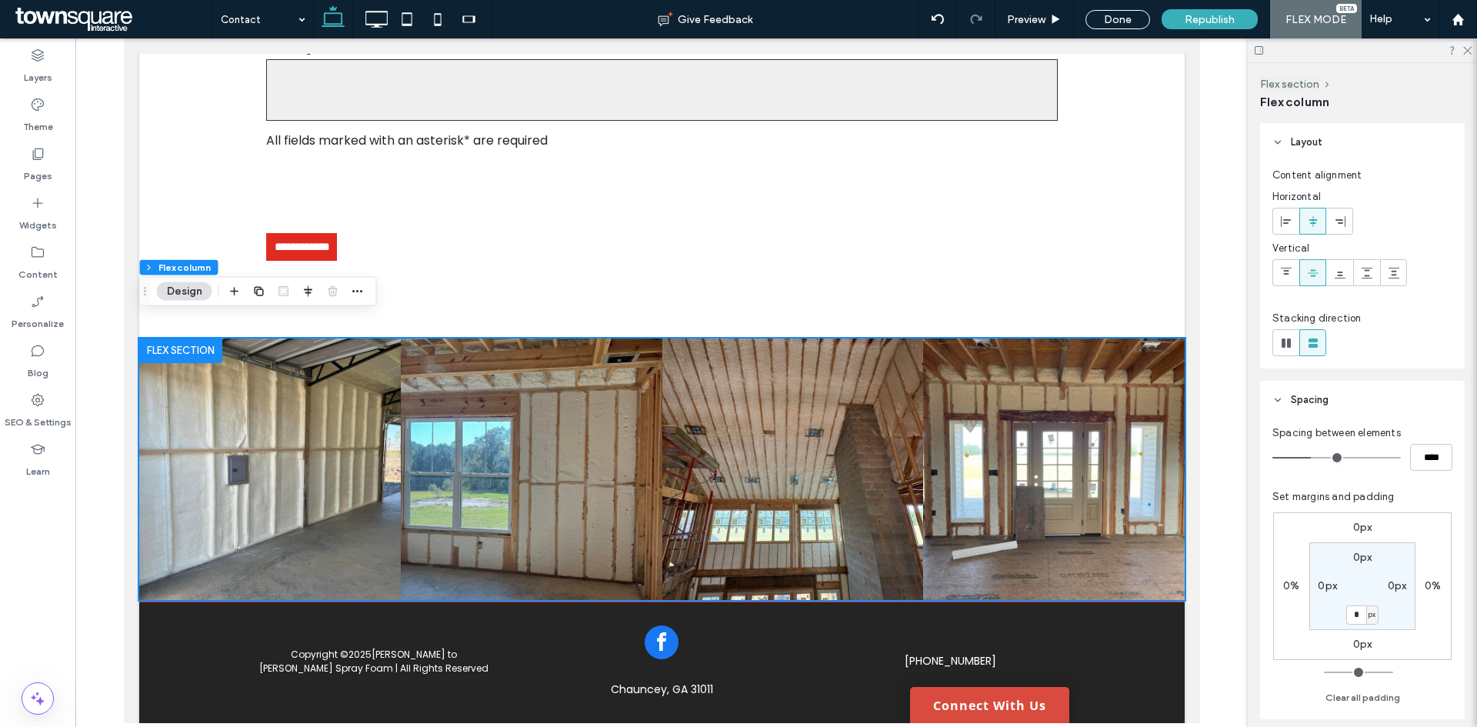
scroll to position [1143, 0]
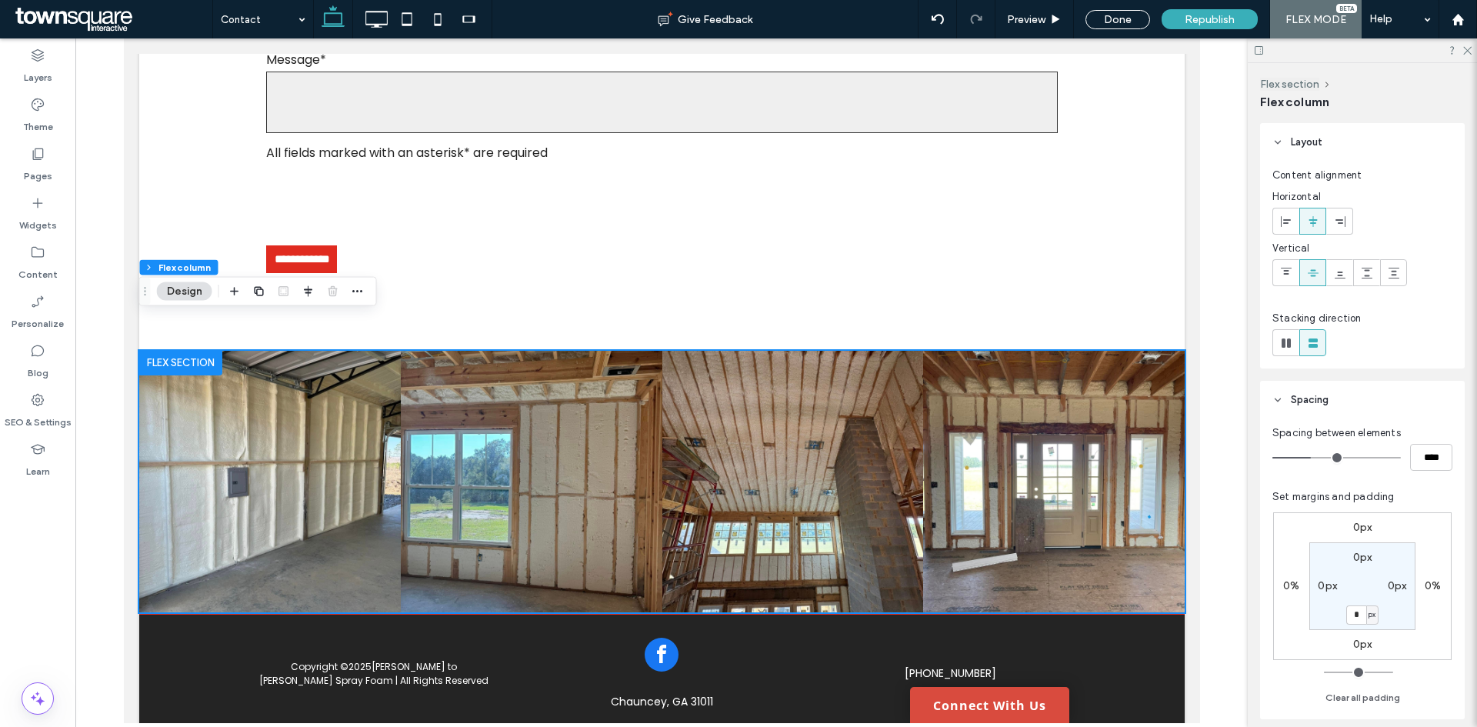
drag, startPoint x: 1465, startPoint y: 48, endPoint x: 1437, endPoint y: 63, distance: 31.7
click at [1465, 48] on icon at bounding box center [1466, 50] width 10 height 10
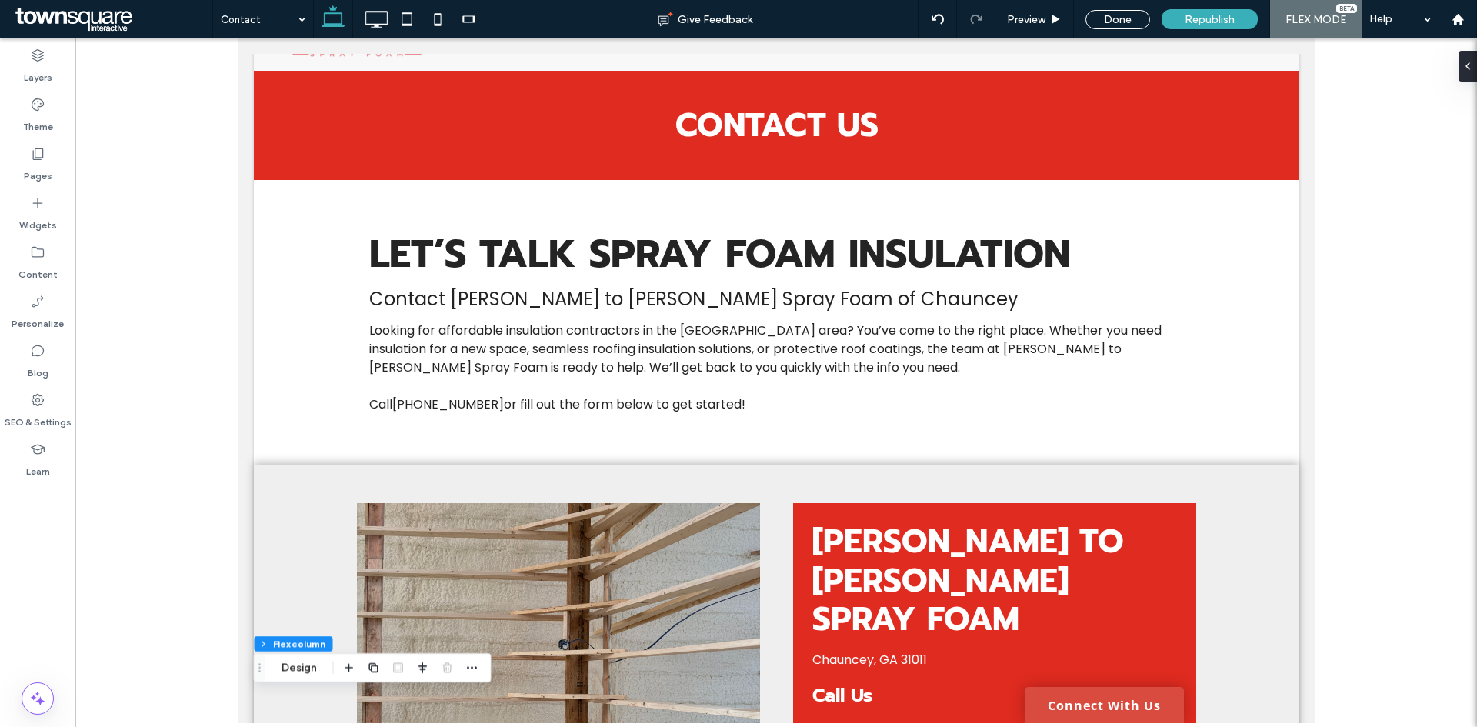
scroll to position [0, 0]
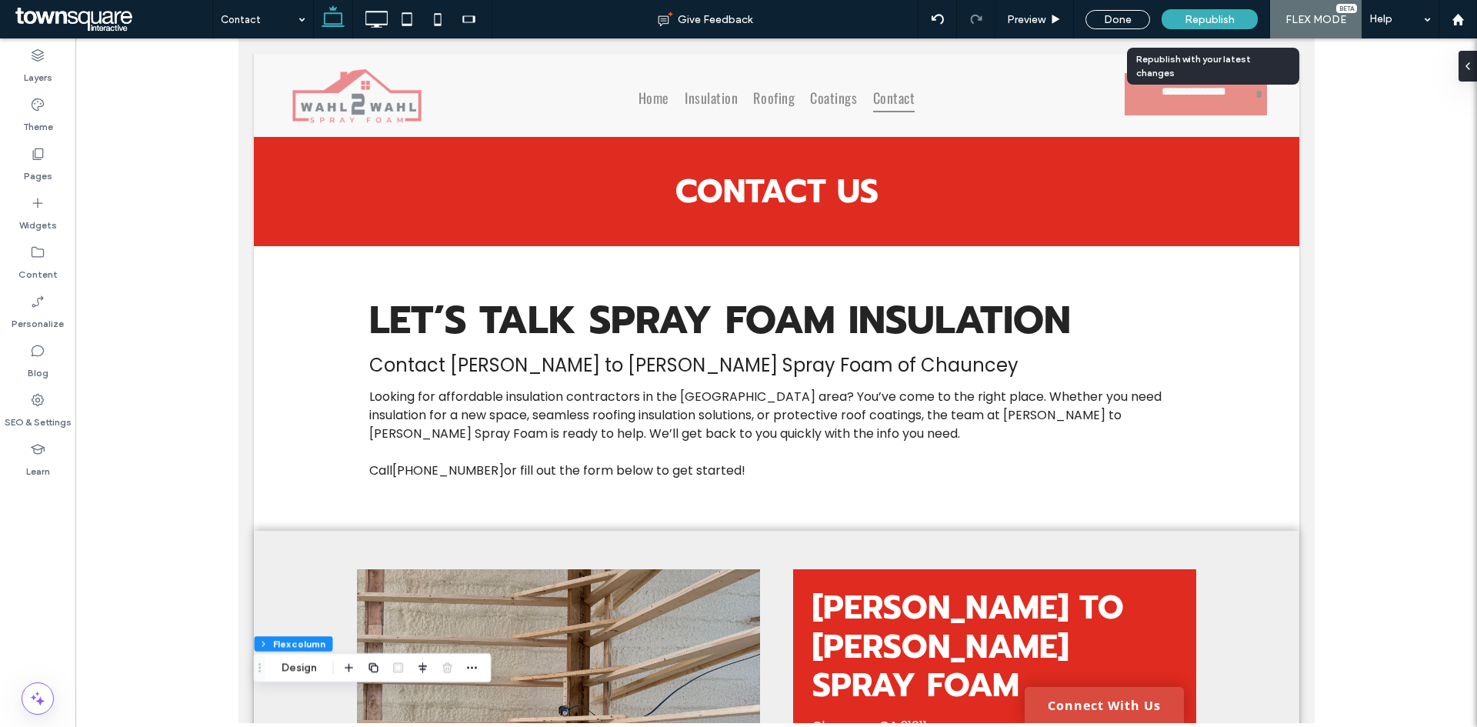
click at [1224, 10] on div "Republish" at bounding box center [1209, 19] width 96 height 20
